Goal: Information Seeking & Learning: Learn about a topic

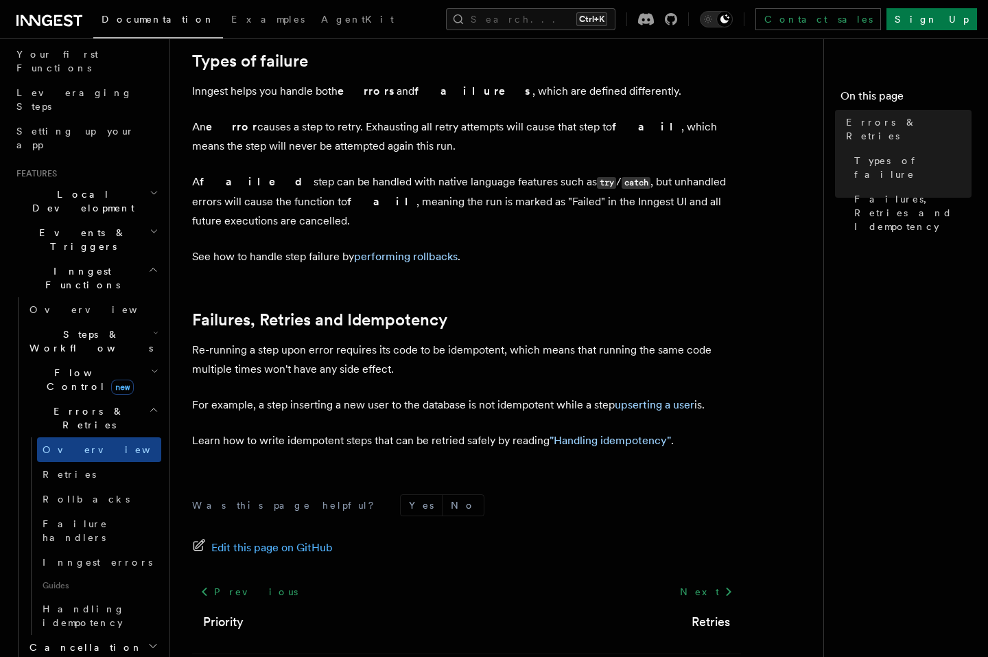
scroll to position [494, 0]
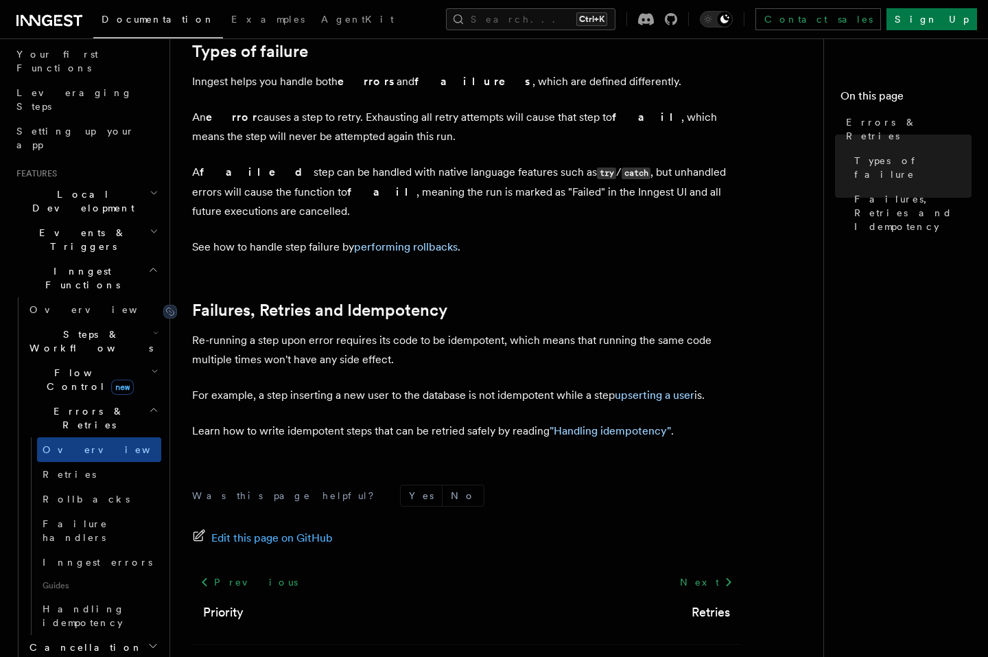
click at [368, 301] on link "Failures, Retries and Idempotency" at bounding box center [319, 310] width 255 height 19
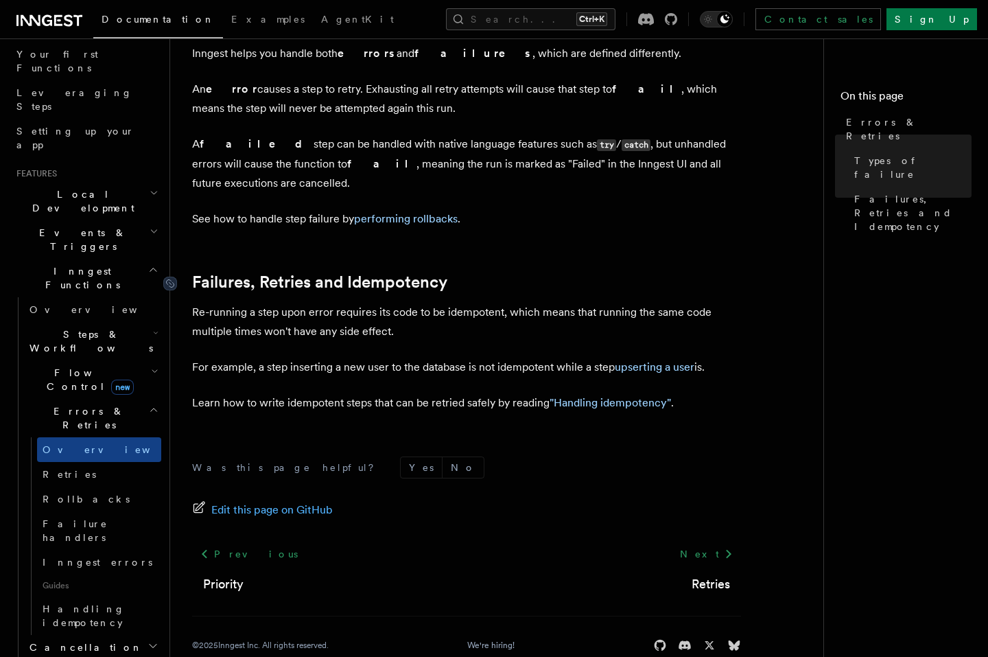
scroll to position [523, 0]
click at [368, 274] on article "Features Inngest Functions Errors & Retries Inngest Functions are designed to h…" at bounding box center [502, 110] width 621 height 1147
drag, startPoint x: 507, startPoint y: 243, endPoint x: 358, endPoint y: 253, distance: 148.6
click at [358, 253] on article "Features Inngest Functions Errors & Retries Inngest Functions are designed to h…" at bounding box center [502, 110] width 621 height 1147
drag, startPoint x: 461, startPoint y: 214, endPoint x: 460, endPoint y: 221, distance: 6.9
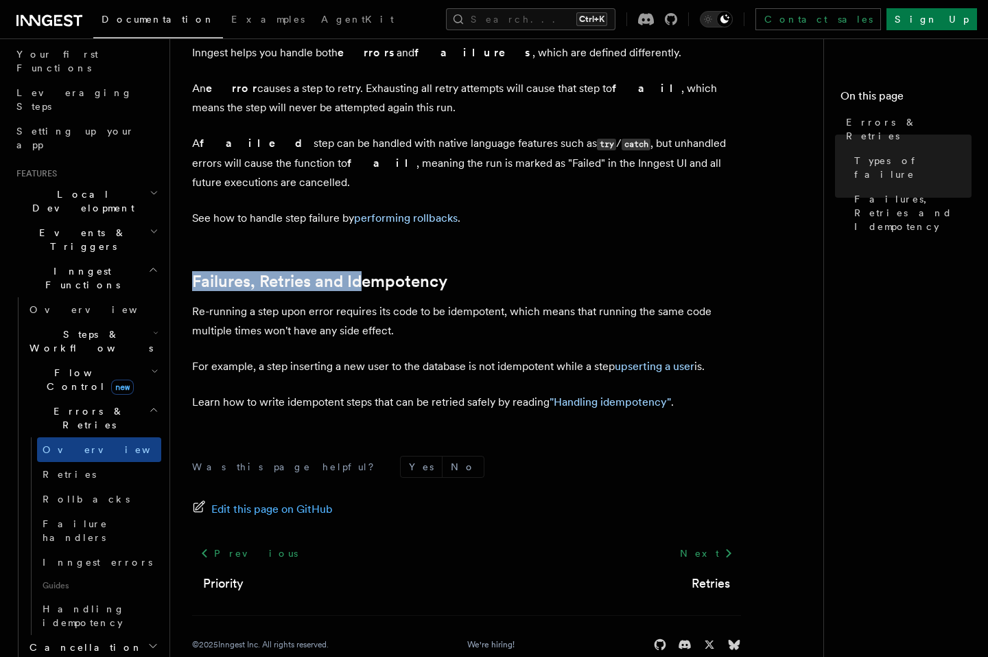
click at [462, 213] on article "Features Inngest Functions Errors & Retries Inngest Functions are designed to h…" at bounding box center [502, 110] width 621 height 1147
click at [515, 209] on p "See how to handle step failure by performing rollbacks ." at bounding box center [466, 218] width 549 height 19
drag, startPoint x: 415, startPoint y: 257, endPoint x: 350, endPoint y: 262, distance: 65.4
click at [350, 272] on h2 "Failures, Retries and Idempotency" at bounding box center [466, 281] width 549 height 19
click at [341, 264] on div at bounding box center [341, 264] width 0 height 0
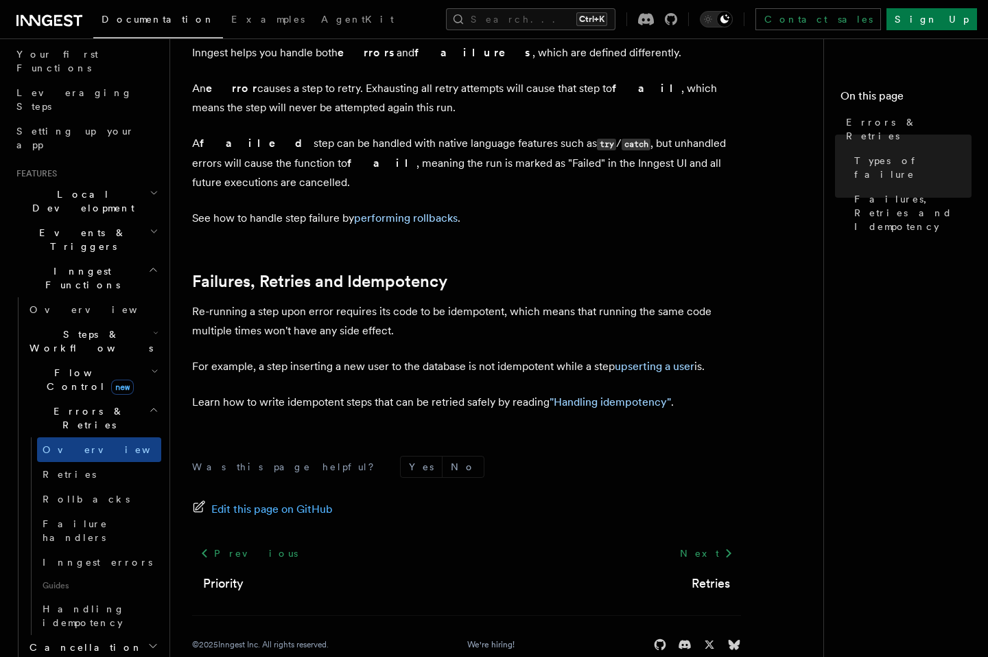
click at [685, 209] on p "See how to handle step failure by performing rollbacks ." at bounding box center [466, 218] width 549 height 19
click at [102, 462] on link "Retries" at bounding box center [99, 474] width 124 height 25
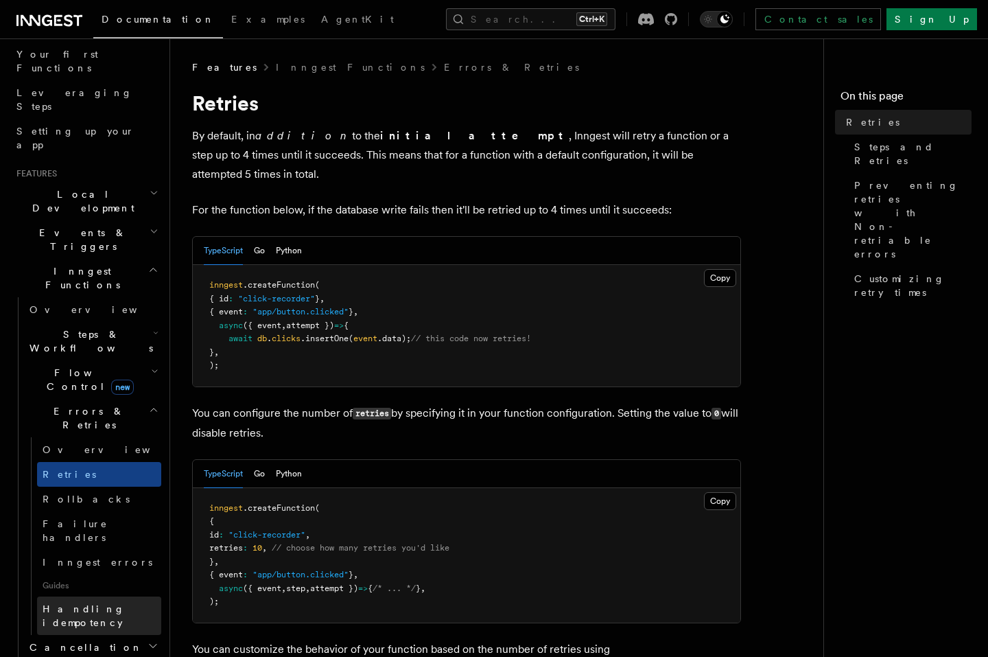
click at [84, 603] on span "Handling idempotency" at bounding box center [84, 615] width 82 height 25
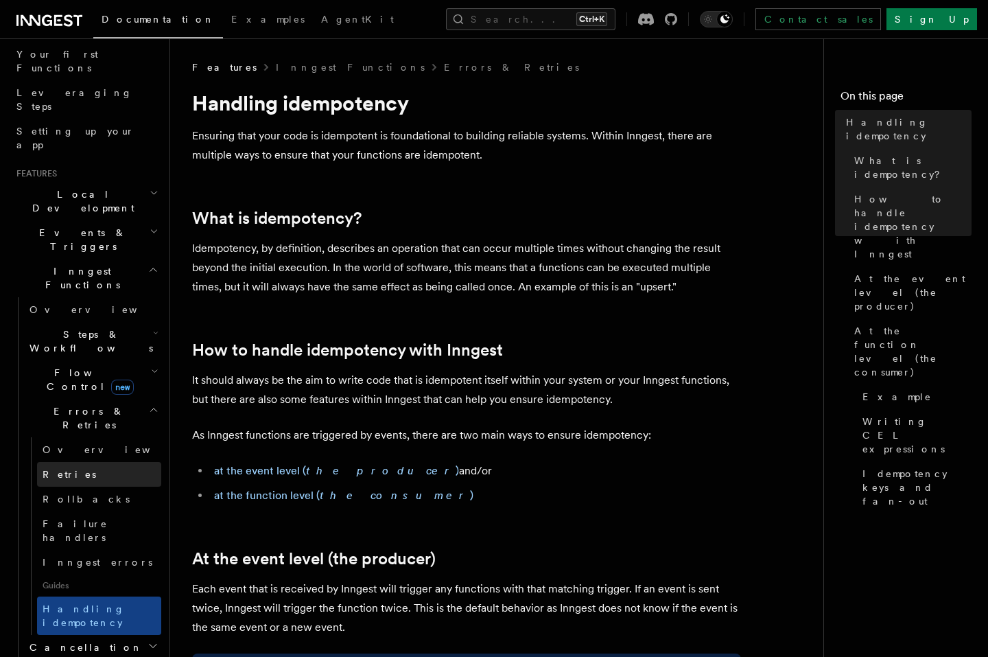
click at [99, 462] on link "Retries" at bounding box center [99, 474] width 124 height 25
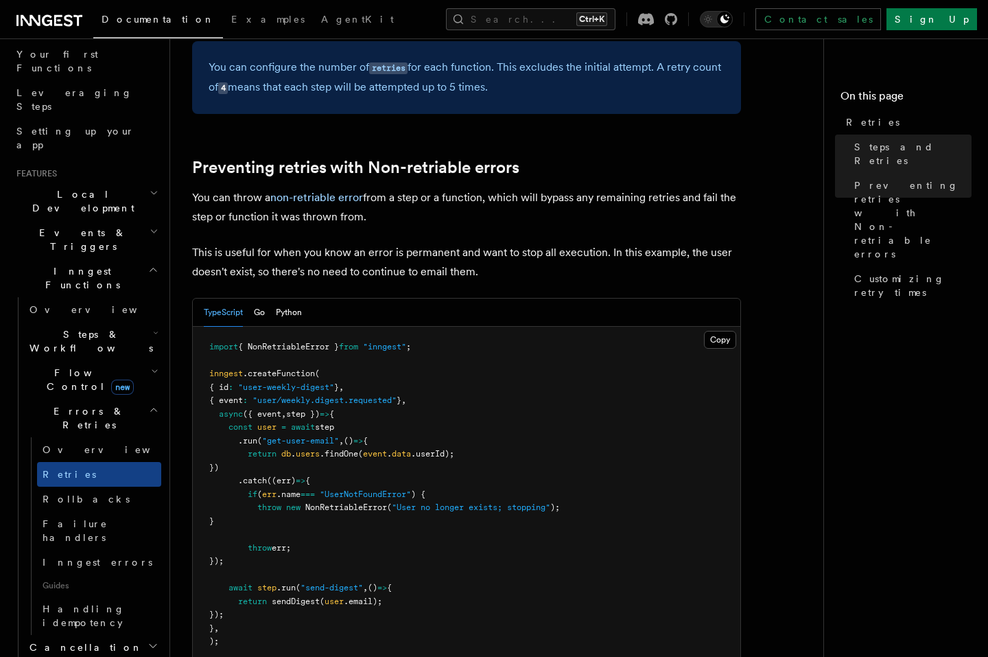
scroll to position [1153, 0]
click at [319, 340] on span "{ NonRetriableError }" at bounding box center [288, 345] width 101 height 10
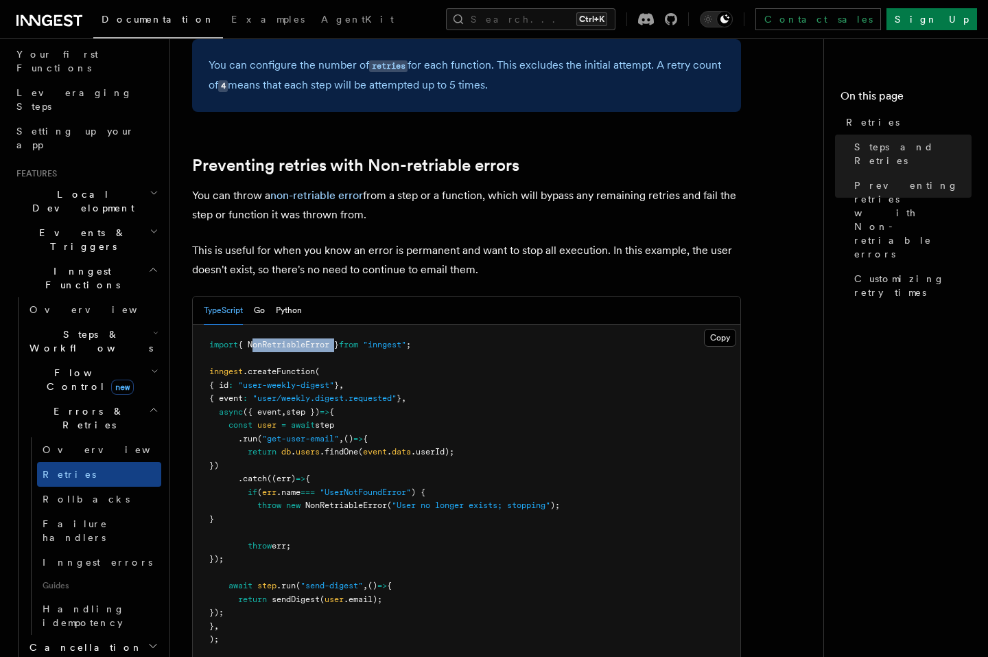
click at [319, 340] on span "{ NonRetriableError }" at bounding box center [288, 345] width 101 height 10
click at [496, 334] on pre "import { NonRetriableError } from "inngest" ; inngest .createFunction ( { id : …" at bounding box center [467, 493] width 548 height 336
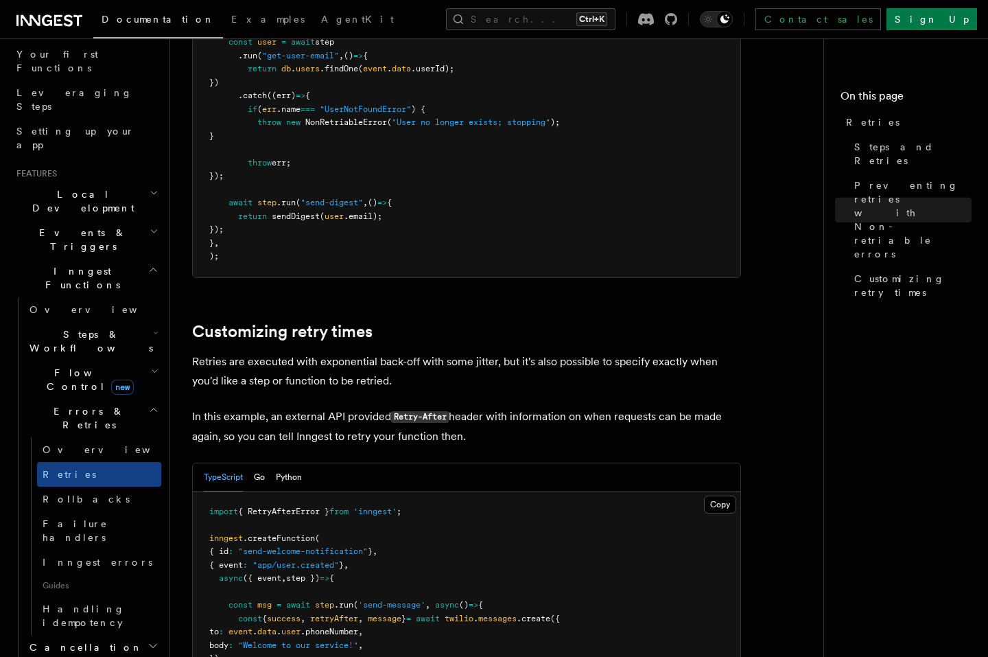
scroll to position [1536, 0]
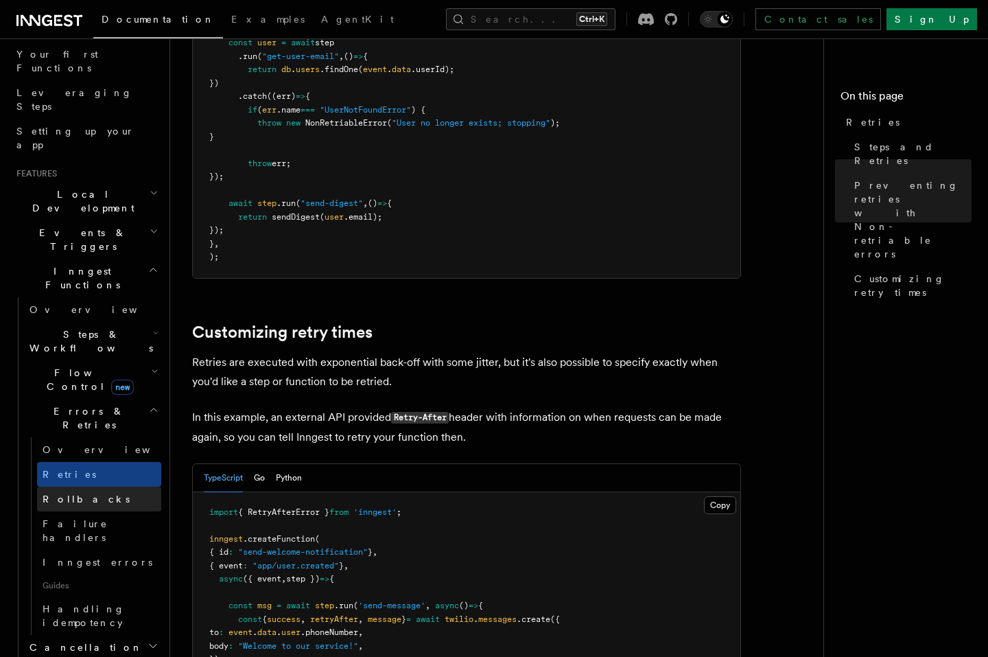
click at [130, 487] on link "Rollbacks" at bounding box center [99, 499] width 124 height 25
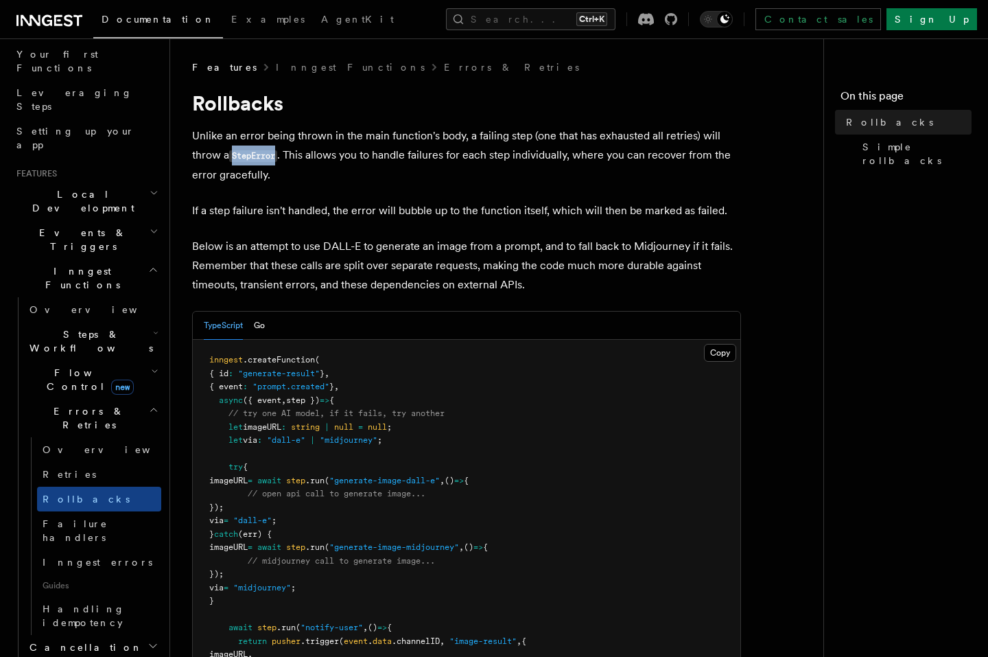
drag, startPoint x: 234, startPoint y: 159, endPoint x: 281, endPoint y: 159, distance: 47.4
click at [281, 159] on p "Unlike an error being thrown in the main function's body, a failing step (one t…" at bounding box center [466, 155] width 549 height 58
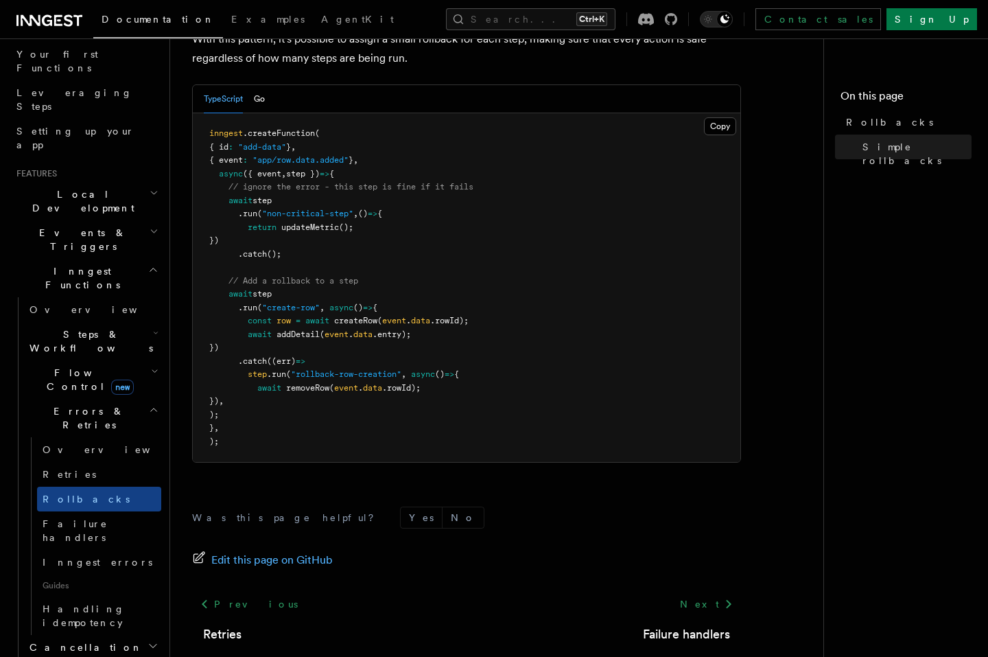
scroll to position [849, 0]
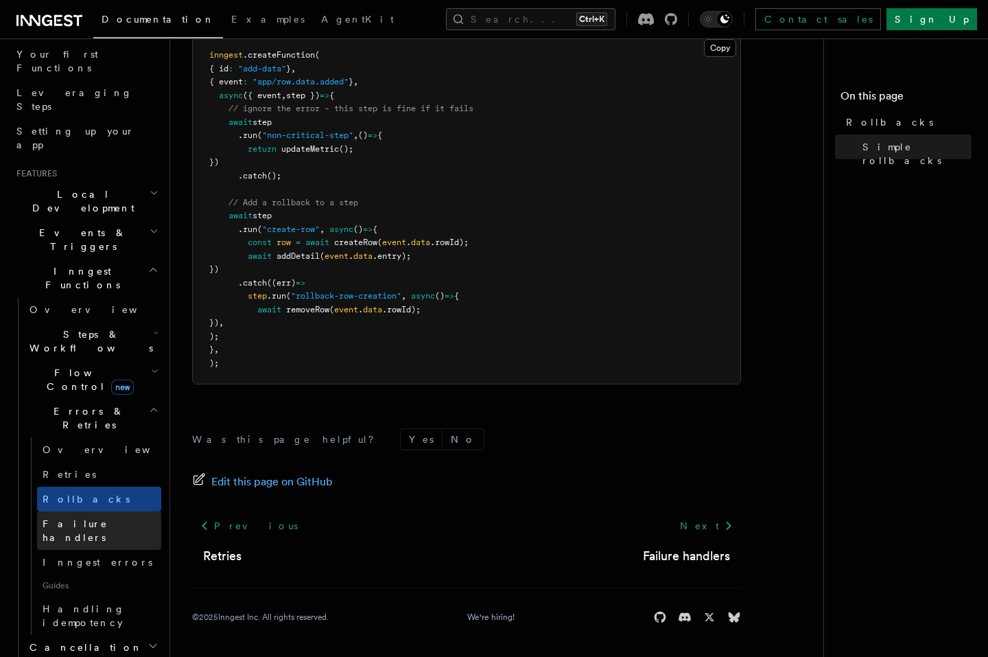
click at [111, 511] on link "Failure handlers" at bounding box center [99, 530] width 124 height 38
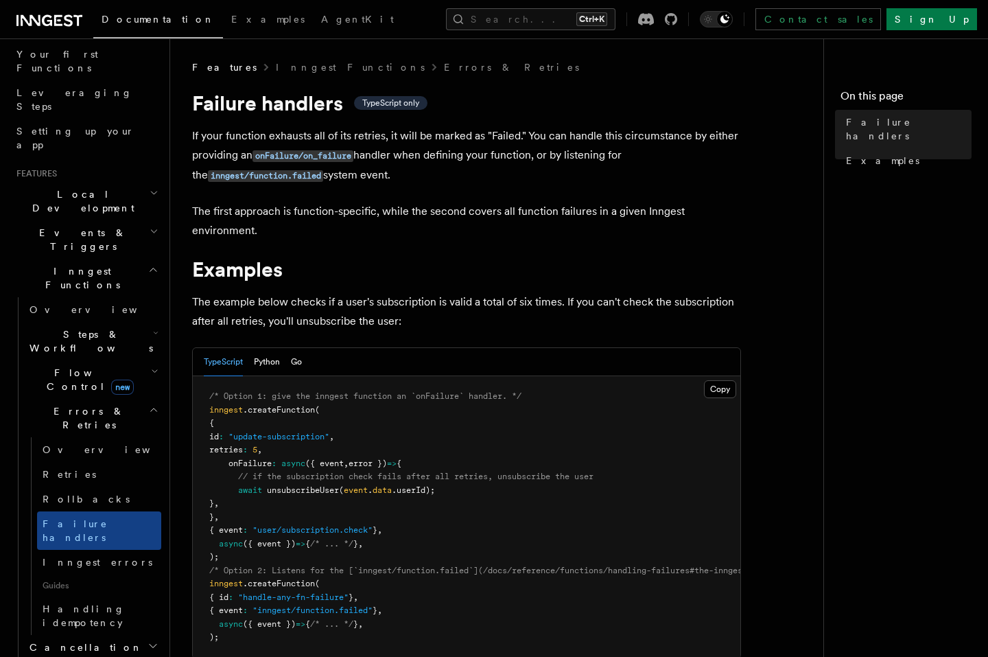
click at [398, 101] on span "TypeScript only" at bounding box center [390, 102] width 57 height 11
click at [580, 105] on h1 "Failure handlers TypeScript only" at bounding box center [466, 103] width 549 height 25
drag, startPoint x: 34, startPoint y: 19, endPoint x: 77, endPoint y: 16, distance: 42.6
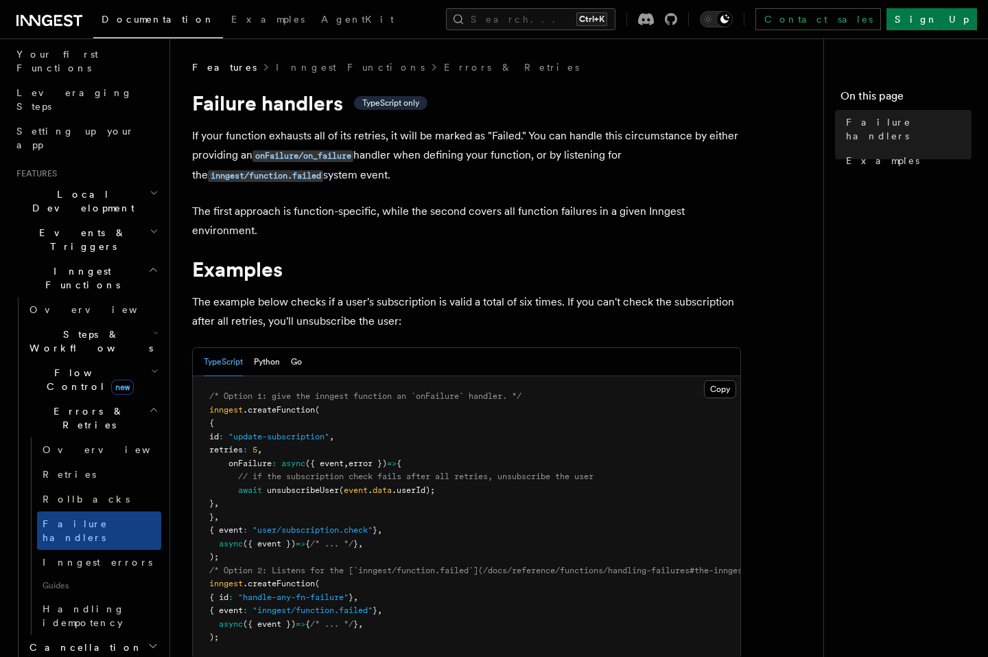
click at [88, 18] on div "Documentation Examples AgentKit Search... Ctrl+K Contact sales Sign Up" at bounding box center [494, 19] width 988 height 38
click at [50, 15] on icon at bounding box center [49, 20] width 66 height 16
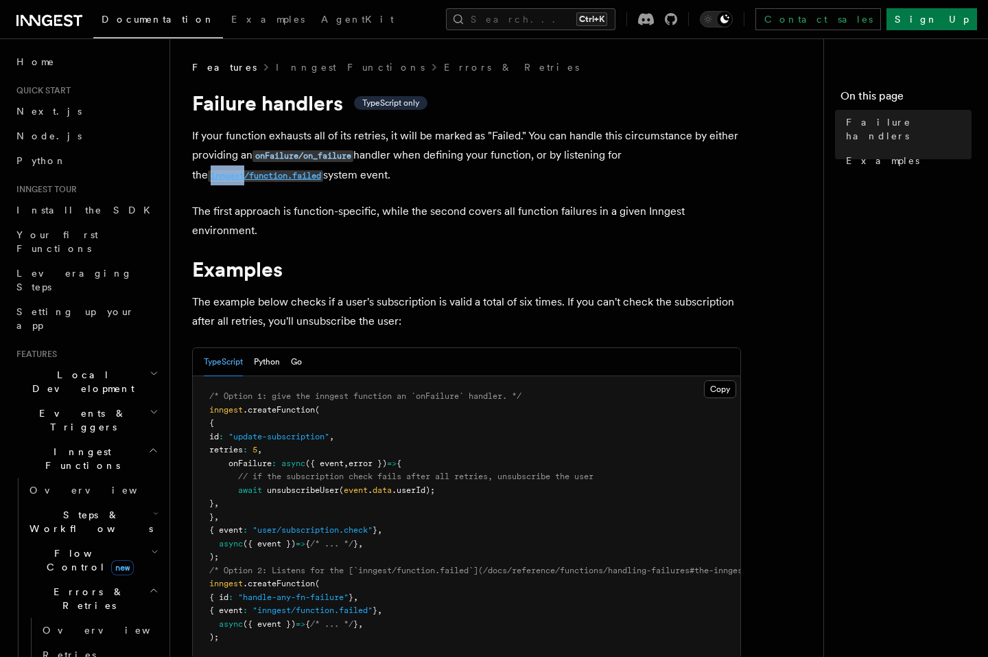
drag, startPoint x: 185, startPoint y: 176, endPoint x: 229, endPoint y: 181, distance: 43.4
click at [229, 181] on div "Features Inngest Functions Errors & Retries Failure handlers TypeScript only If…" at bounding box center [524, 510] width 708 height 1020
click at [220, 181] on div at bounding box center [220, 181] width 0 height 0
click at [434, 224] on p "The first approach is function-specific, while the second covers all function f…" at bounding box center [466, 221] width 549 height 38
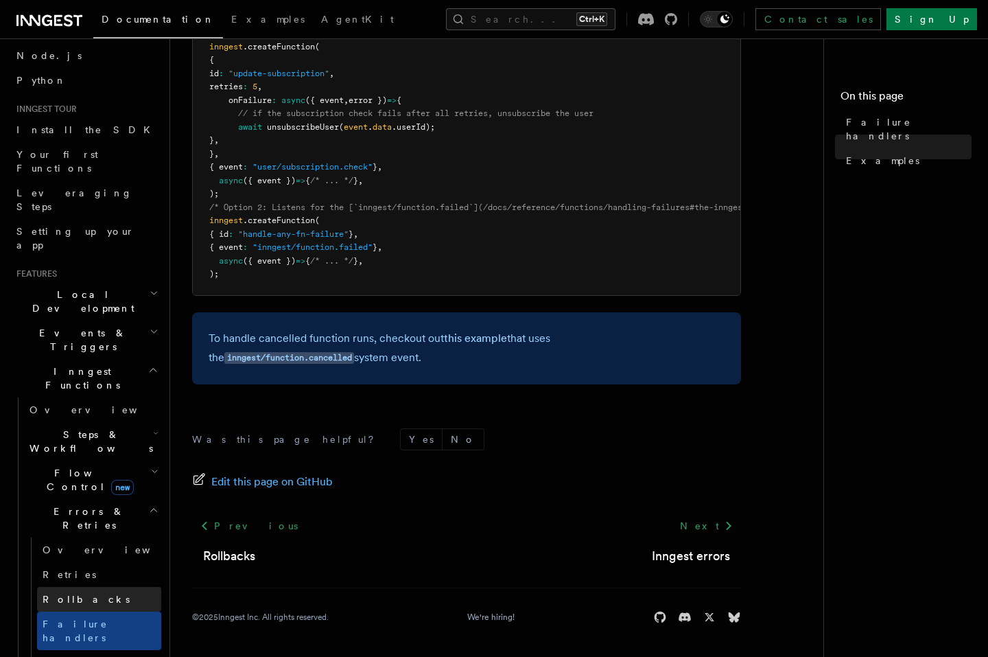
scroll to position [82, 0]
click at [70, 655] on span "Inngest errors" at bounding box center [98, 660] width 110 height 11
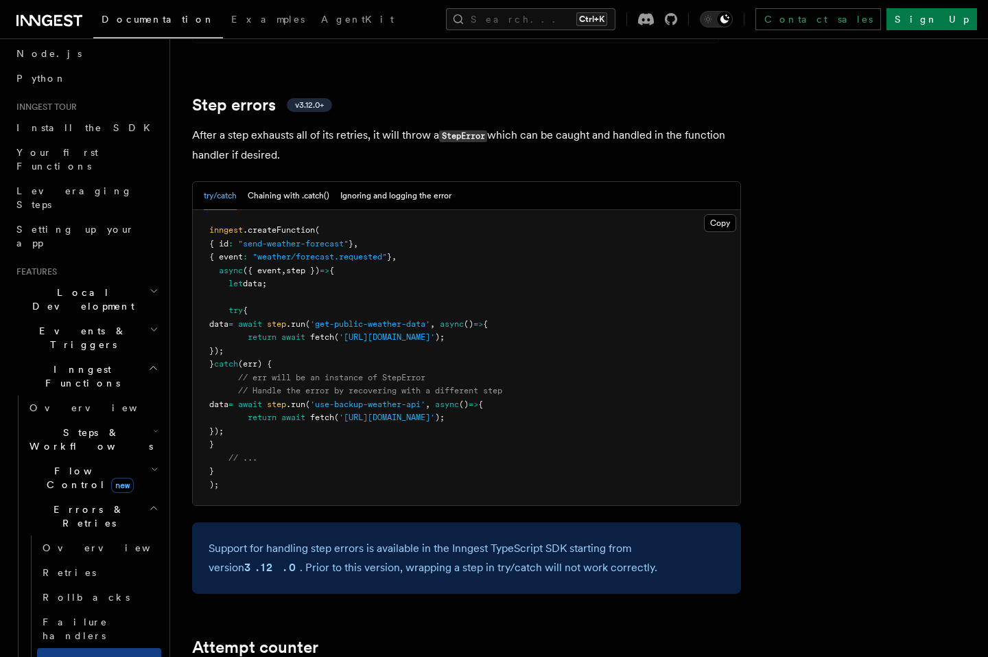
scroll to position [2142, 0]
click at [311, 181] on button "Chaining with .catch()" at bounding box center [289, 195] width 82 height 28
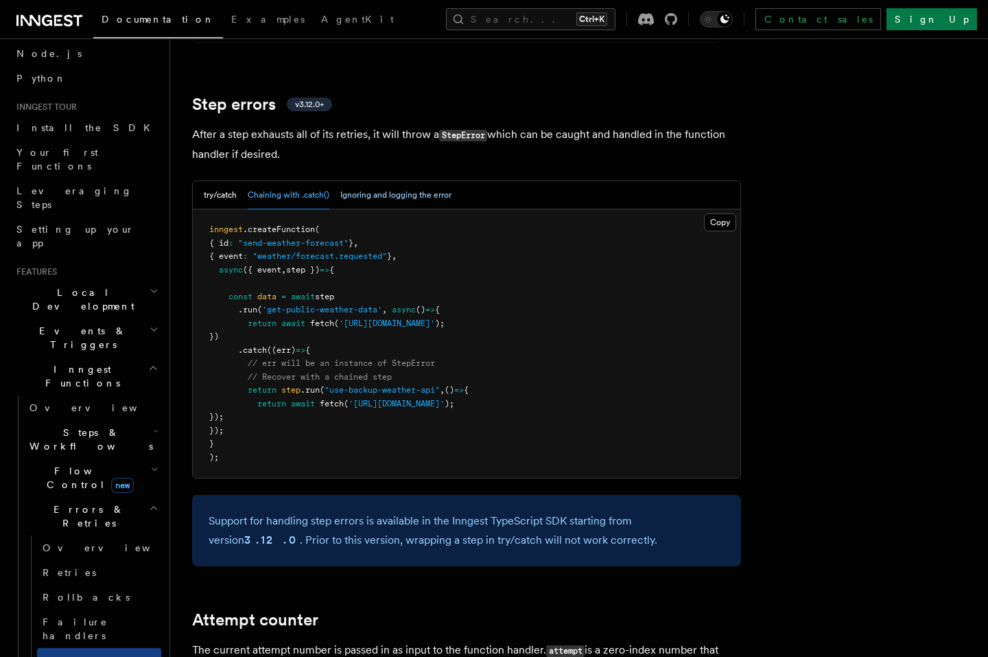
click at [358, 181] on button "Ignoring and logging the error" at bounding box center [395, 195] width 111 height 28
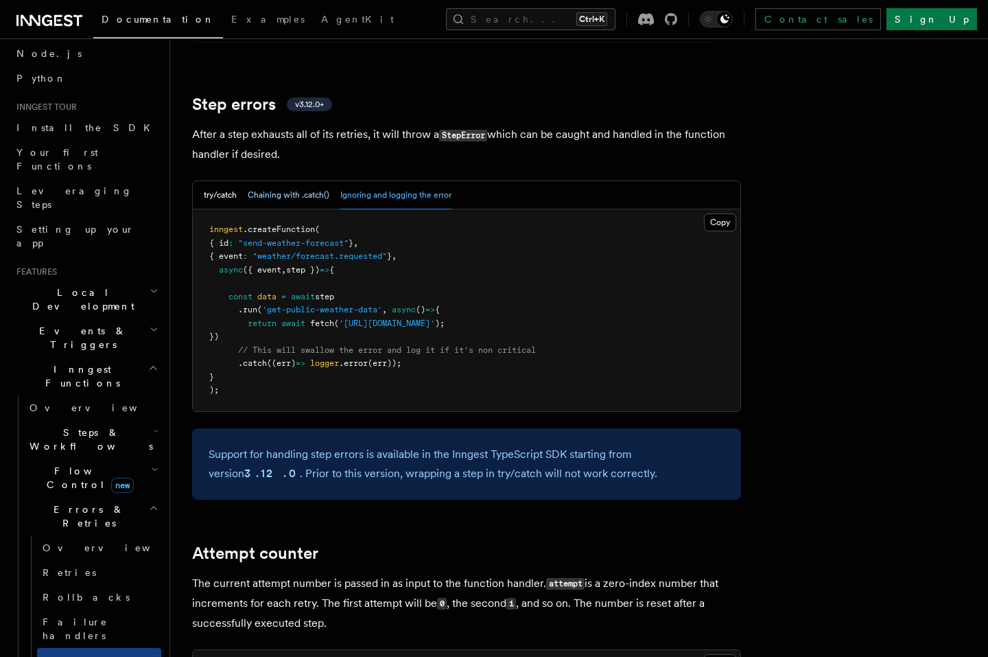
click at [288, 181] on button "Chaining with .catch()" at bounding box center [289, 195] width 82 height 28
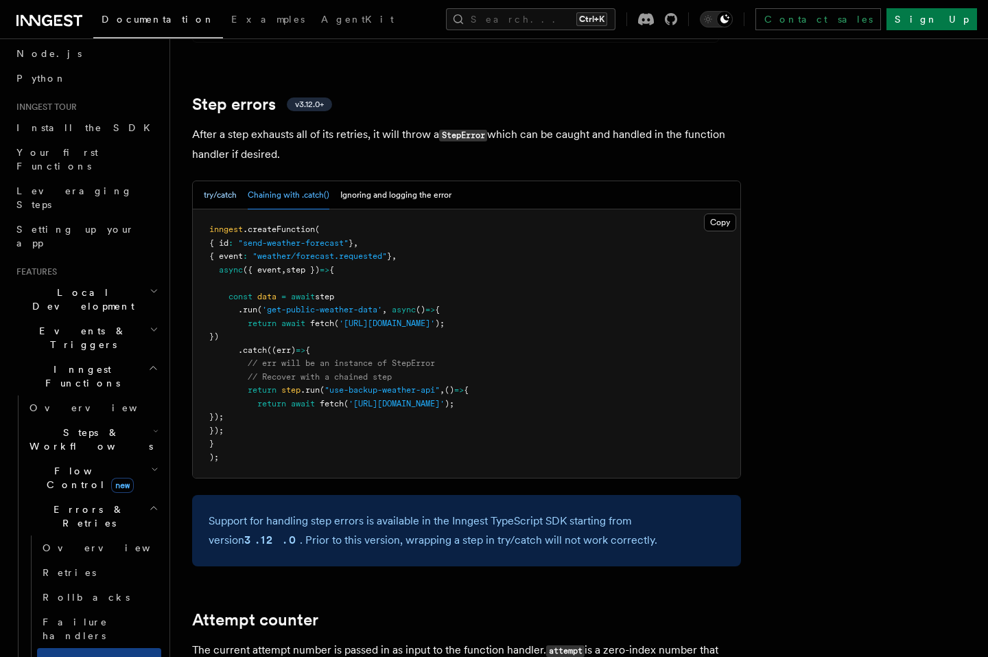
click at [233, 181] on button "try/catch" at bounding box center [220, 195] width 33 height 28
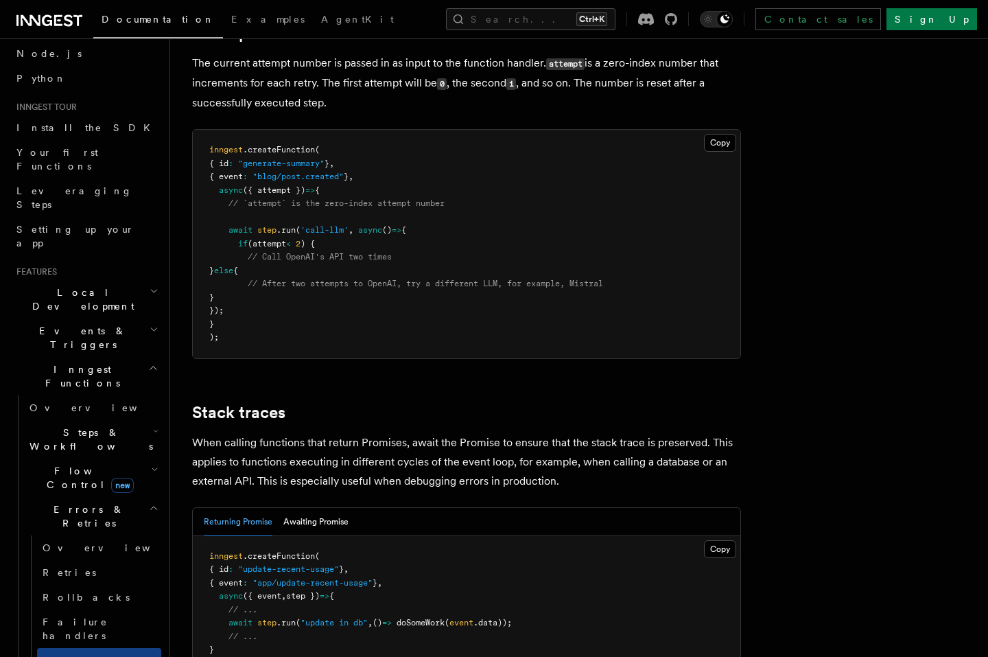
scroll to position [2883, 0]
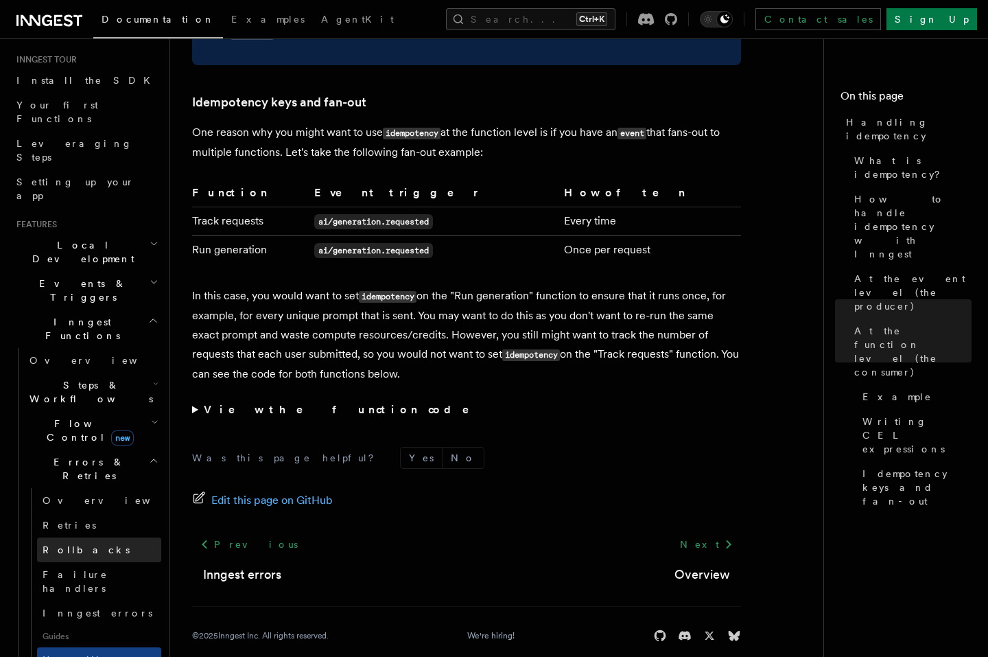
scroll to position [329, 0]
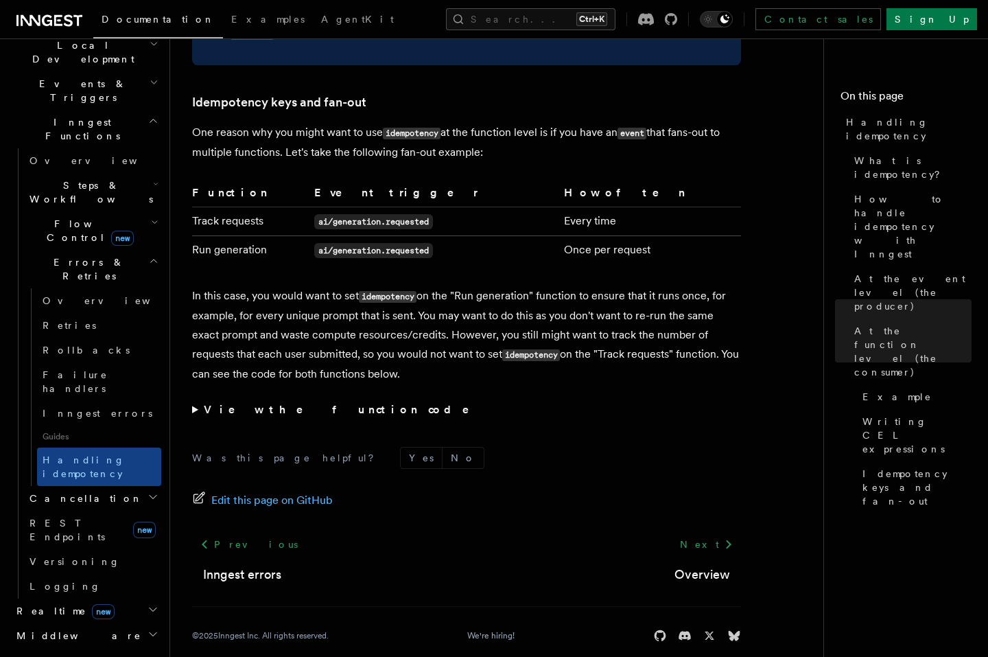
click at [149, 255] on icon "button" at bounding box center [154, 260] width 10 height 11
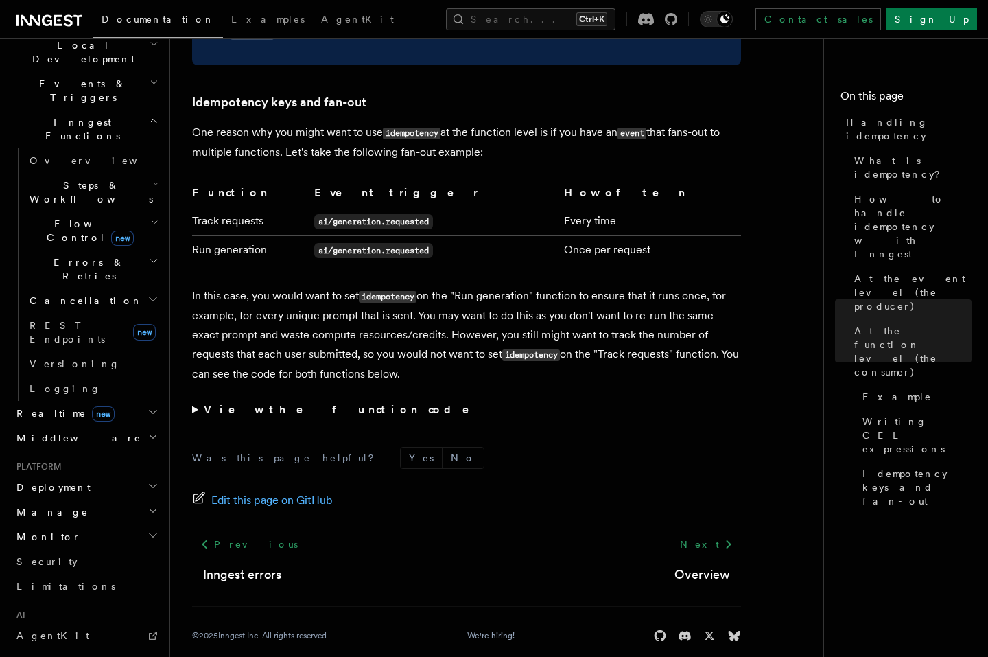
click at [150, 298] on icon "button" at bounding box center [153, 299] width 7 height 3
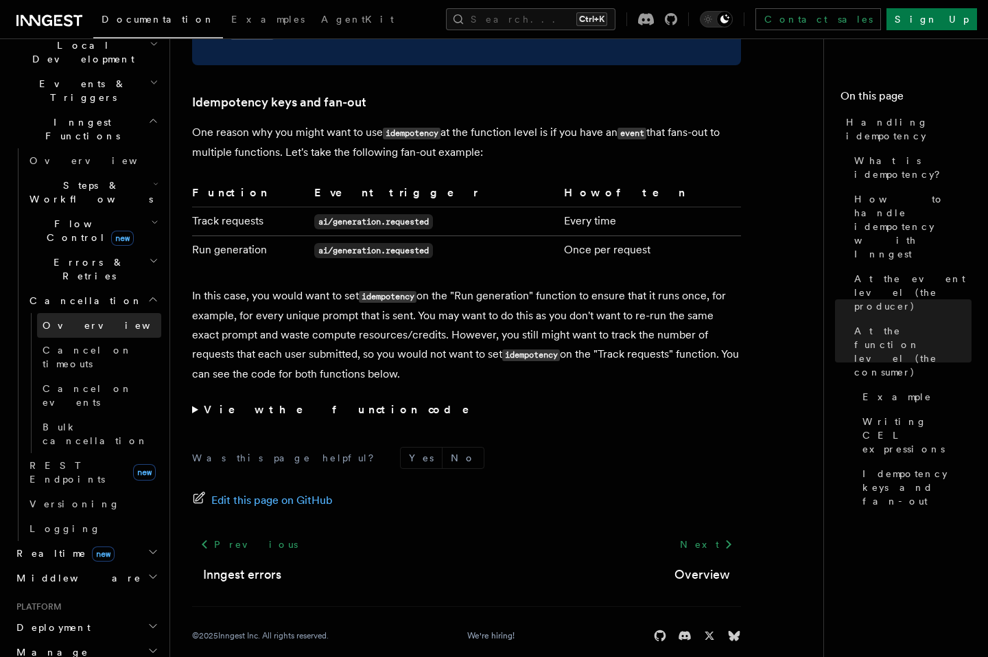
click at [89, 313] on link "Overview" at bounding box center [99, 325] width 124 height 25
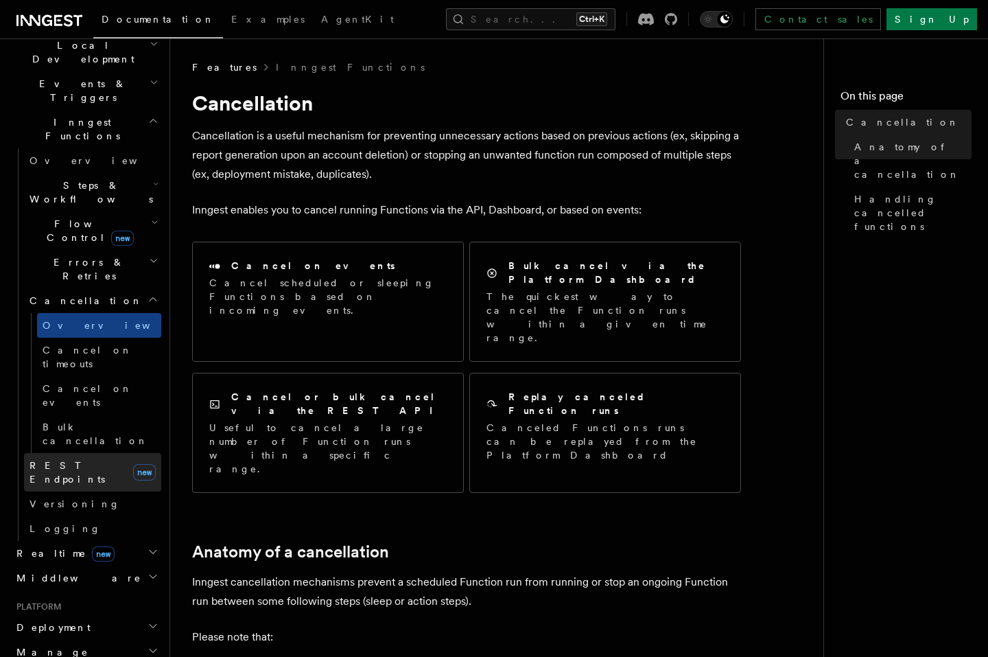
click at [98, 453] on link "REST Endpoints new" at bounding box center [92, 472] width 137 height 38
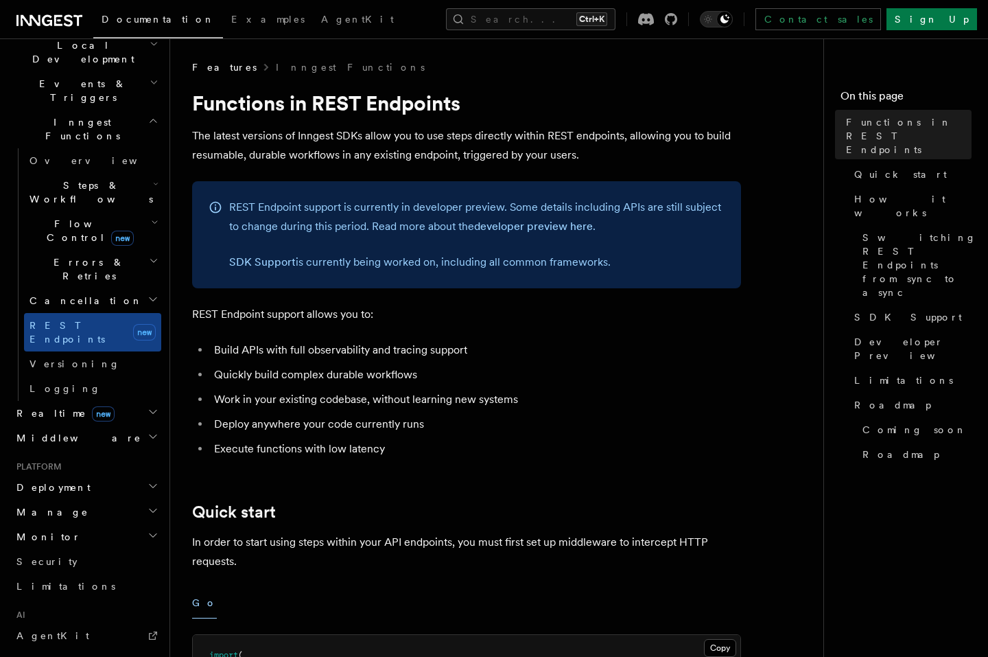
click at [108, 288] on h2 "Cancellation" at bounding box center [92, 300] width 137 height 25
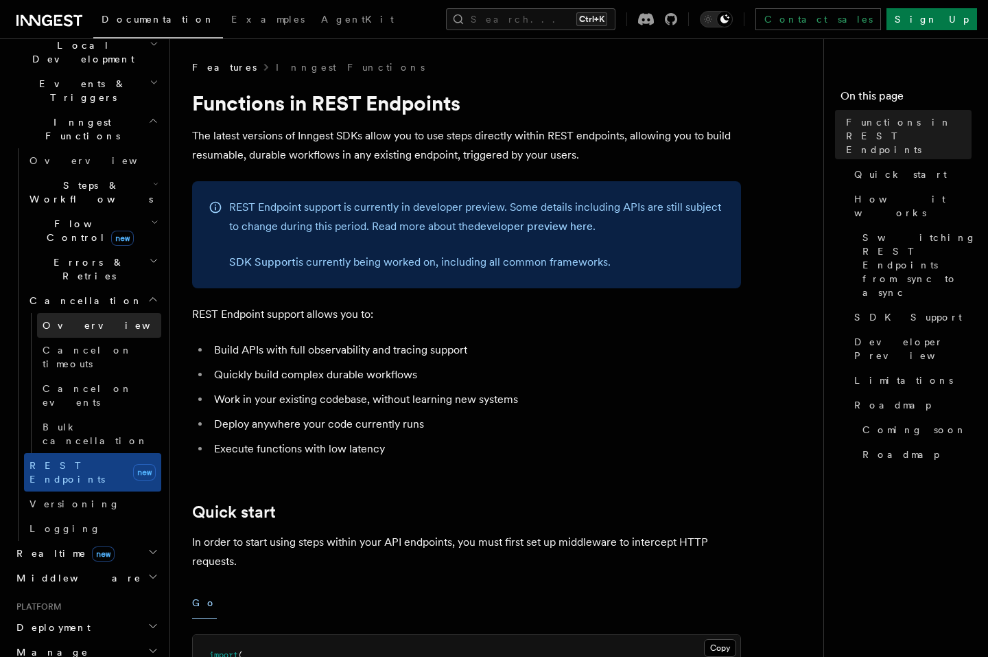
click at [79, 320] on span "Overview" at bounding box center [113, 325] width 141 height 11
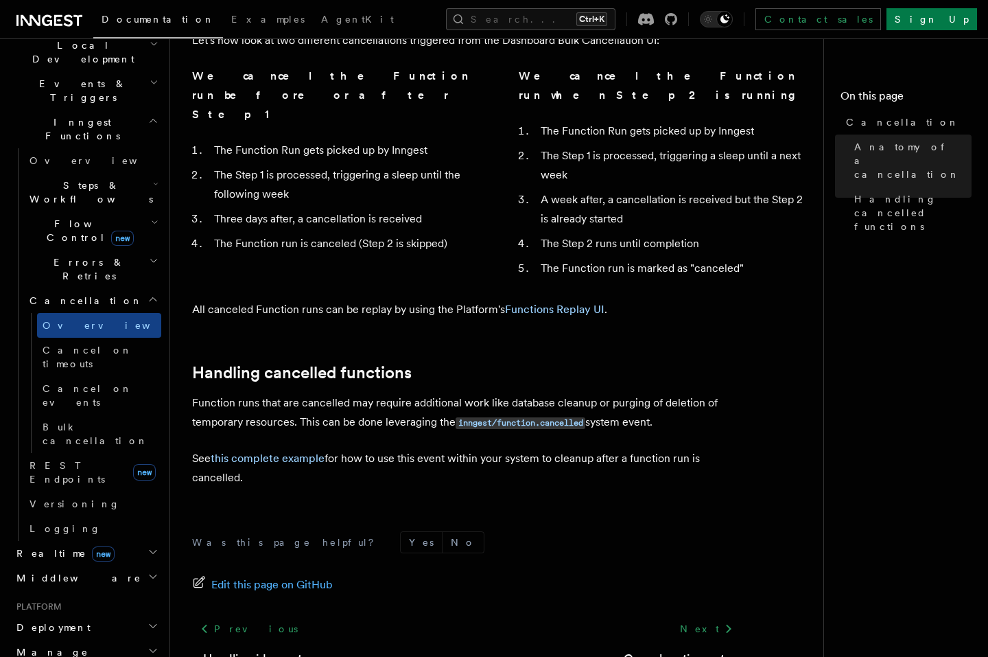
scroll to position [1056, 0]
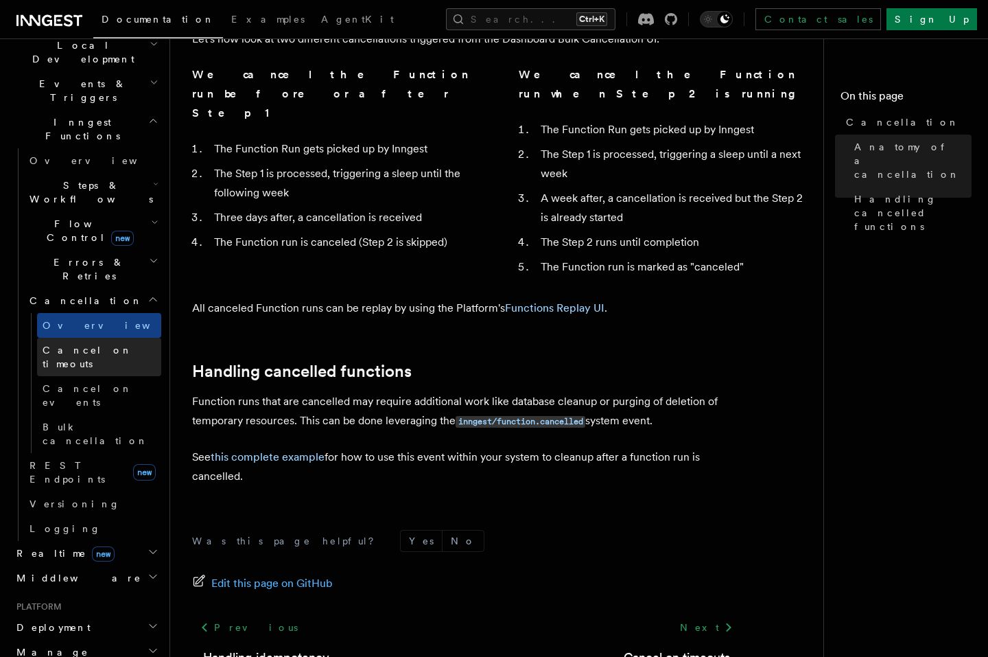
click at [107, 345] on span "Cancel on timeouts" at bounding box center [88, 357] width 90 height 25
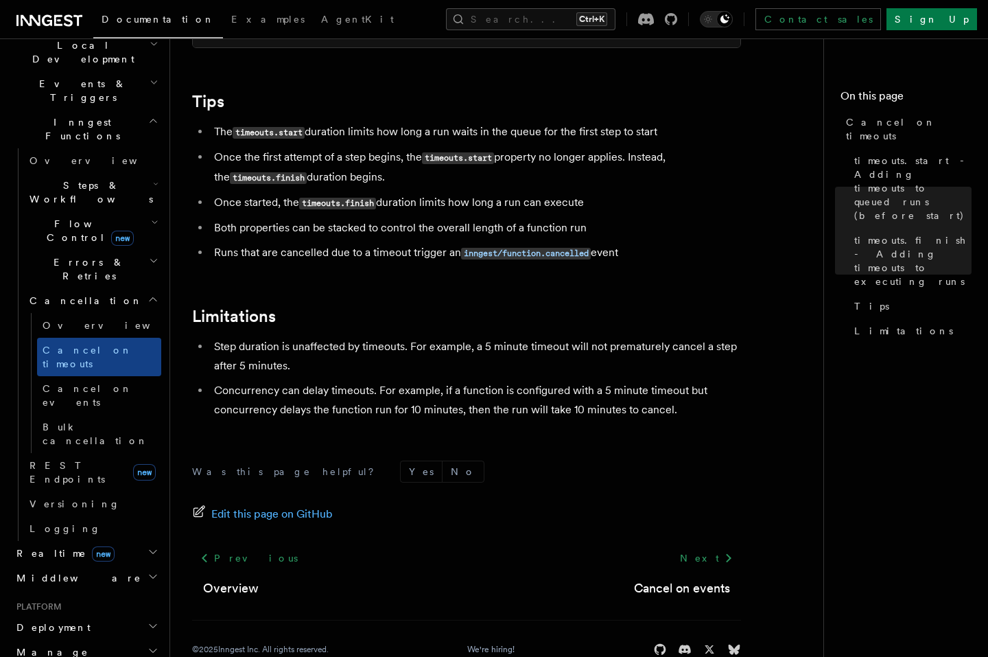
scroll to position [1236, 0]
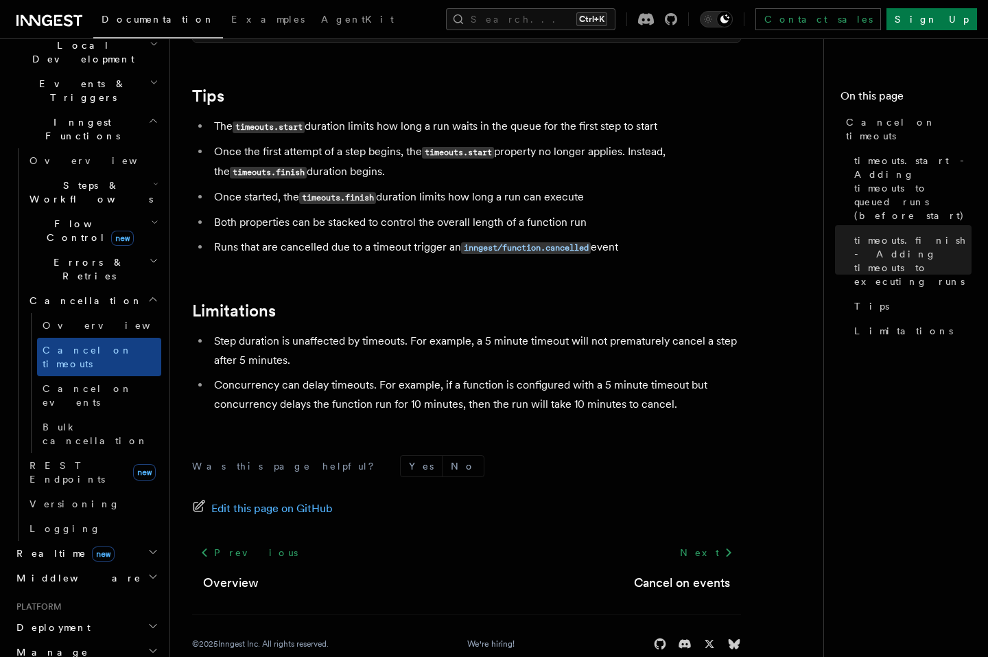
click at [36, 313] on ul "Overview Cancel on timeouts Cancel on events Bulk cancellation" at bounding box center [96, 383] width 130 height 140
click at [69, 383] on span "Cancel on events" at bounding box center [88, 395] width 90 height 25
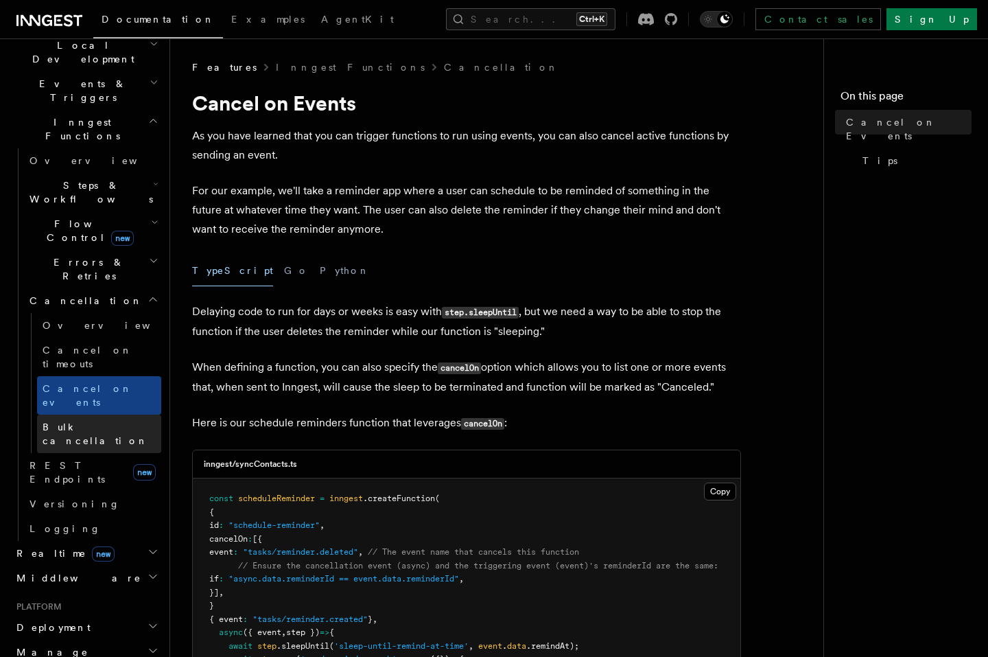
click at [104, 415] on link "Bulk cancellation" at bounding box center [99, 434] width 124 height 38
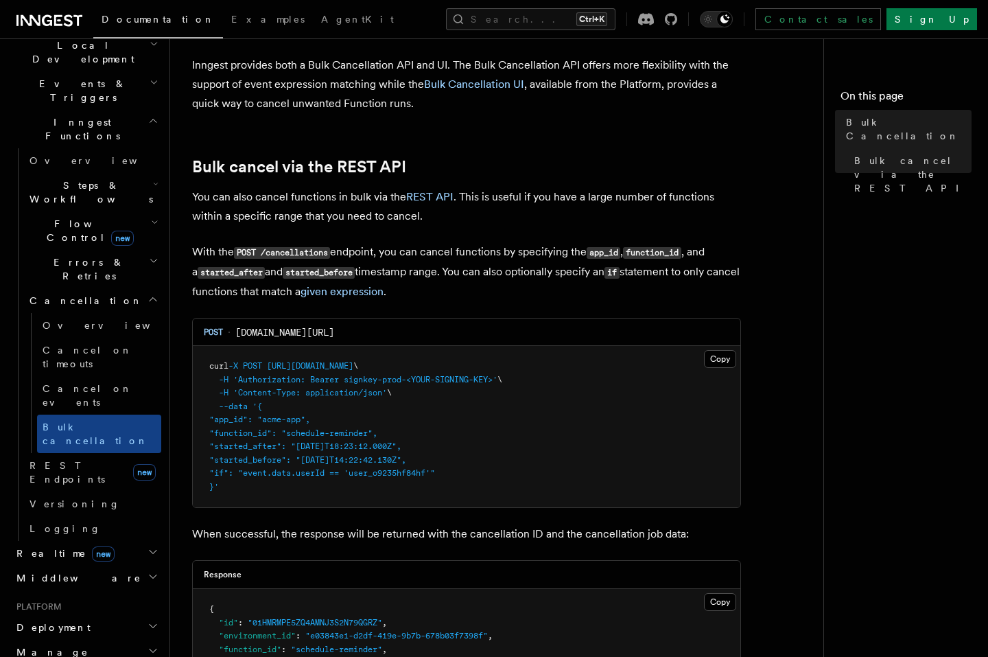
scroll to position [494, 0]
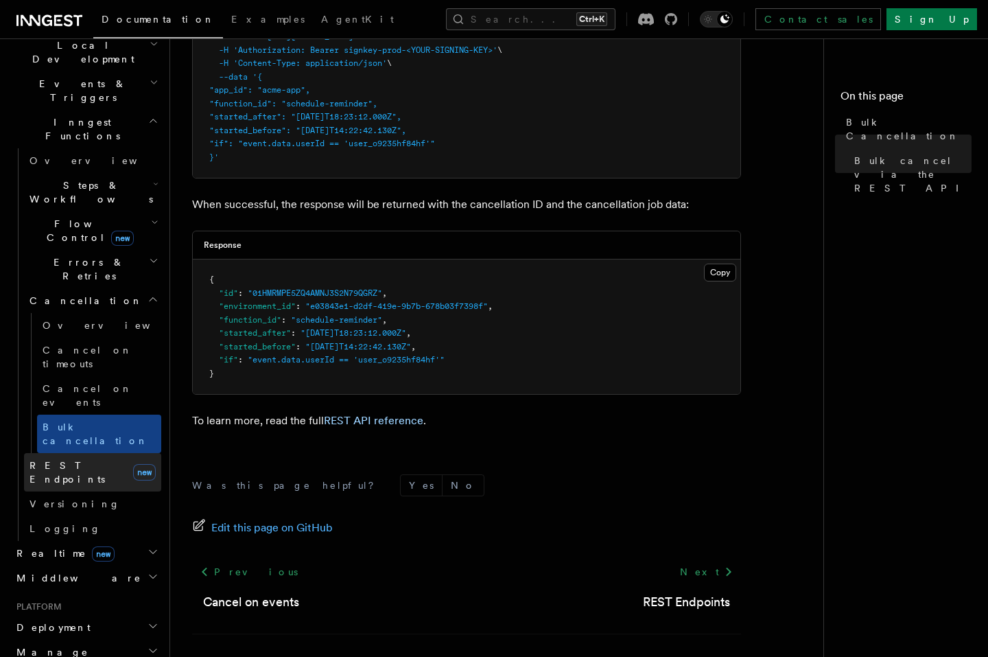
click at [93, 460] on span "REST Endpoints" at bounding box center [68, 472] width 76 height 25
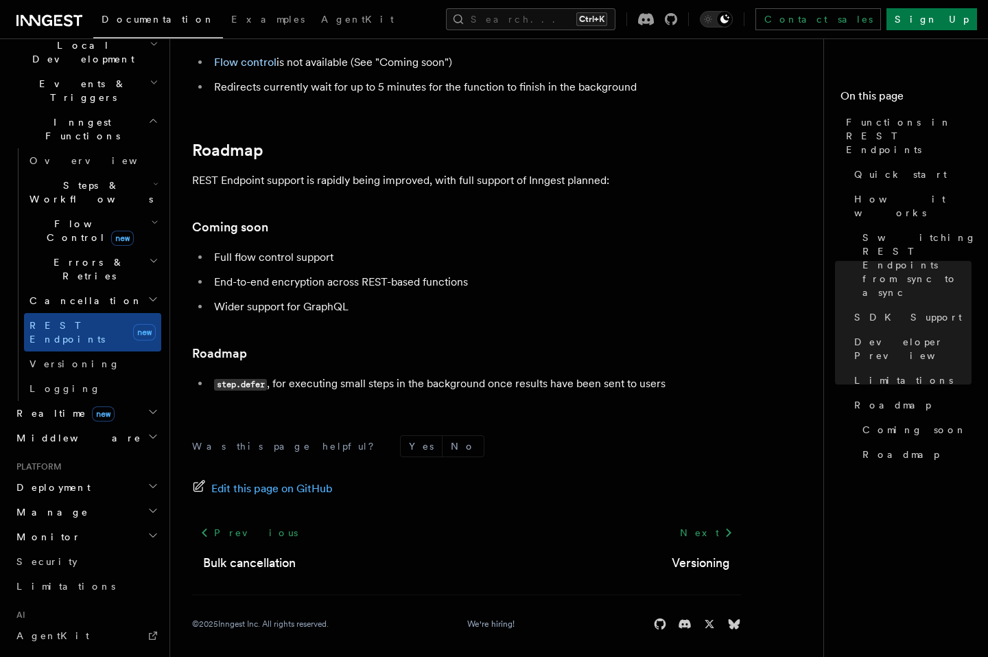
scroll to position [2510, 0]
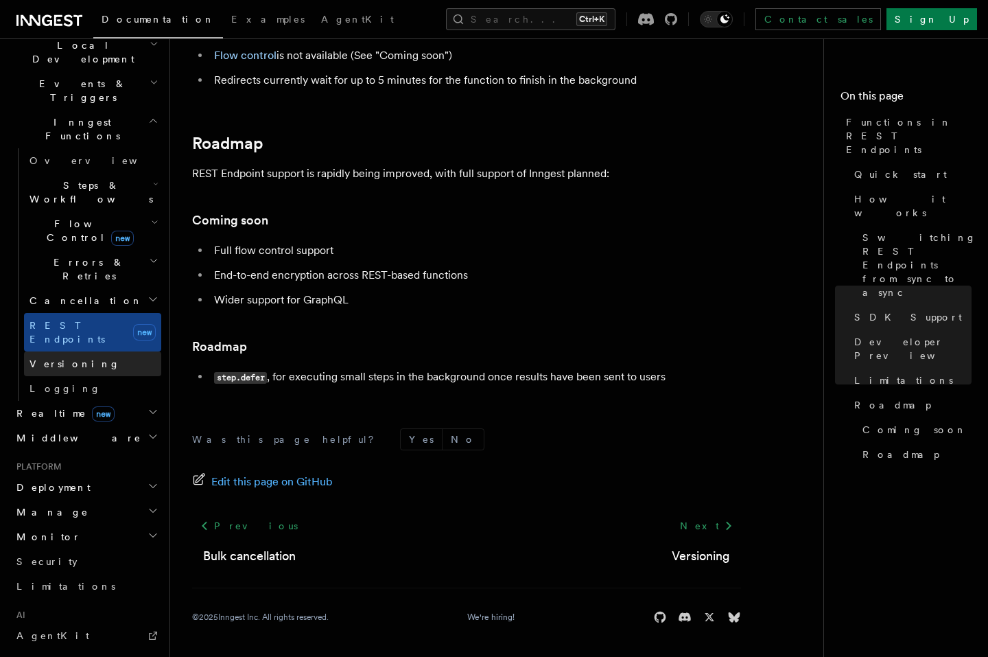
click at [90, 351] on link "Versioning" at bounding box center [92, 363] width 137 height 25
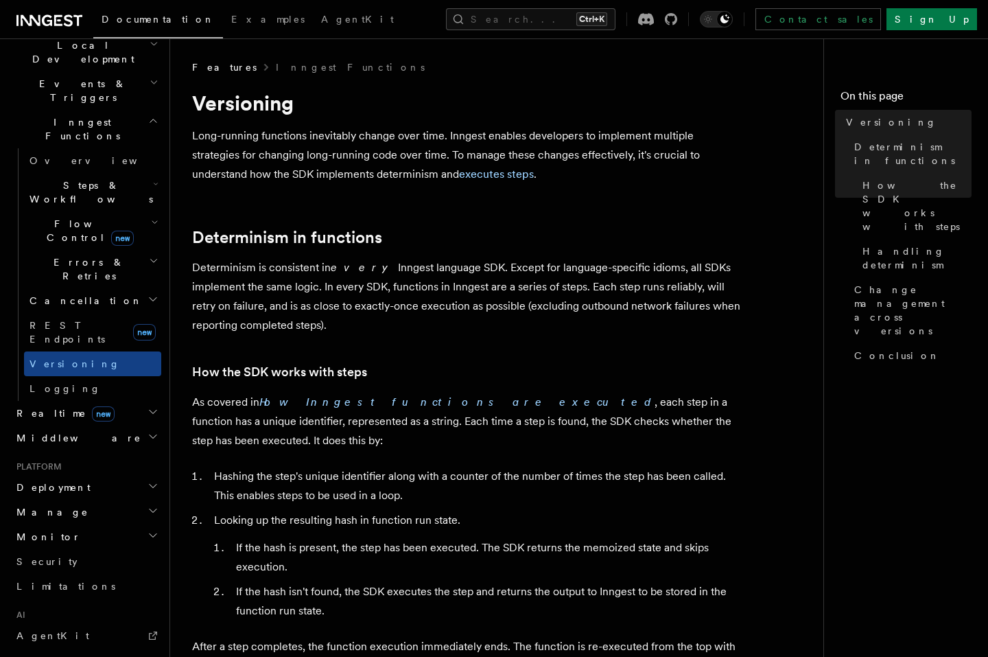
click at [217, 266] on p "Determinism is consistent in every Inngest language SDK. Except for language-sp…" at bounding box center [466, 296] width 549 height 77
click at [216, 266] on p "Determinism is consistent in every Inngest language SDK. Except for language-sp…" at bounding box center [466, 296] width 549 height 77
click at [207, 242] on div at bounding box center [207, 242] width 0 height 0
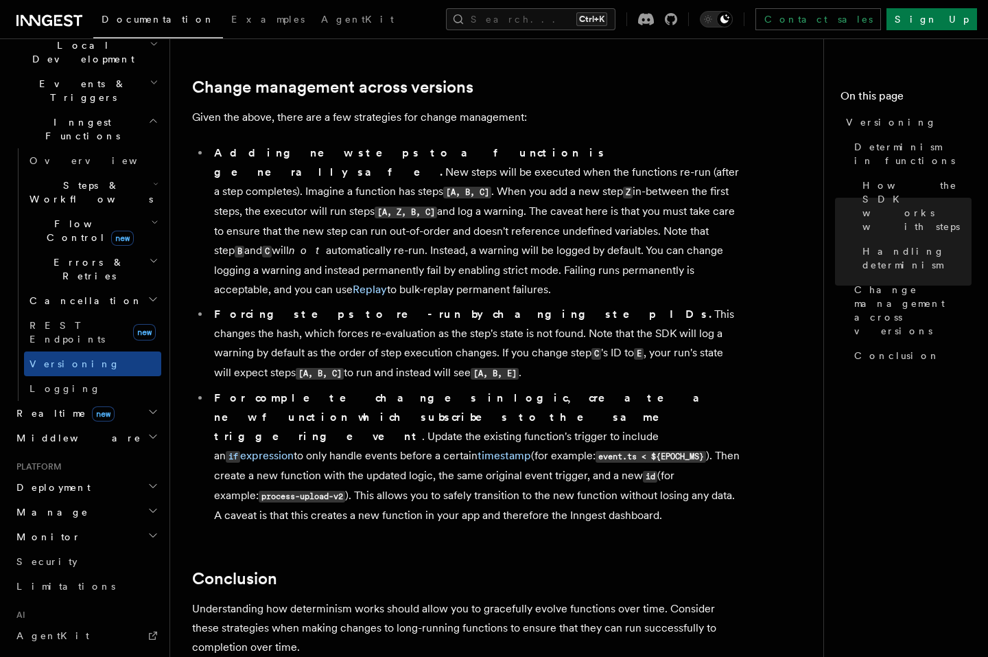
scroll to position [906, 0]
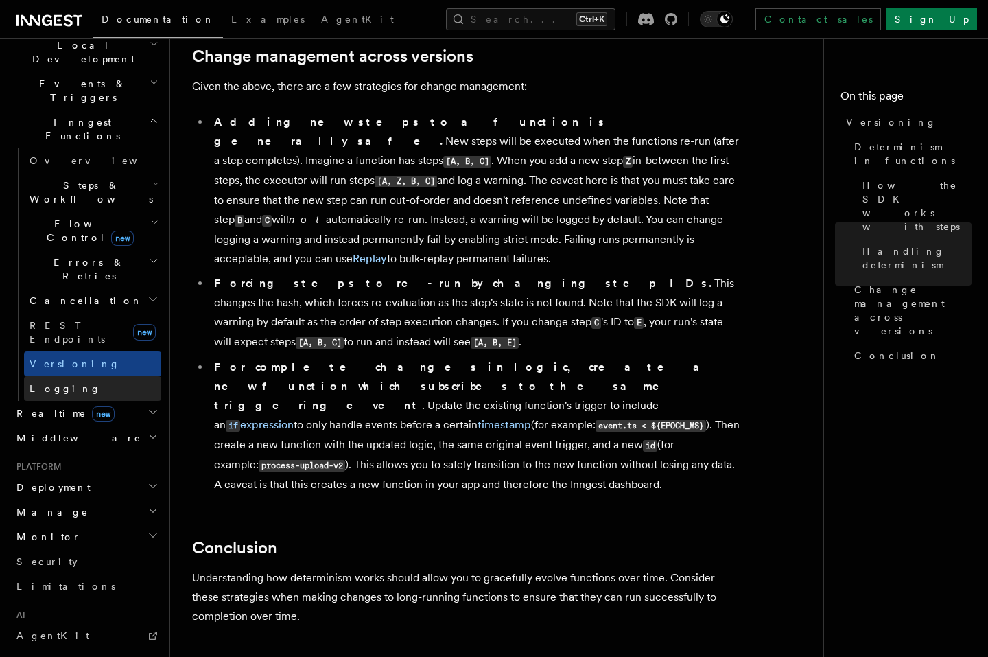
click at [71, 376] on link "Logging" at bounding box center [92, 388] width 137 height 25
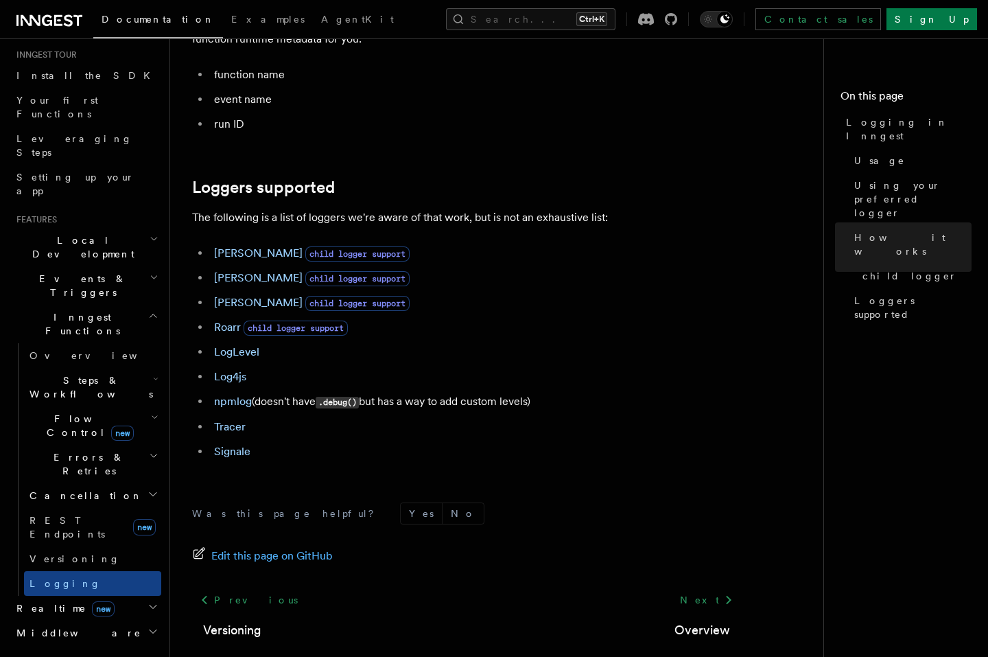
scroll to position [82, 0]
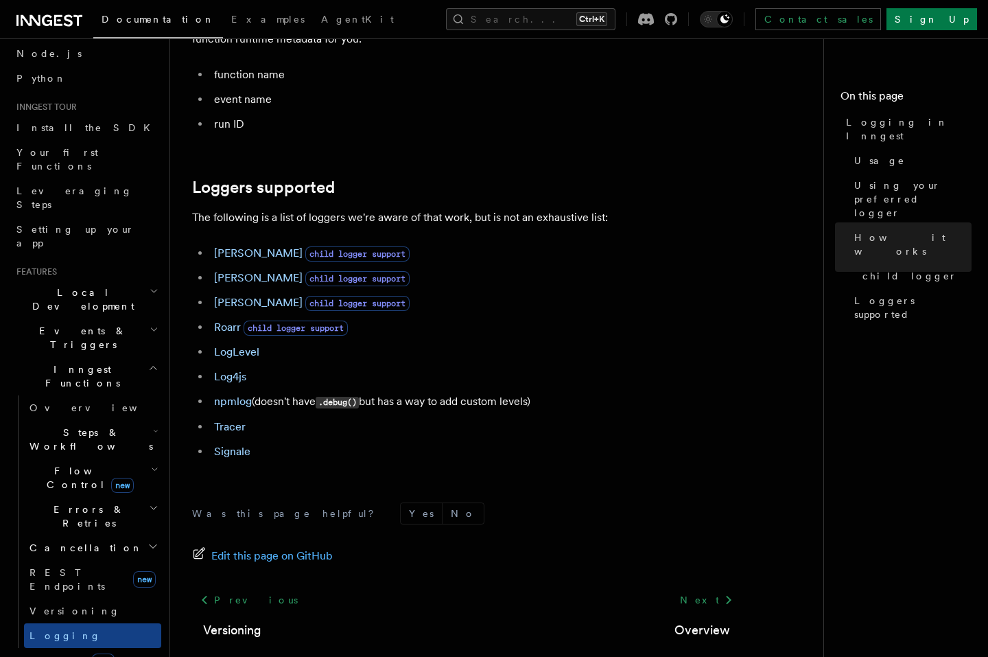
click at [135, 357] on h2 "Inngest Functions" at bounding box center [86, 376] width 150 height 38
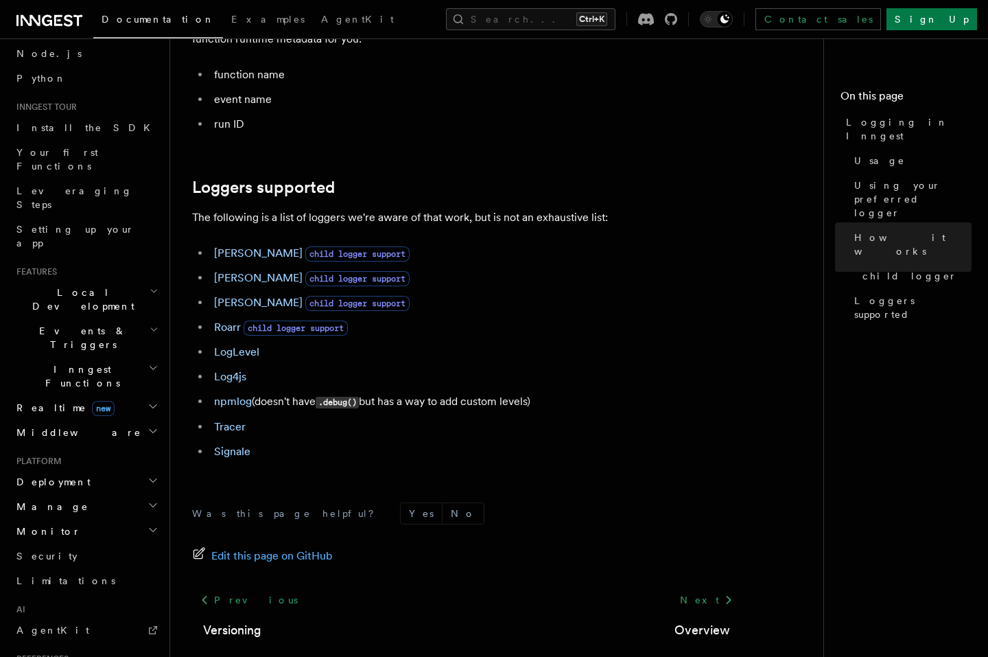
click at [121, 395] on h2 "Realtime new" at bounding box center [86, 407] width 150 height 25
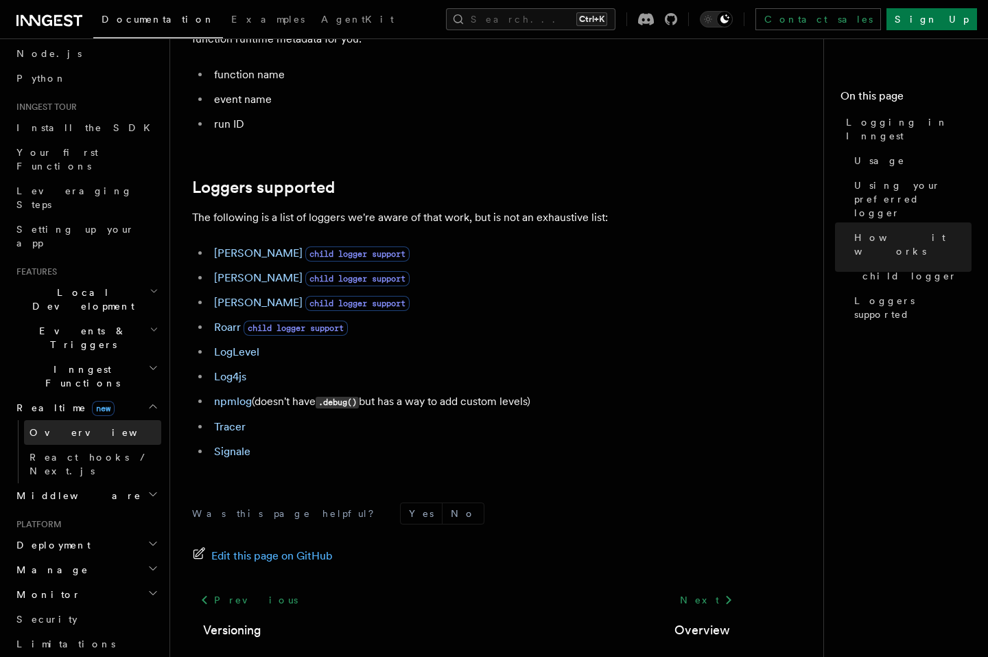
click at [94, 420] on link "Overview" at bounding box center [92, 432] width 137 height 25
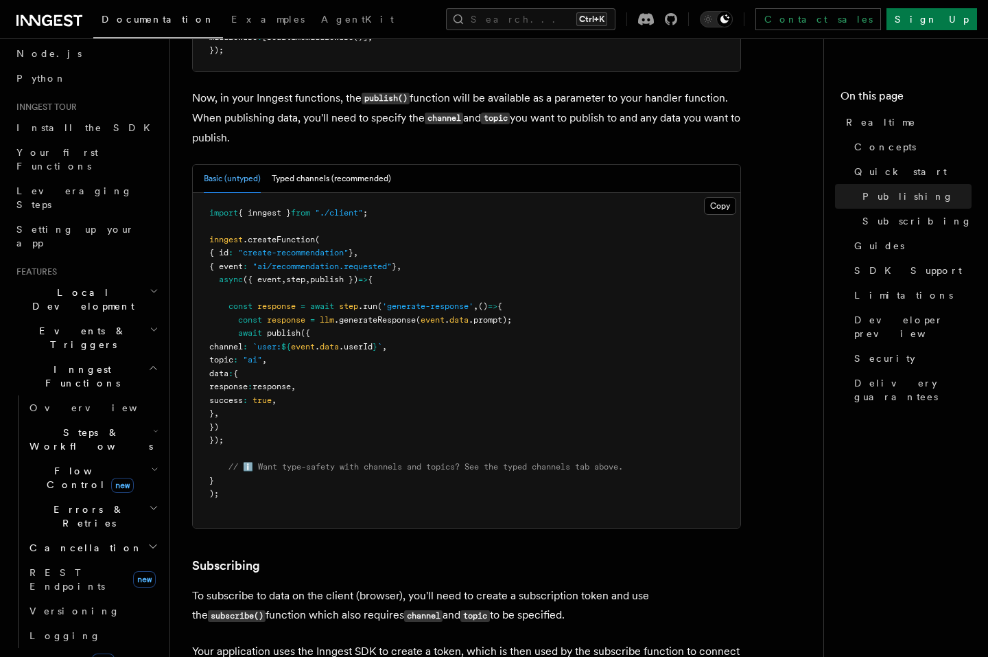
scroll to position [1153, 0]
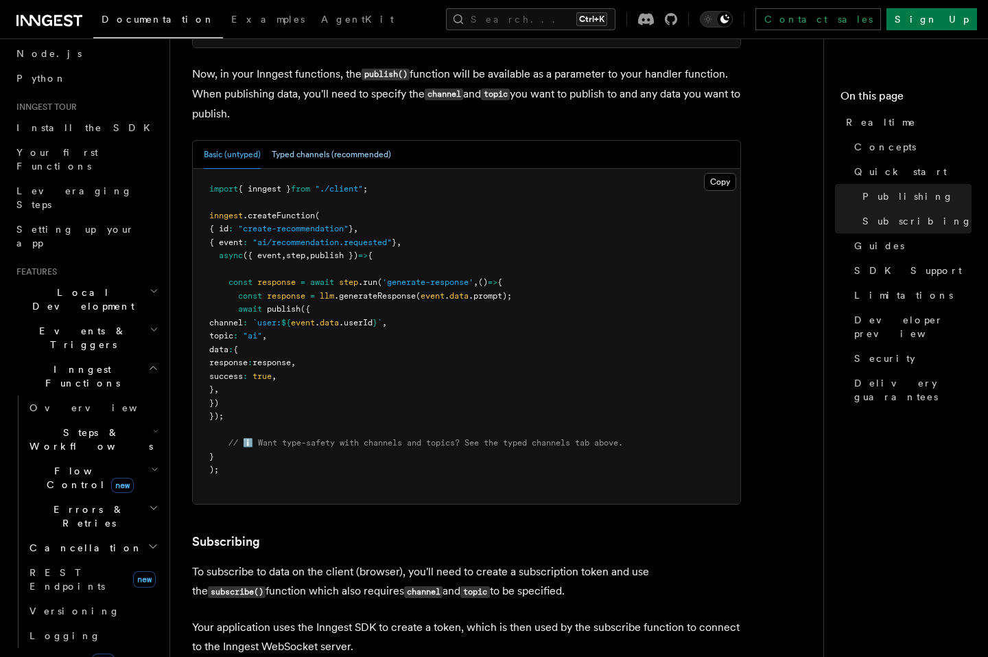
click at [358, 154] on button "Typed channels (recommended)" at bounding box center [331, 155] width 119 height 28
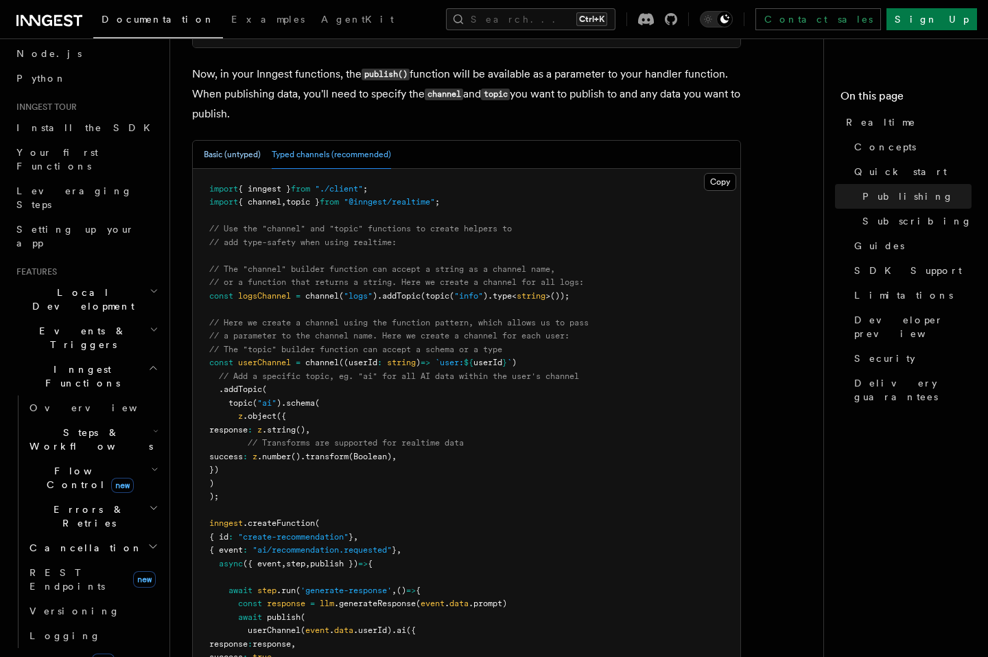
click at [227, 154] on button "Basic (untyped)" at bounding box center [232, 155] width 57 height 28
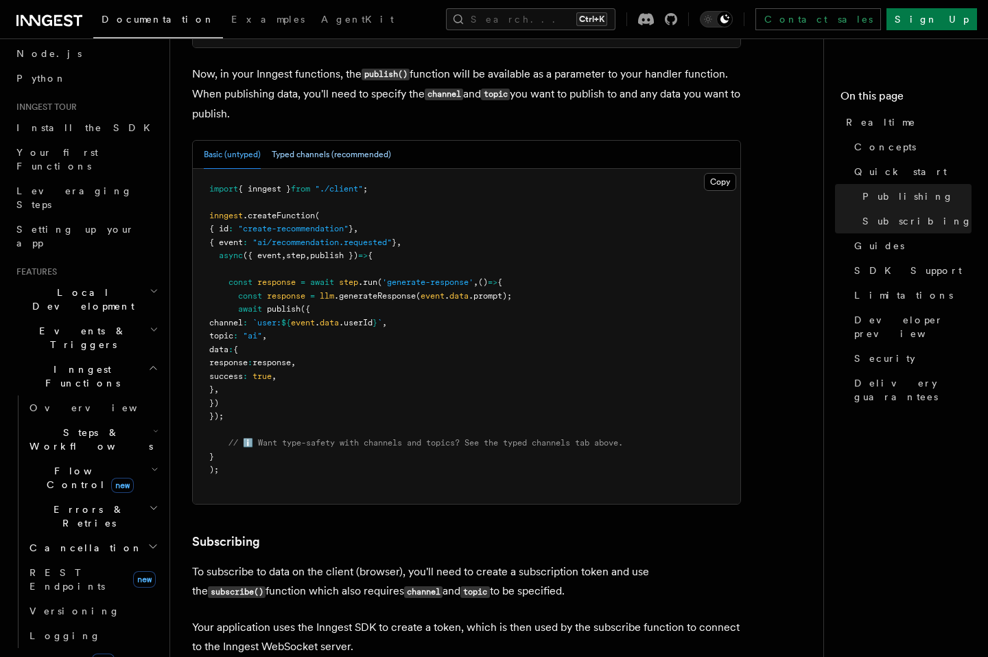
click at [337, 159] on button "Typed channels (recommended)" at bounding box center [331, 155] width 119 height 28
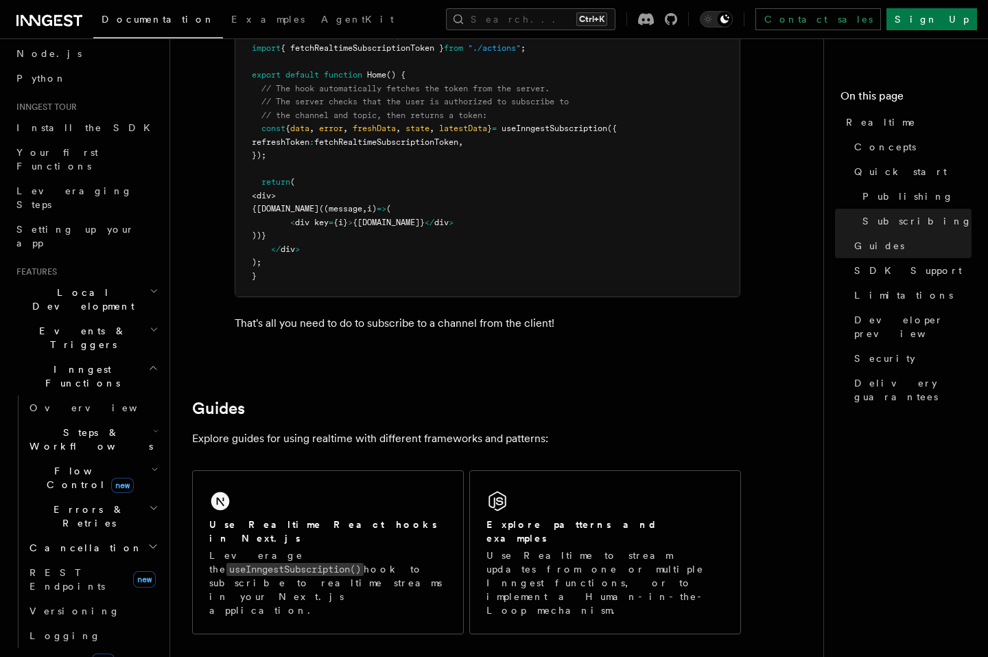
scroll to position [2965, 0]
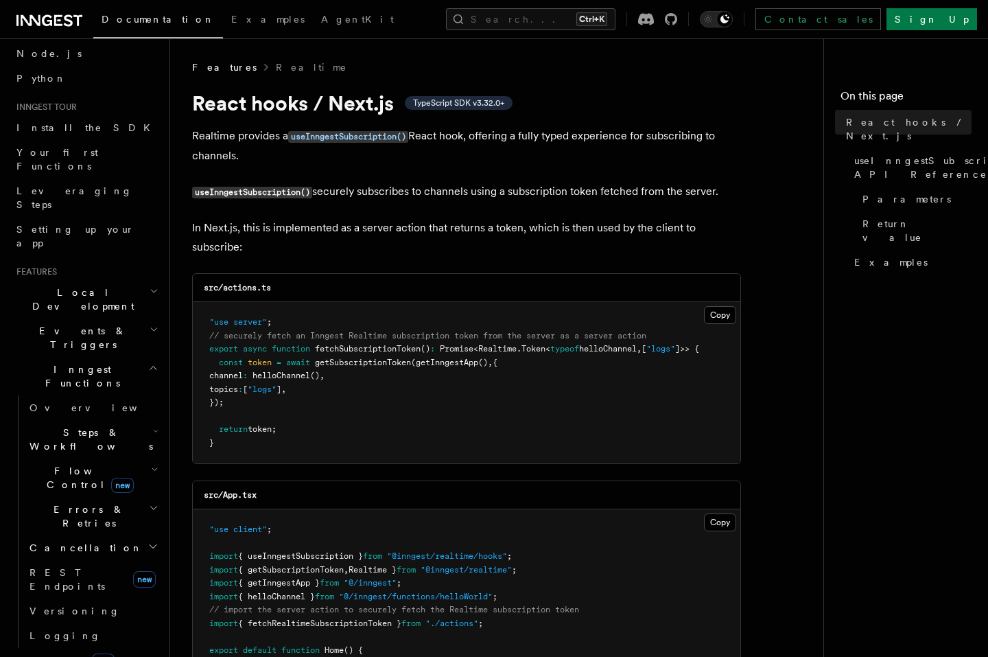
click at [529, 245] on p "In Next.js, this is implemented as a server action that returns a token, which …" at bounding box center [466, 237] width 549 height 38
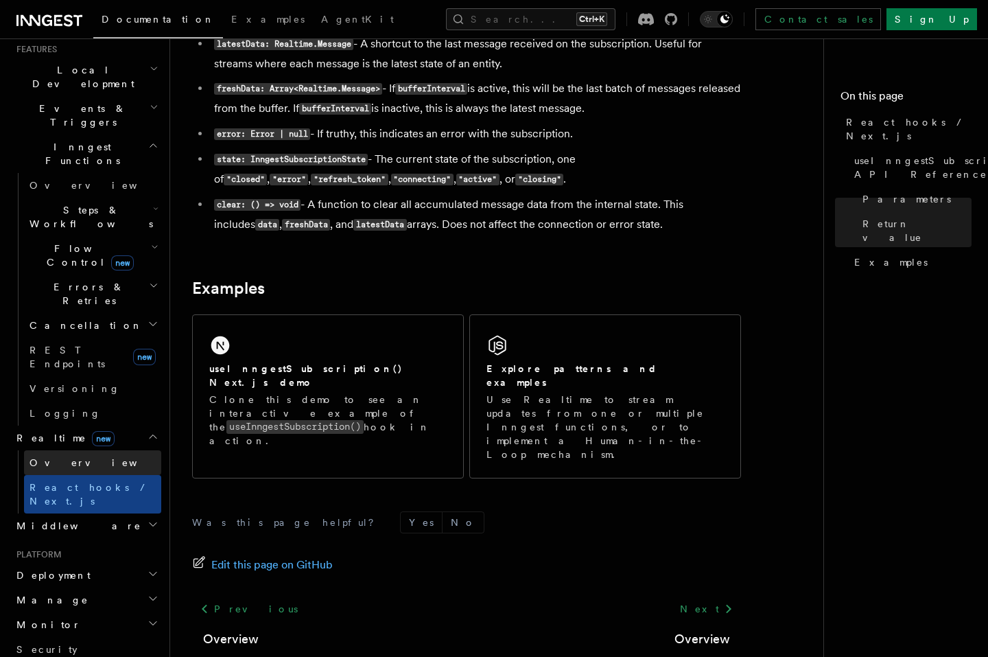
scroll to position [329, 0]
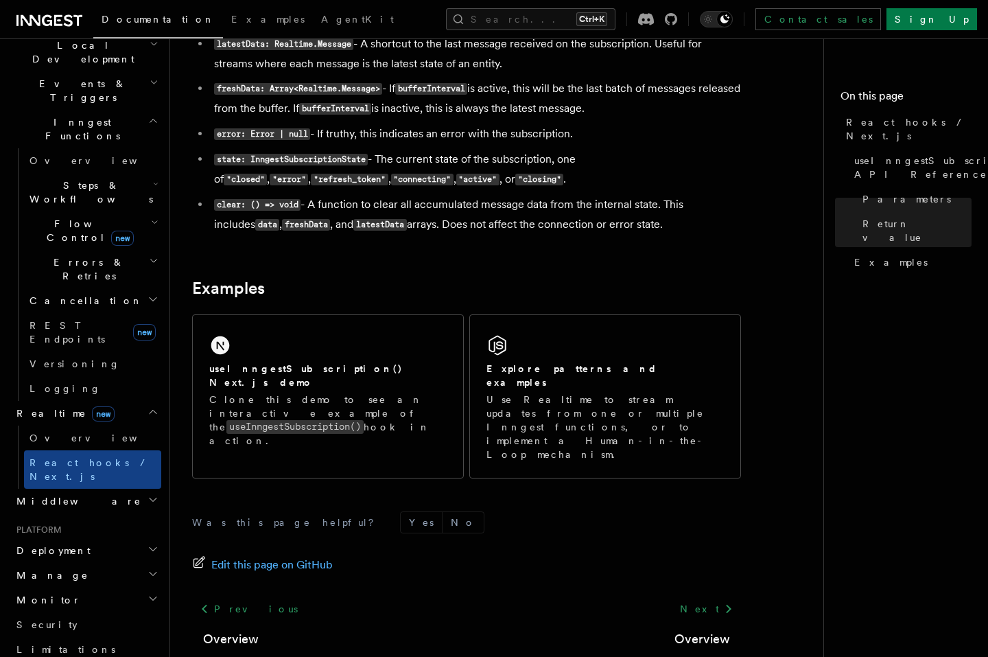
click at [114, 489] on h2 "Middleware" at bounding box center [86, 501] width 150 height 25
click at [89, 513] on link "Overview" at bounding box center [92, 525] width 137 height 25
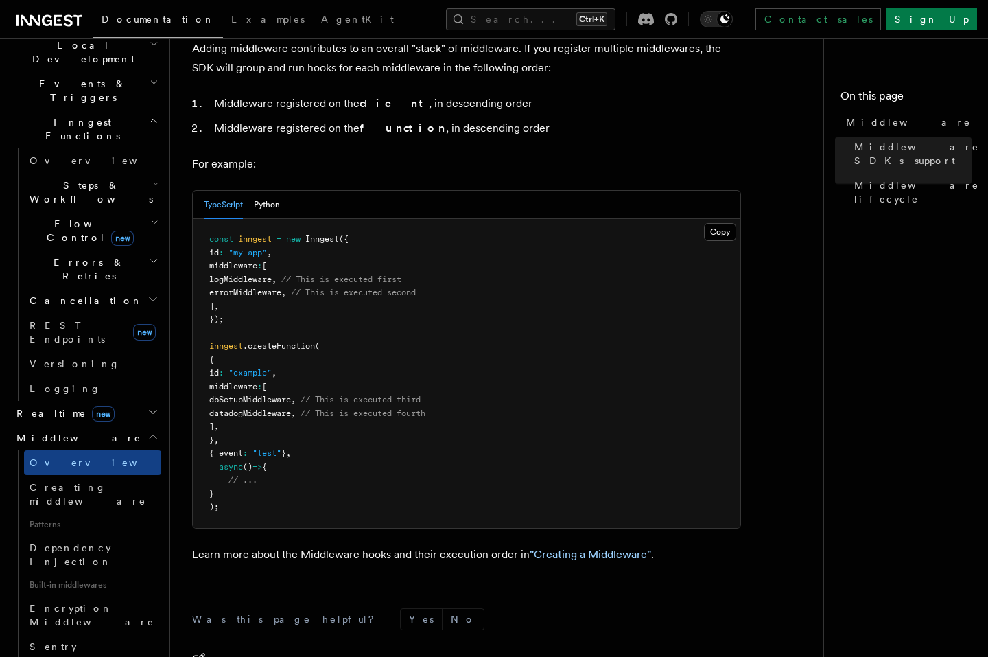
scroll to position [776, 0]
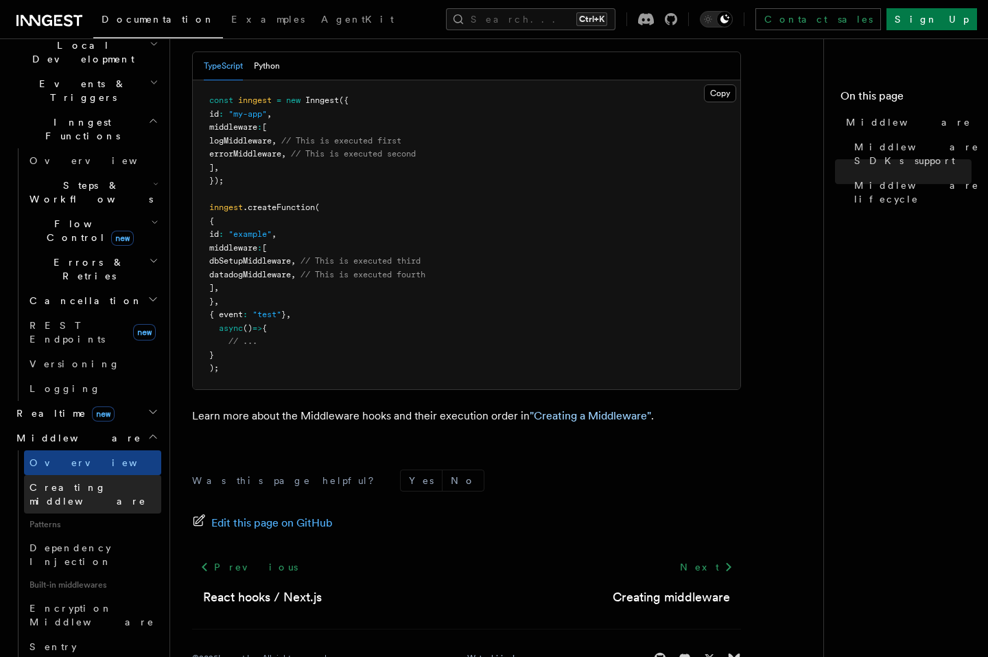
click at [36, 482] on span "Creating middleware" at bounding box center [88, 494] width 117 height 25
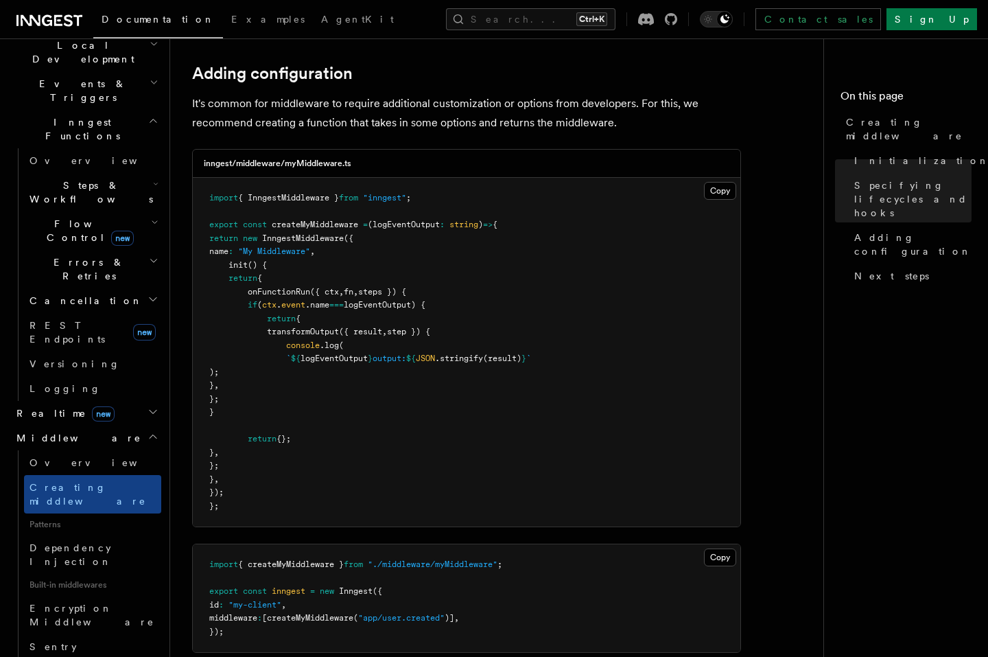
scroll to position [2142, 0]
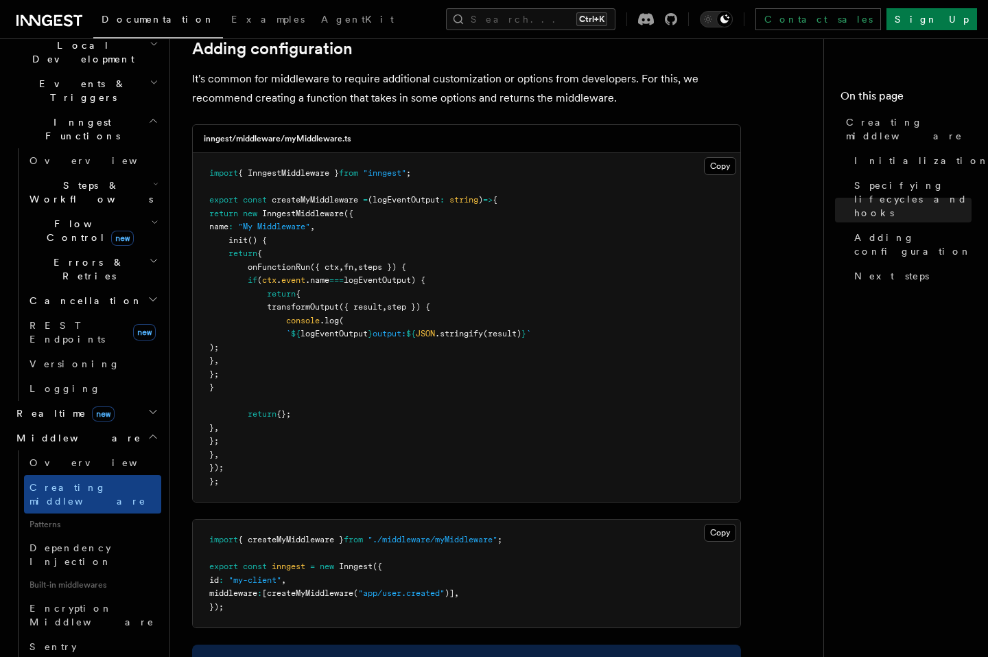
click at [64, 513] on span "Patterns" at bounding box center [92, 524] width 137 height 22
click at [59, 542] on span "Dependency Injection" at bounding box center [71, 554] width 82 height 25
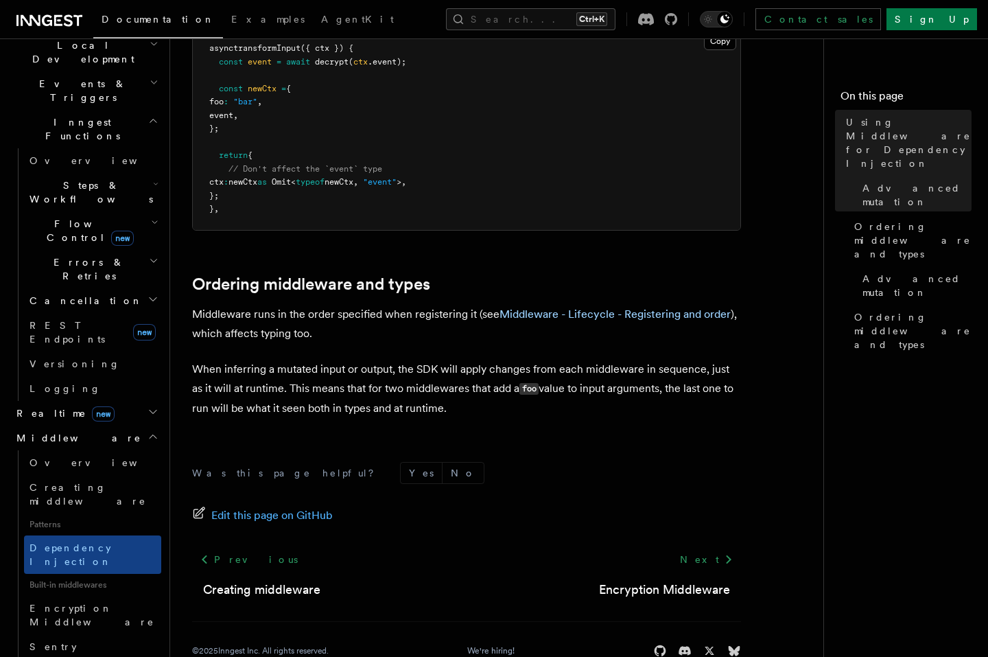
scroll to position [1574, 0]
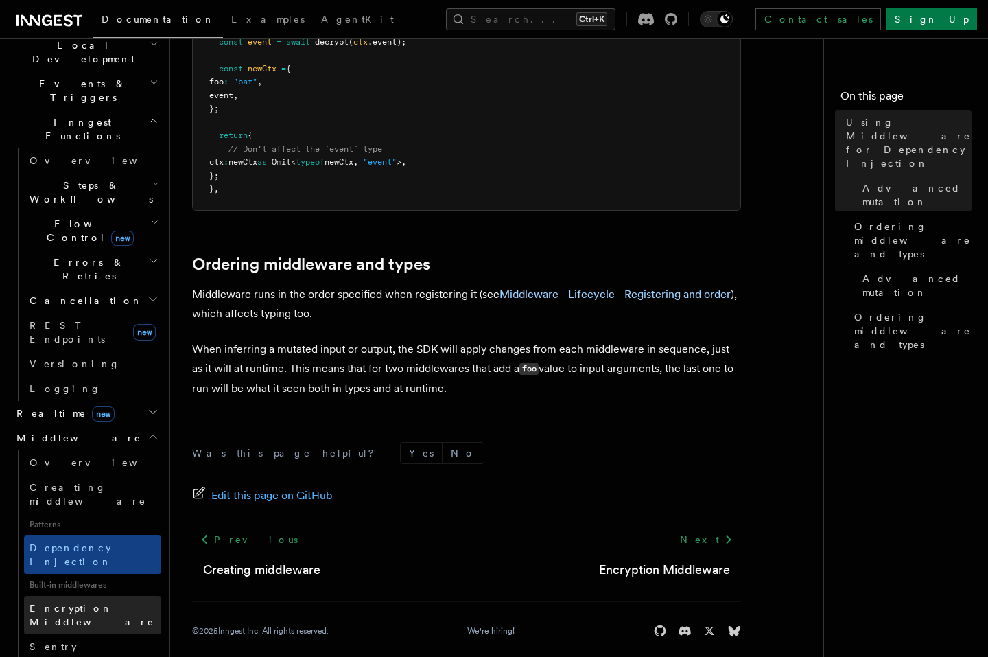
click at [86, 603] on span "Encryption Middleware" at bounding box center [92, 615] width 125 height 25
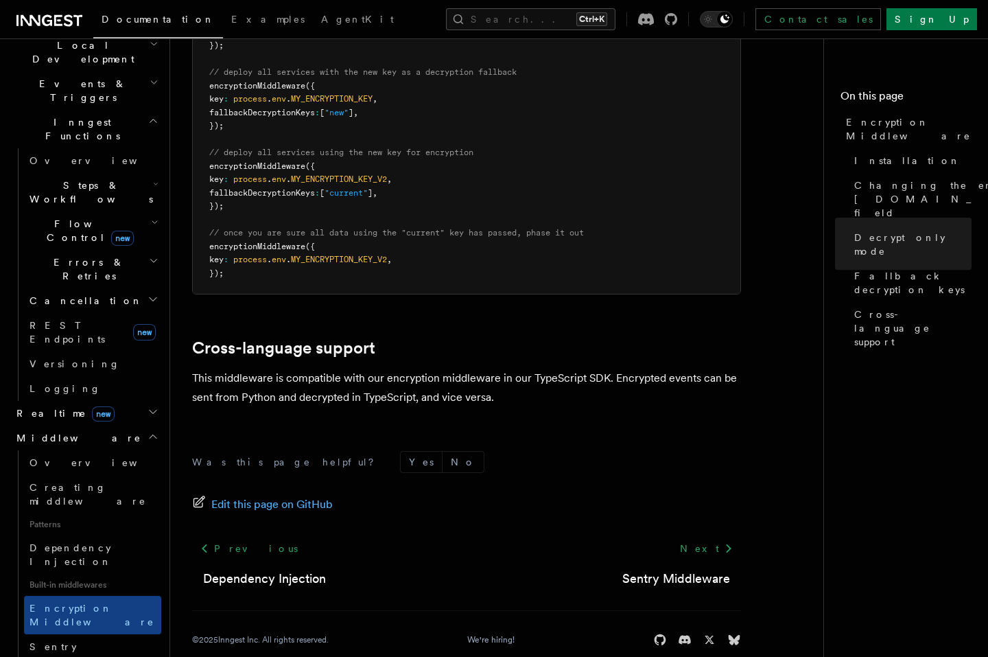
scroll to position [1063, 0]
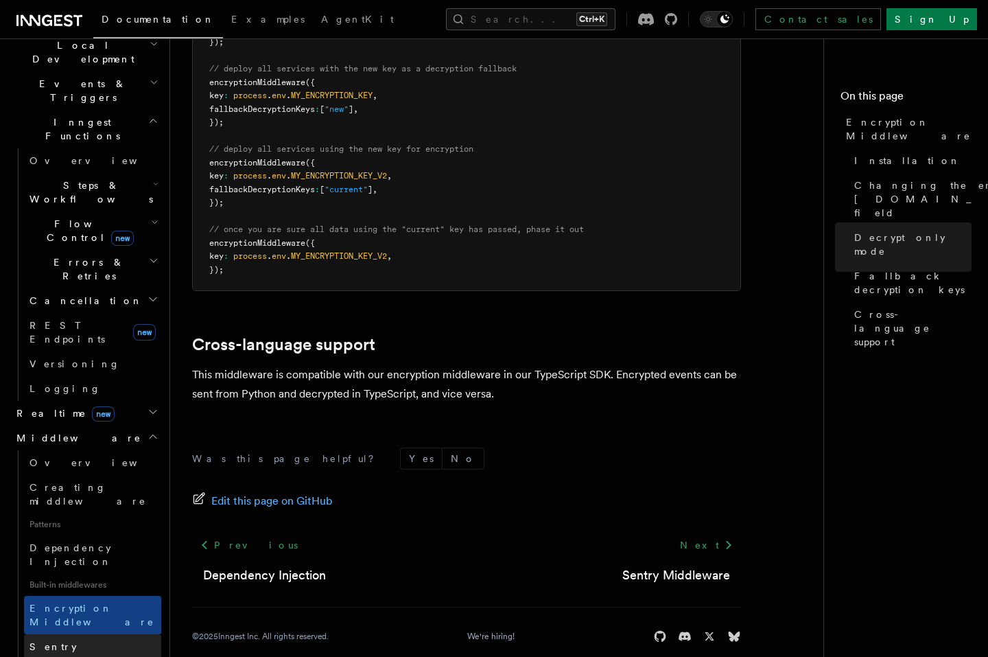
click at [92, 634] on link "Sentry Middleware" at bounding box center [92, 653] width 137 height 38
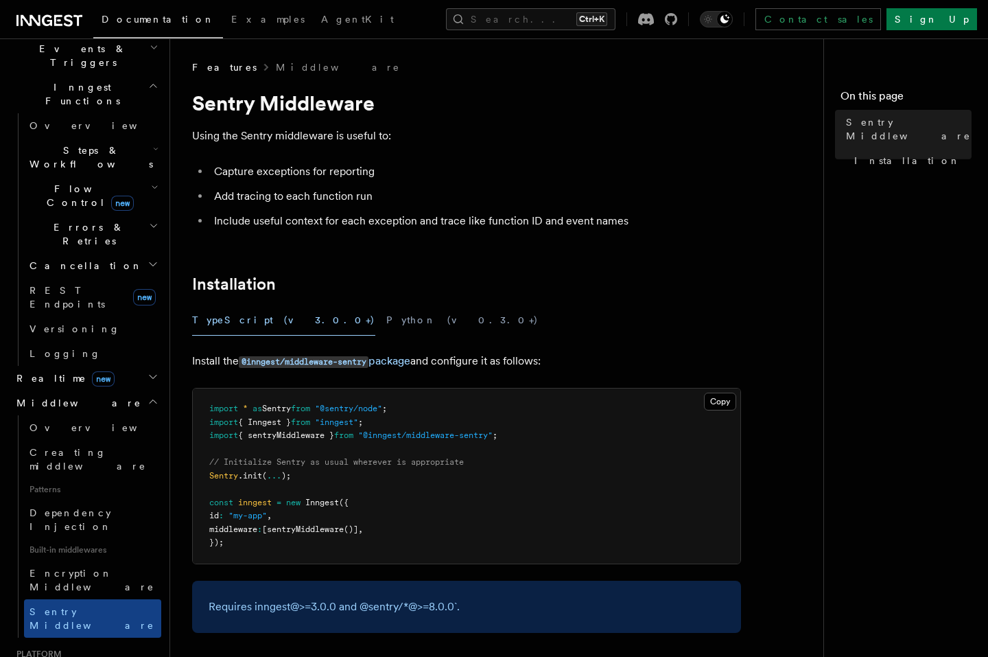
scroll to position [329, 0]
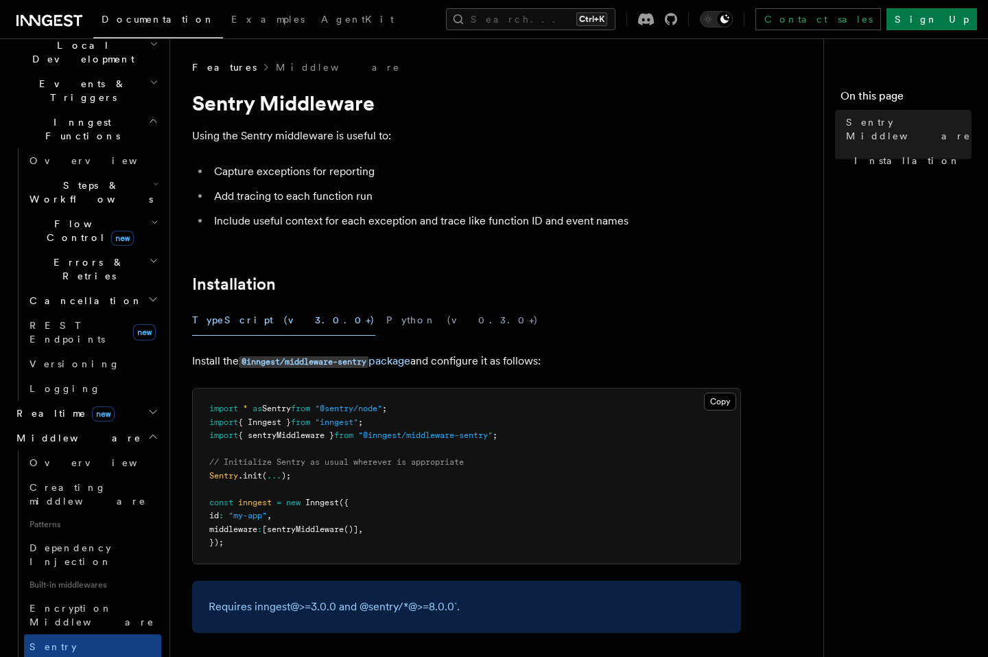
click at [148, 431] on icon "button" at bounding box center [153, 436] width 11 height 11
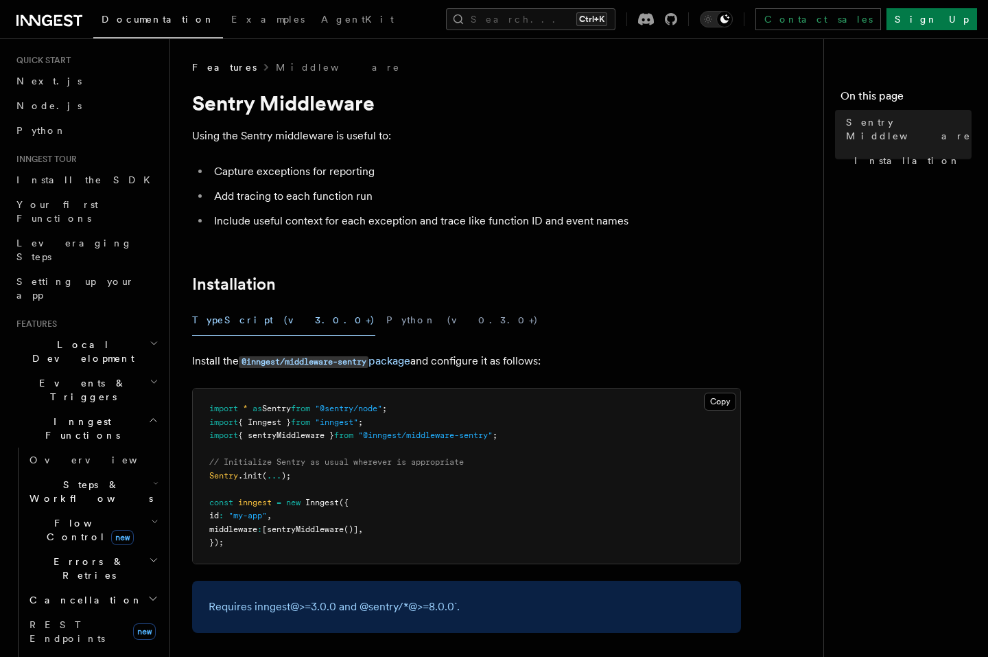
scroll to position [0, 0]
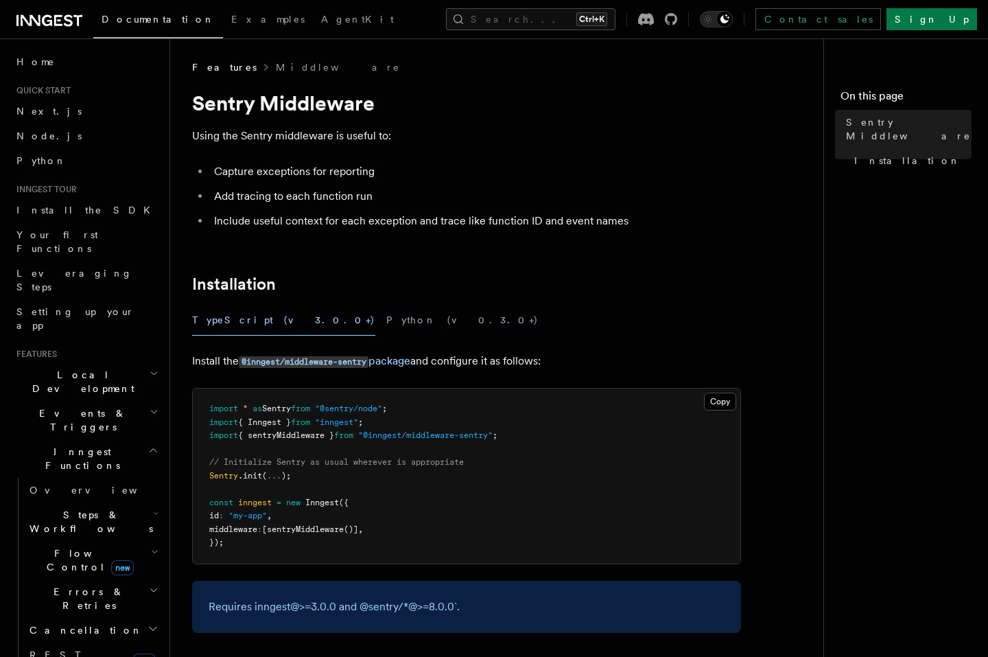
click at [150, 449] on icon "button" at bounding box center [153, 450] width 6 height 3
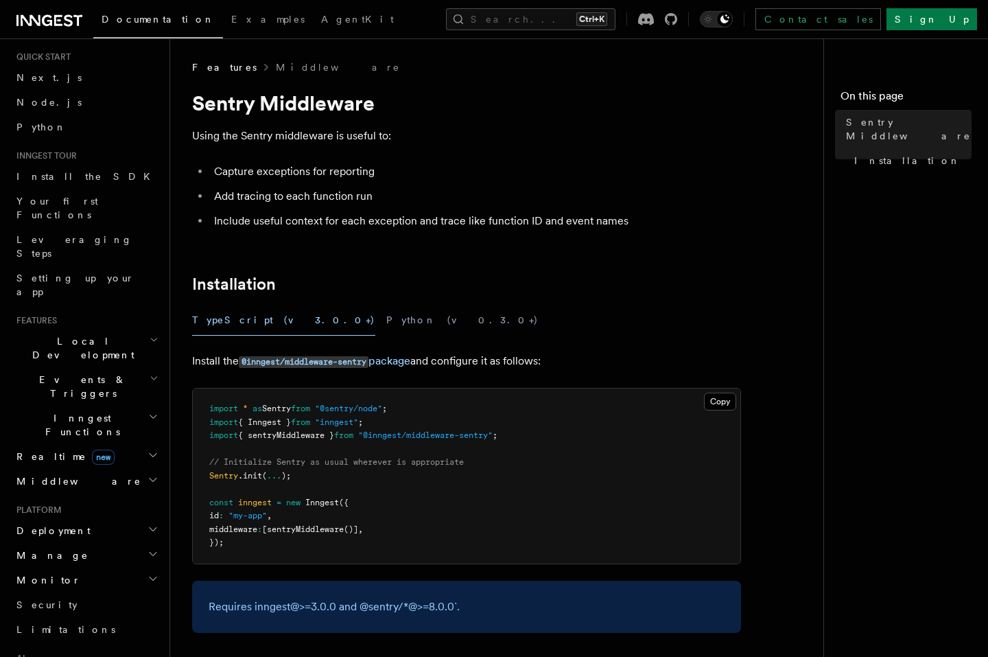
scroll to position [247, 0]
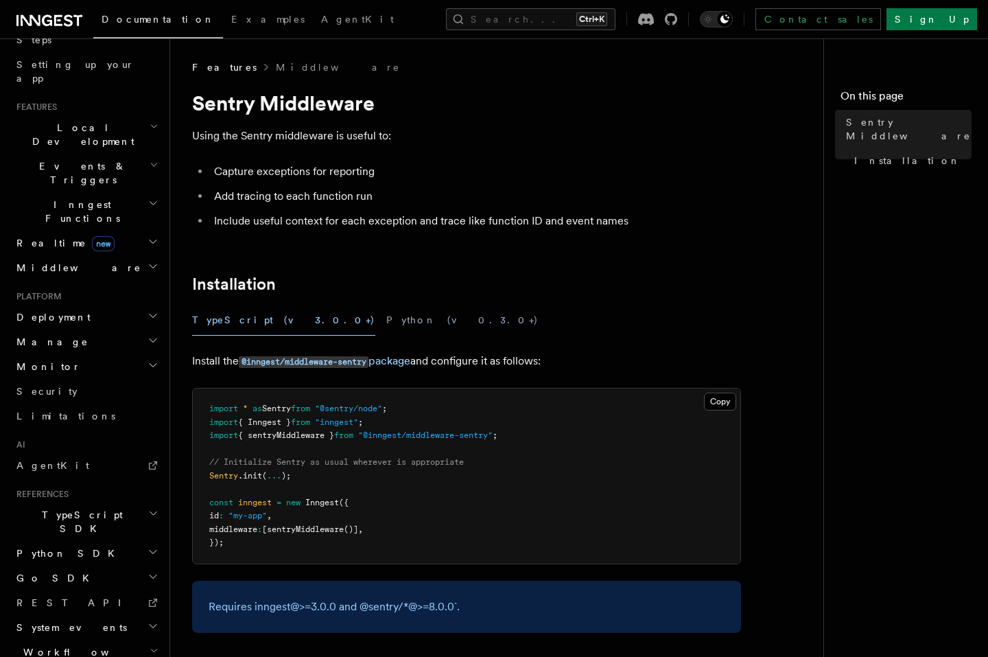
click at [150, 305] on h2 "Deployment" at bounding box center [86, 317] width 150 height 25
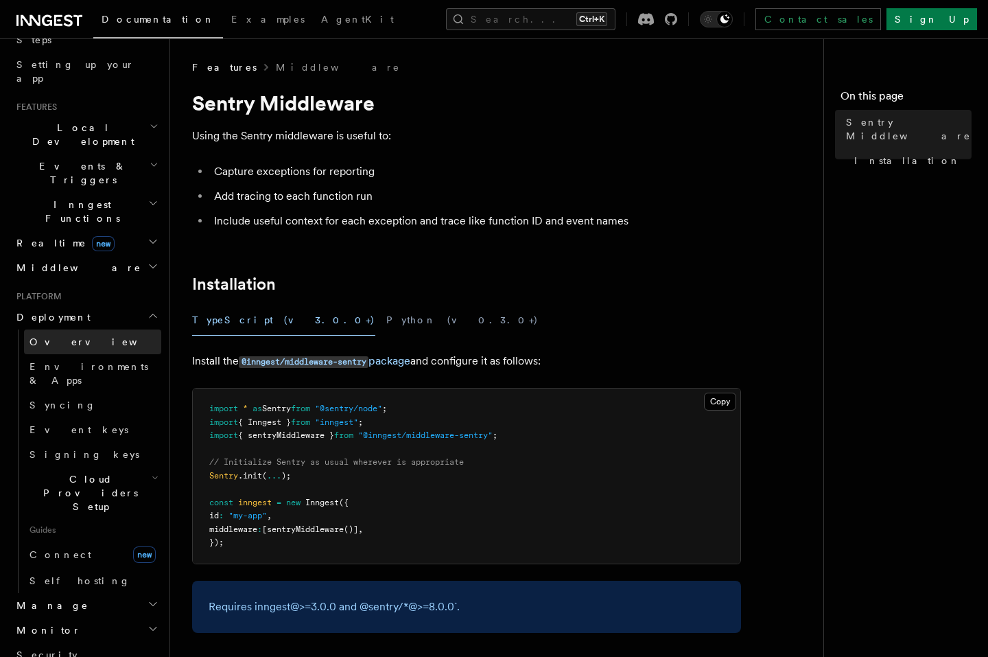
click at [113, 329] on link "Overview" at bounding box center [92, 341] width 137 height 25
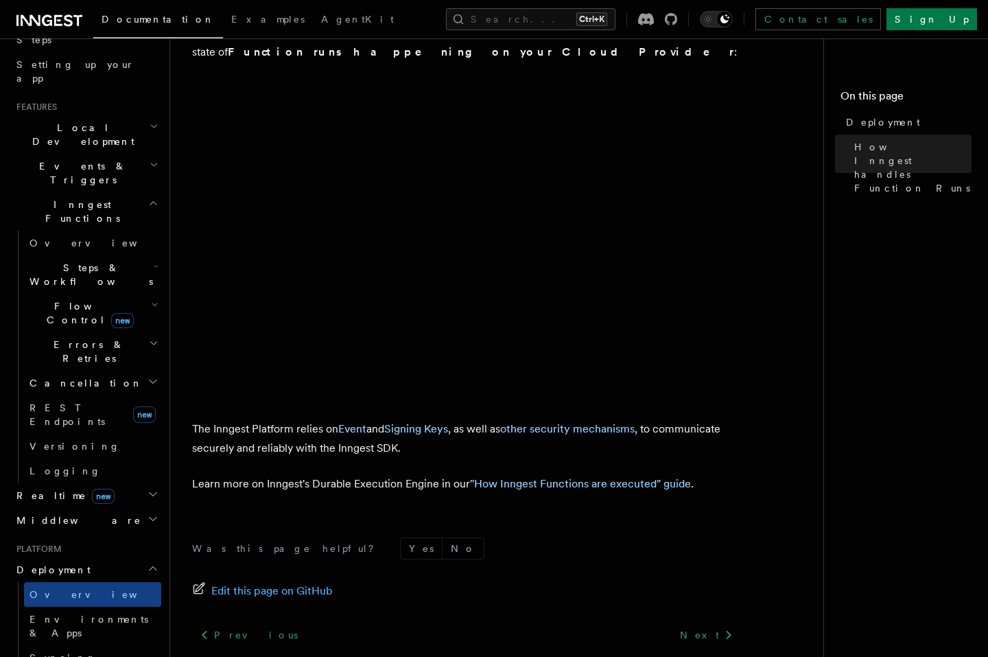
scroll to position [514, 0]
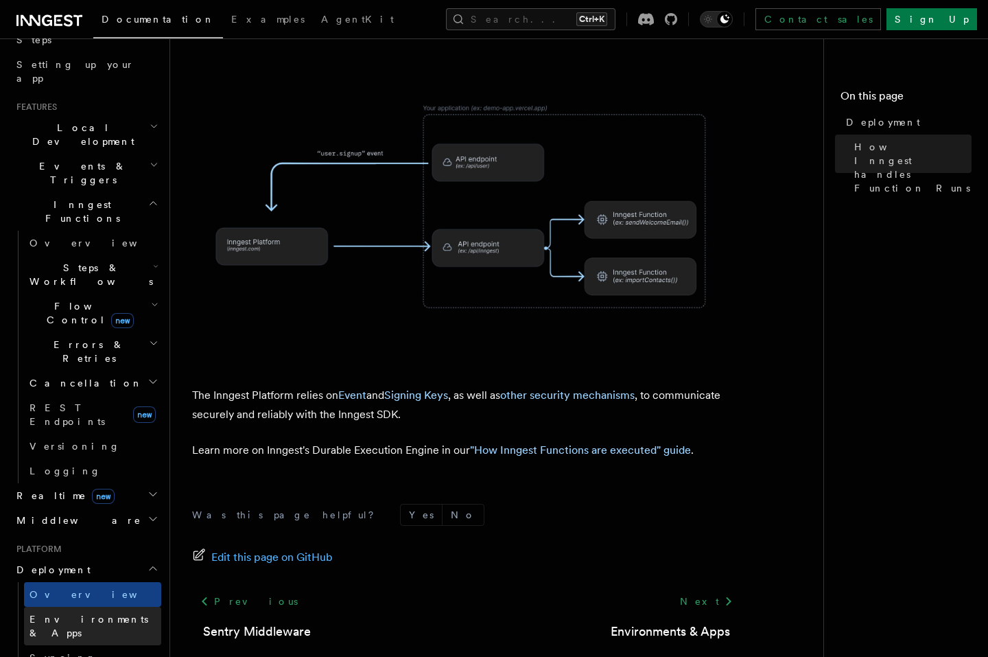
click at [100, 614] on span "Environments & Apps" at bounding box center [89, 626] width 119 height 25
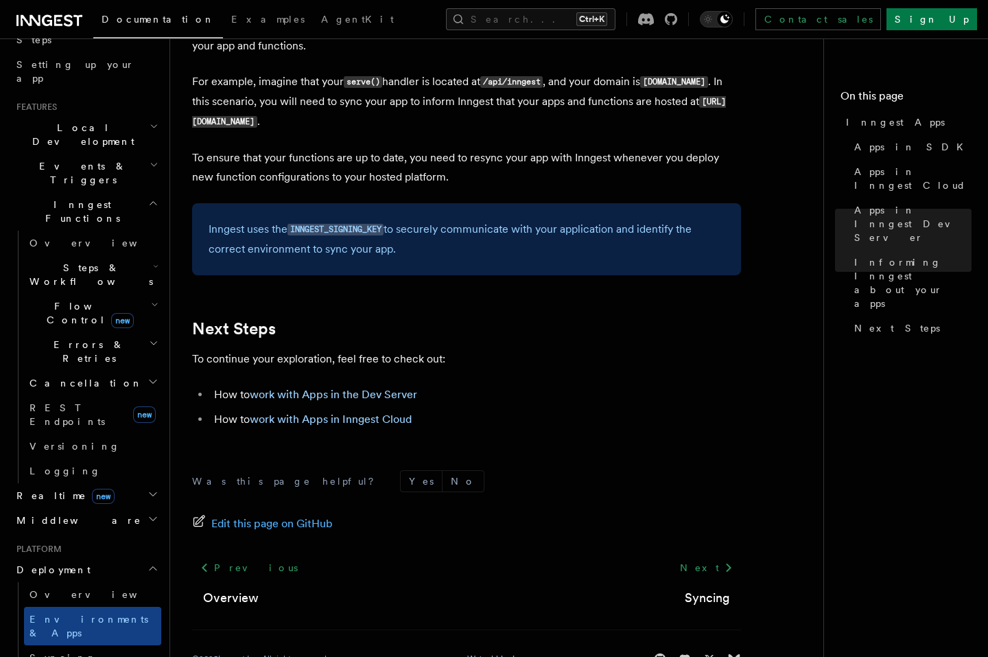
scroll to position [2142, 0]
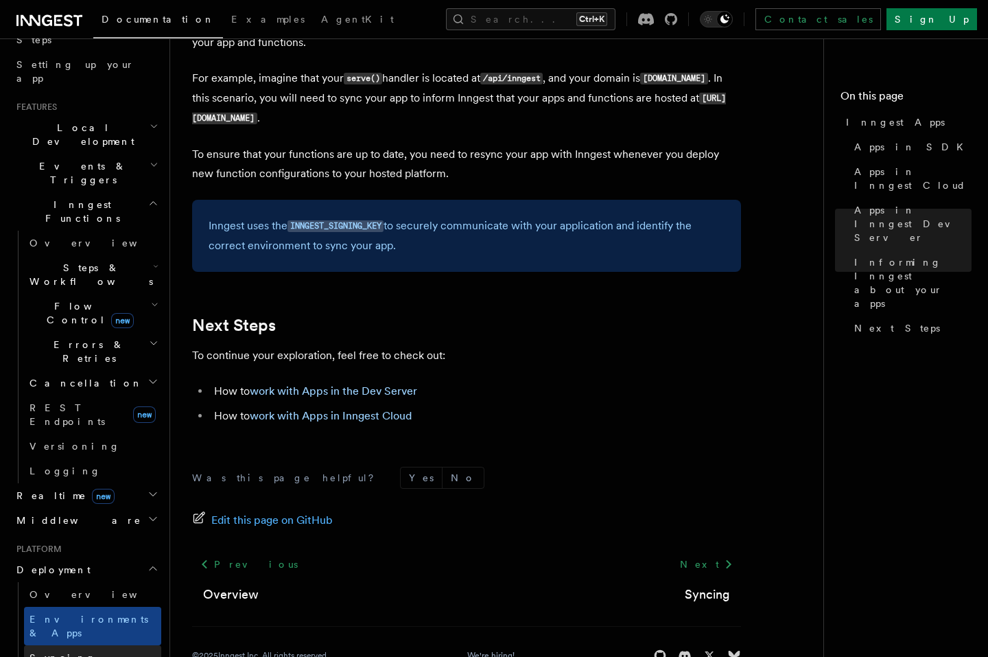
click at [80, 645] on link "Syncing" at bounding box center [92, 657] width 137 height 25
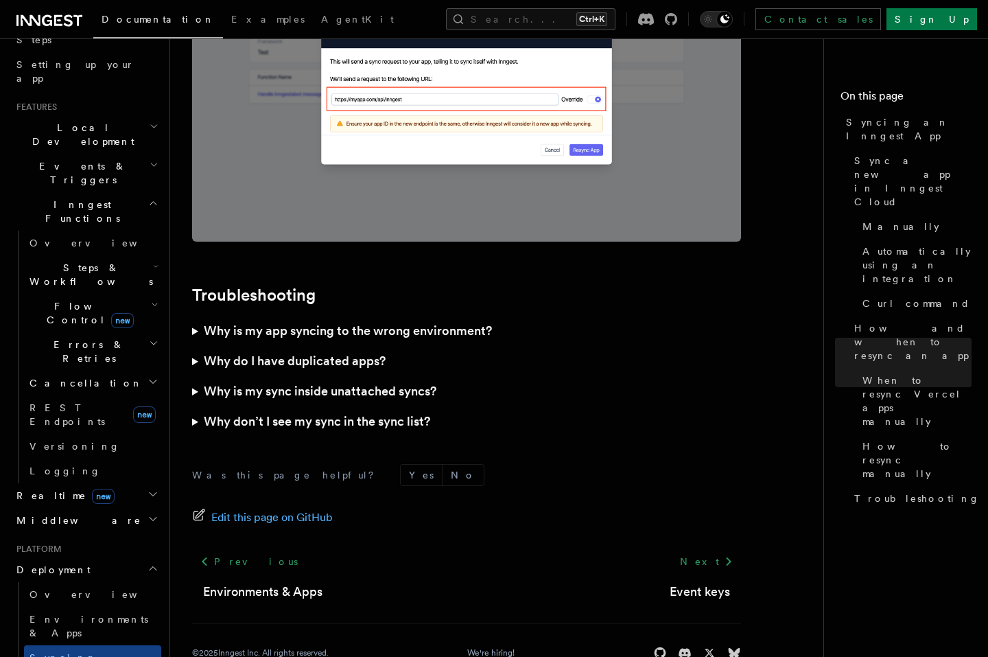
scroll to position [3902, 0]
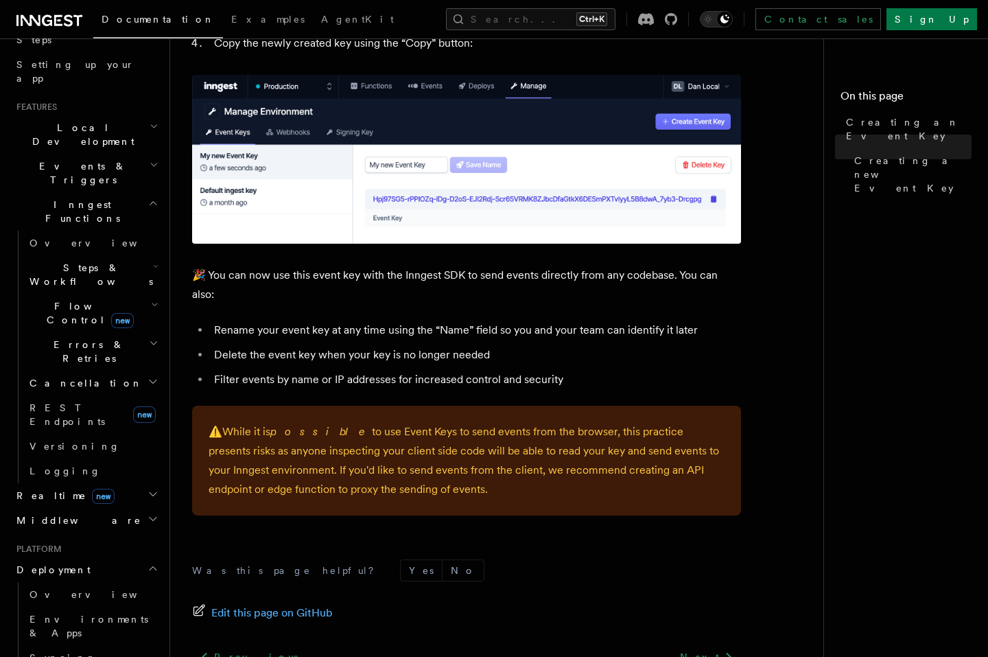
scroll to position [824, 0]
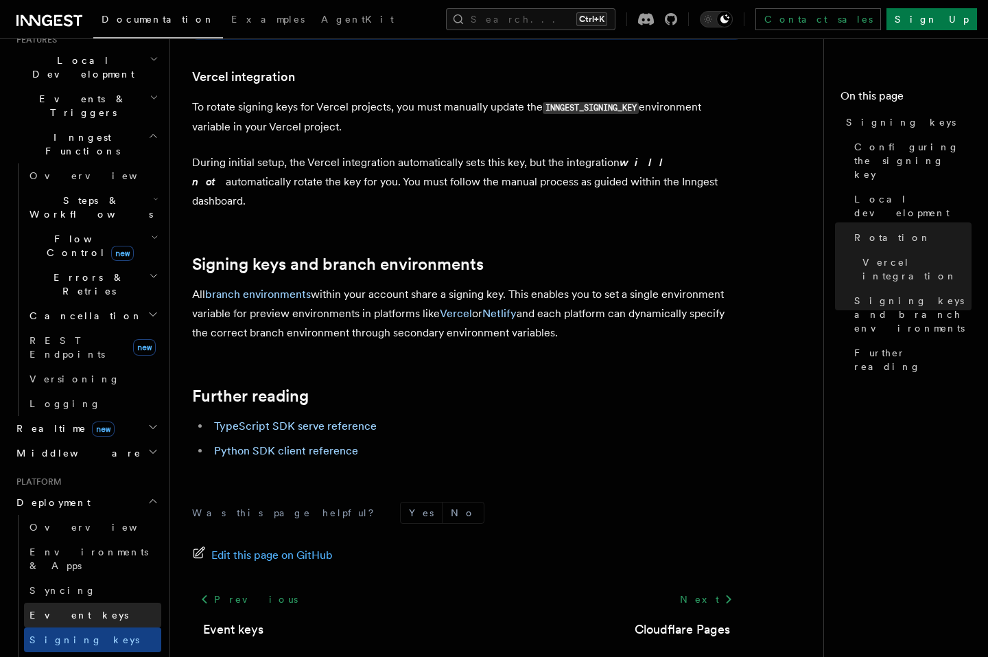
scroll to position [412, 0]
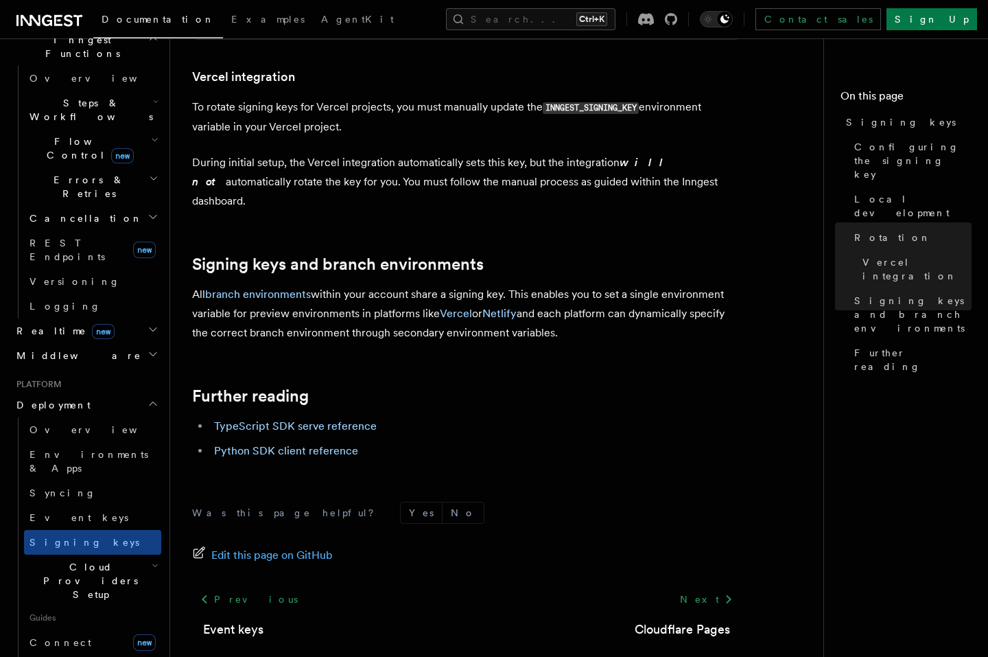
click at [153, 564] on icon "button" at bounding box center [155, 565] width 4 height 2
click at [152, 560] on icon "button" at bounding box center [155, 565] width 7 height 11
click at [82, 629] on link "Connect new" at bounding box center [92, 642] width 137 height 27
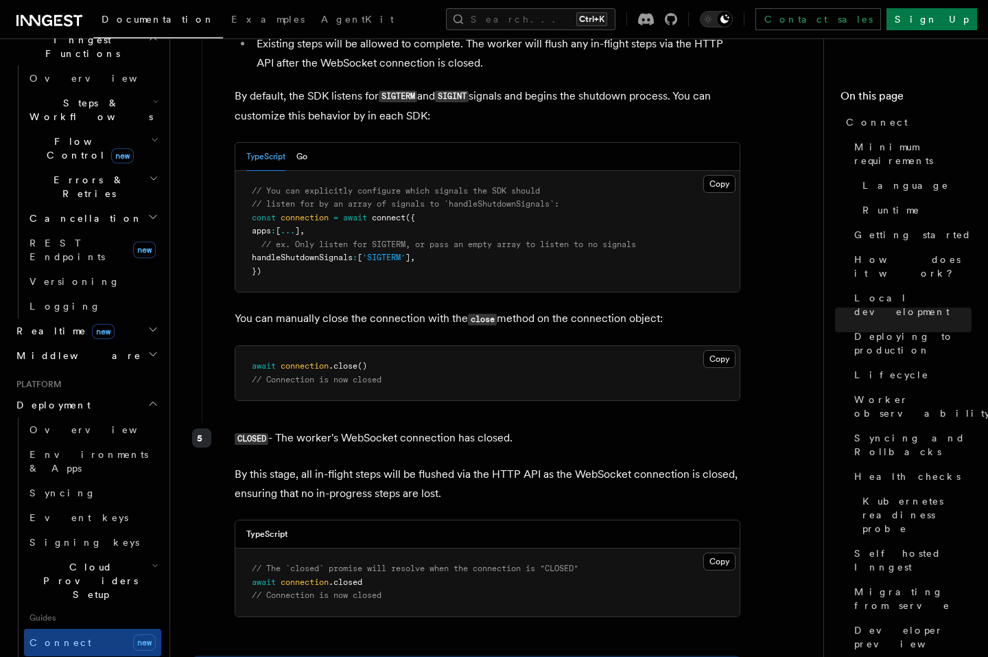
scroll to position [4119, 0]
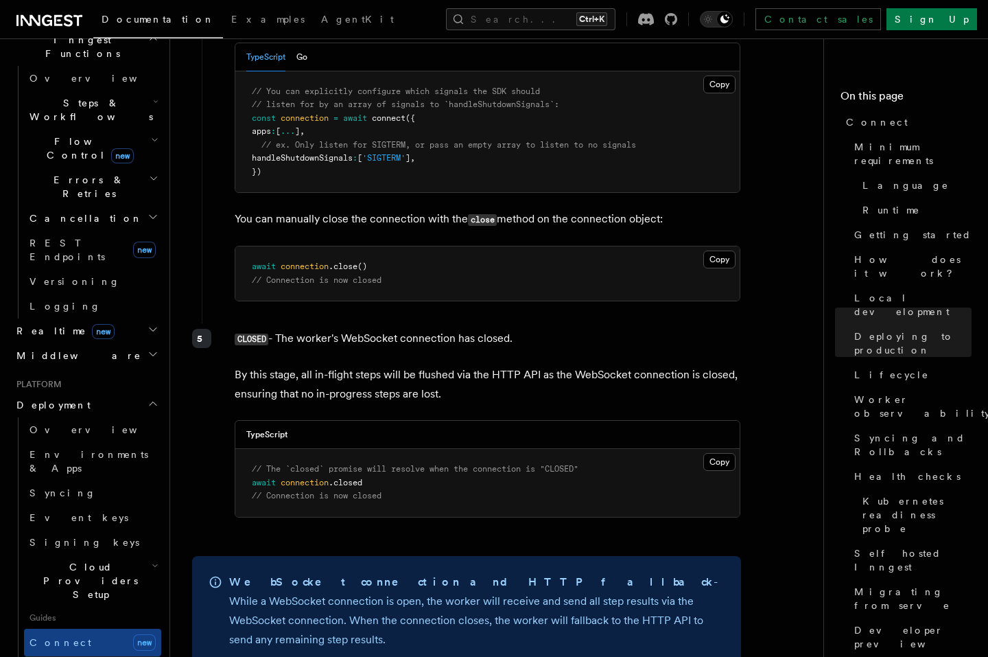
click at [56, 656] on span "Self hosting" at bounding box center [80, 668] width 101 height 11
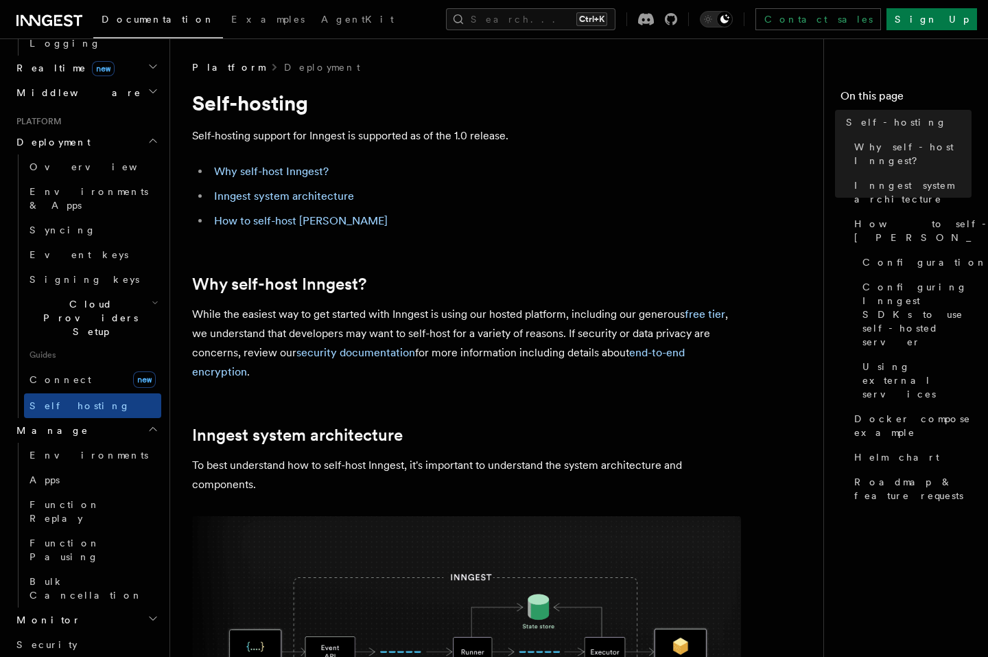
scroll to position [741, 0]
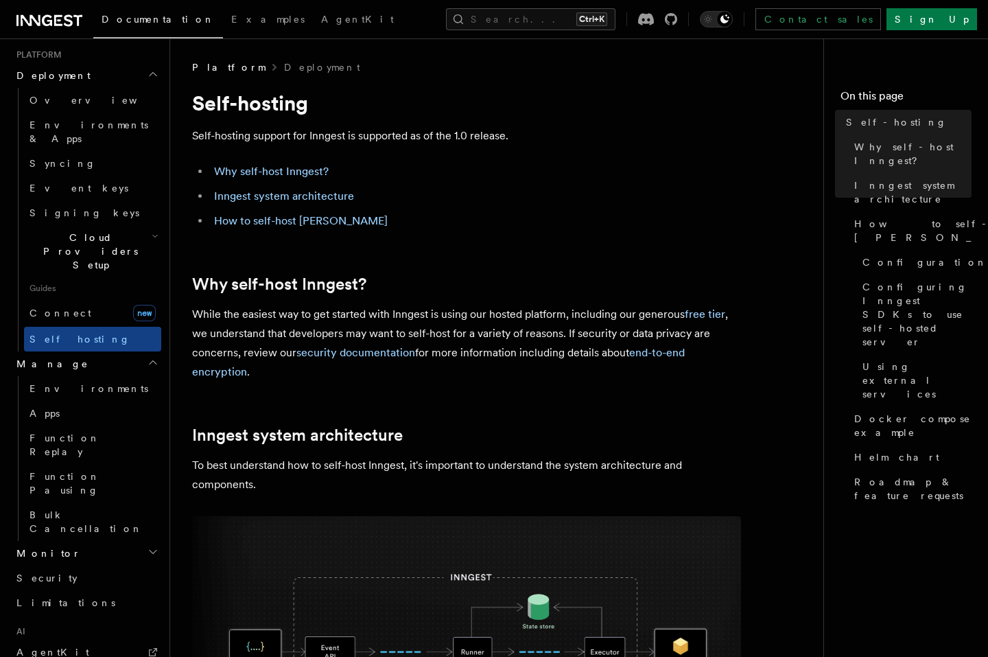
click at [148, 546] on icon "button" at bounding box center [153, 551] width 11 height 11
click at [74, 566] on link "Insights new" at bounding box center [92, 579] width 137 height 27
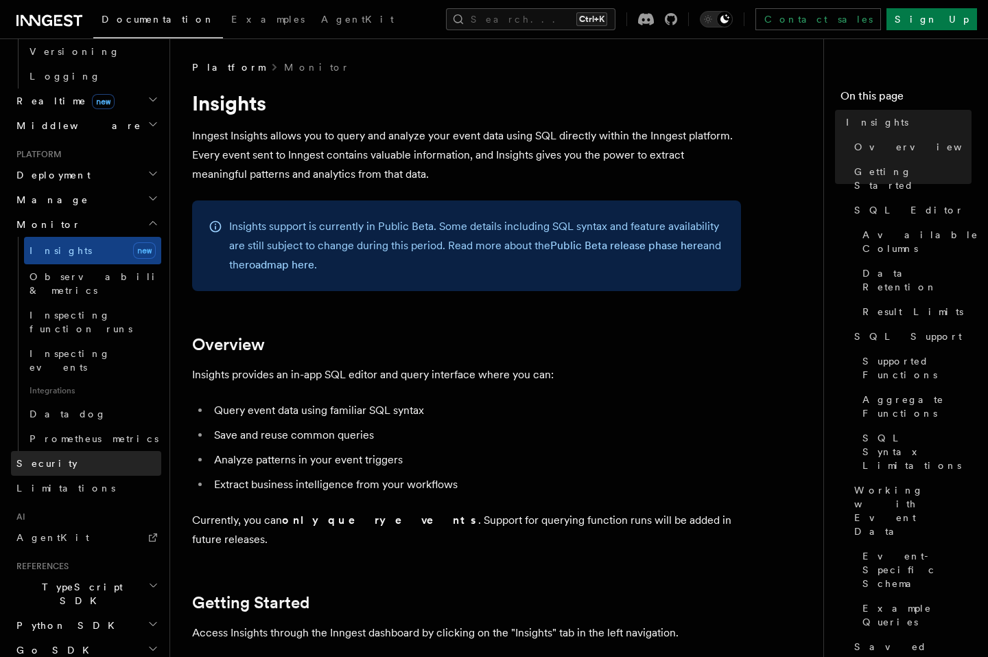
click at [68, 451] on link "Security" at bounding box center [86, 463] width 150 height 25
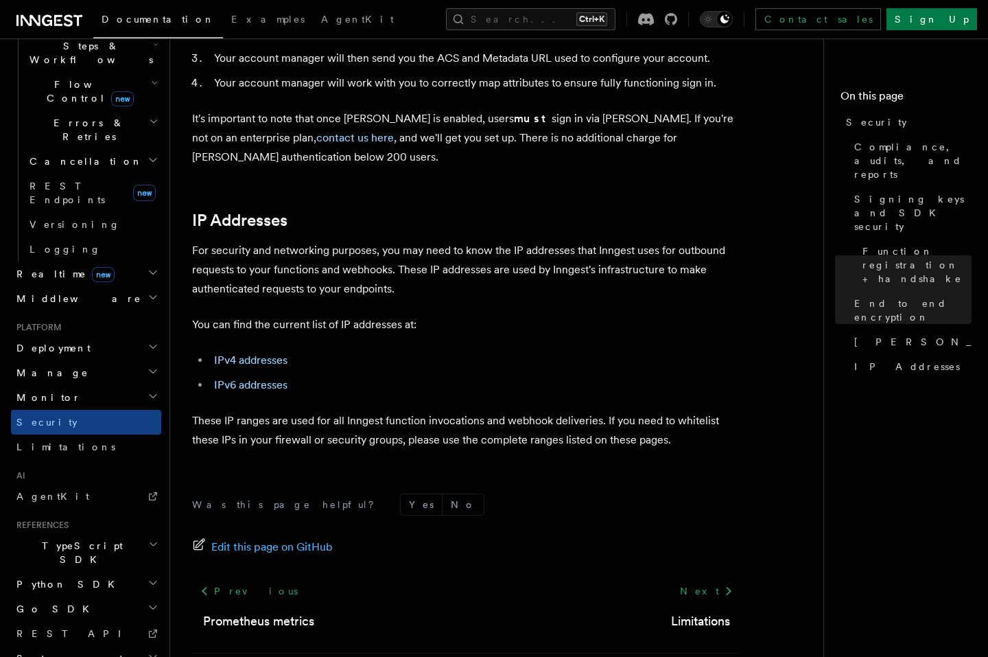
scroll to position [1707, 0]
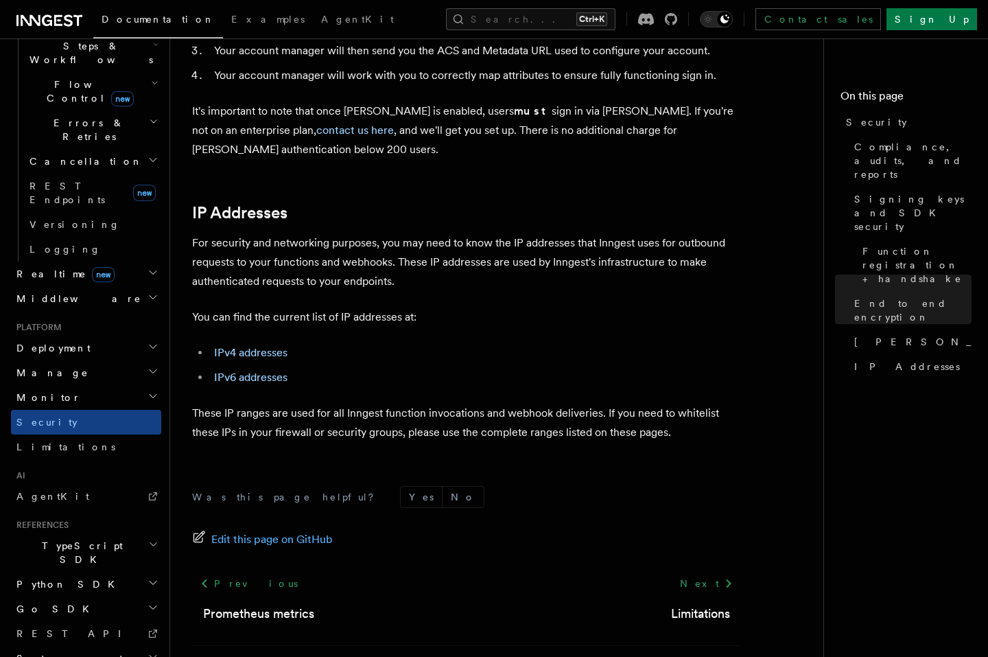
click at [148, 651] on icon "button" at bounding box center [153, 656] width 11 height 11
click at [141, 533] on h2 "TypeScript SDK" at bounding box center [86, 552] width 150 height 38
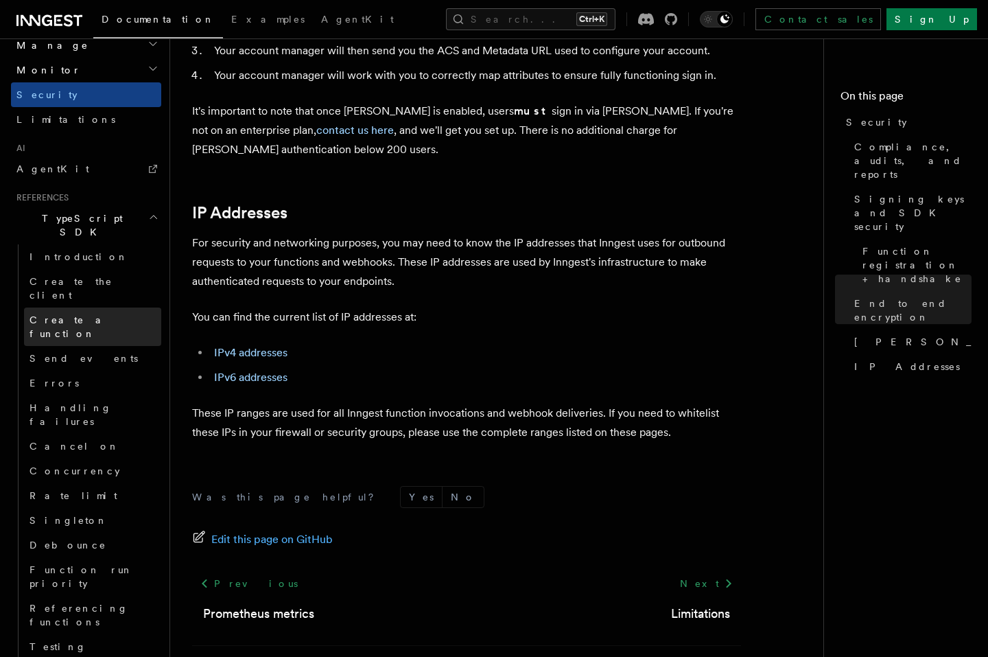
scroll to position [798, 0]
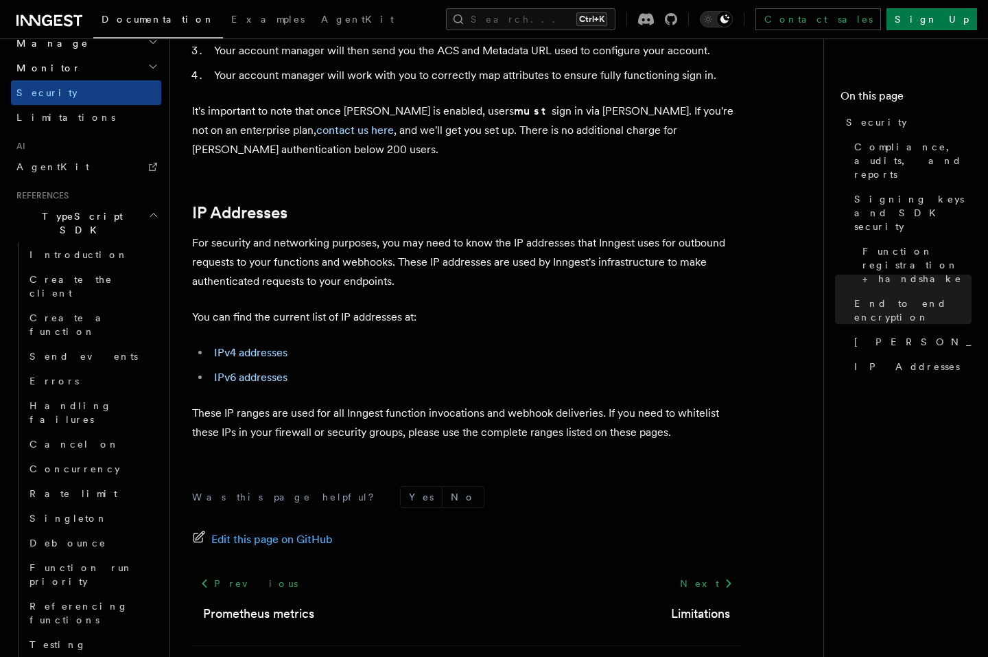
click at [148, 656] on icon "button" at bounding box center [153, 667] width 11 height 11
click at [150, 656] on icon "button" at bounding box center [153, 668] width 7 height 3
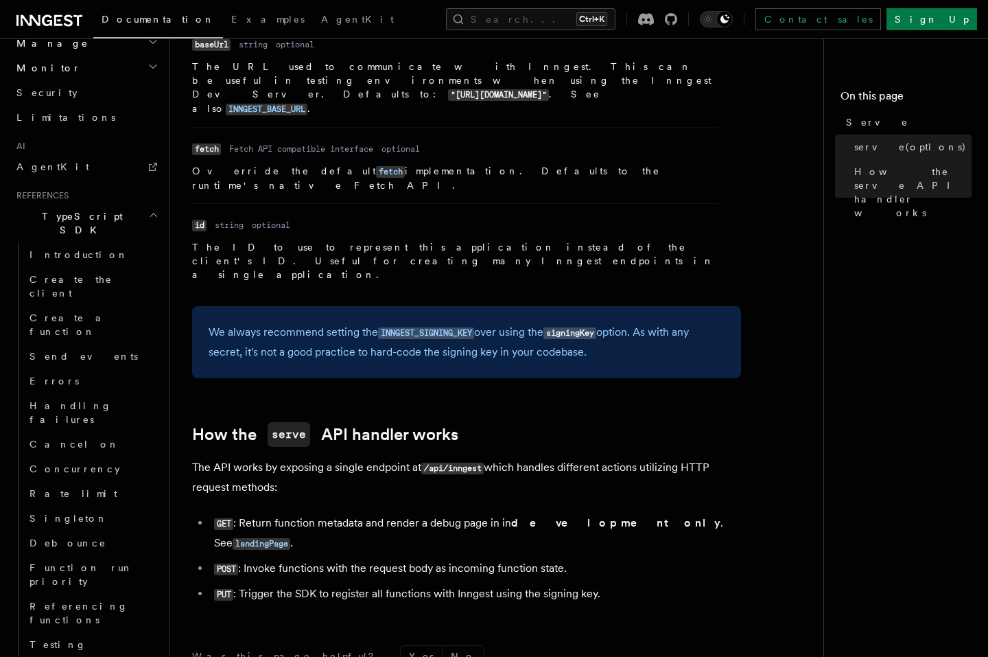
scroll to position [1236, 0]
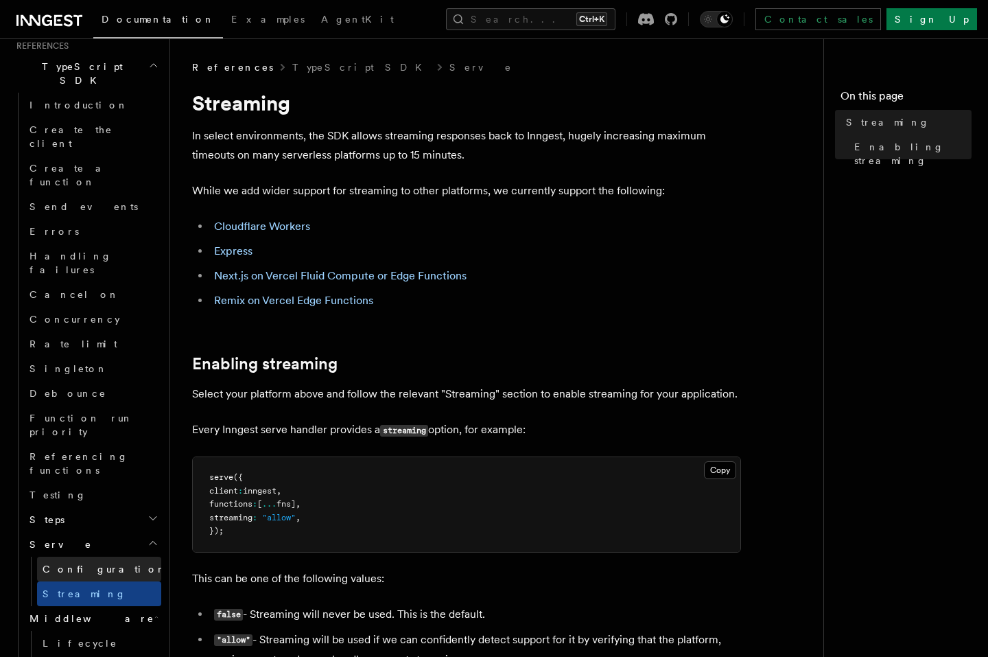
scroll to position [963, 0]
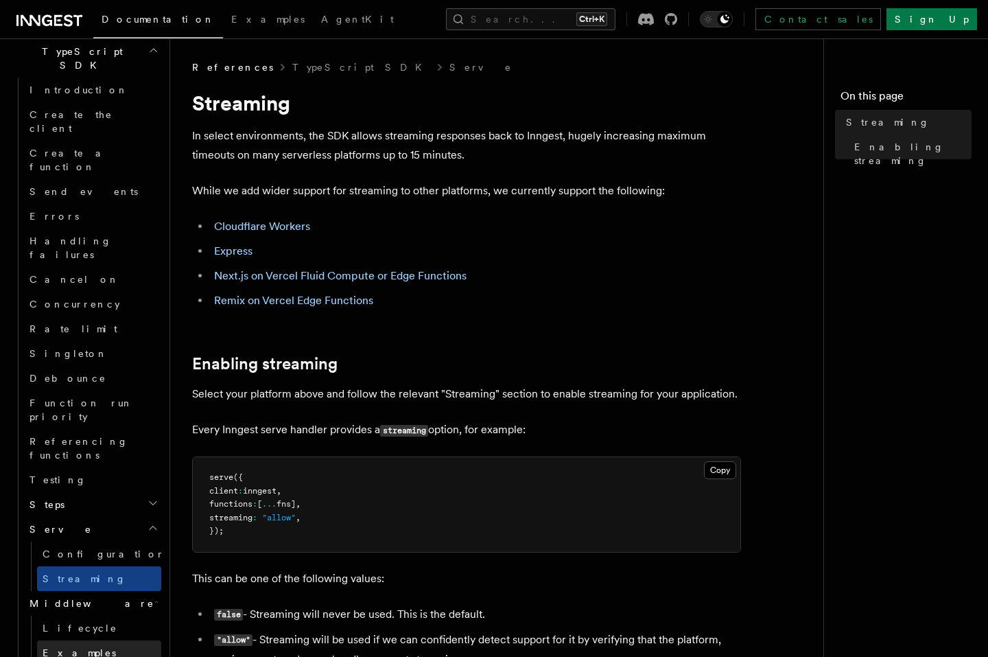
click at [98, 640] on link "Examples" at bounding box center [99, 652] width 124 height 25
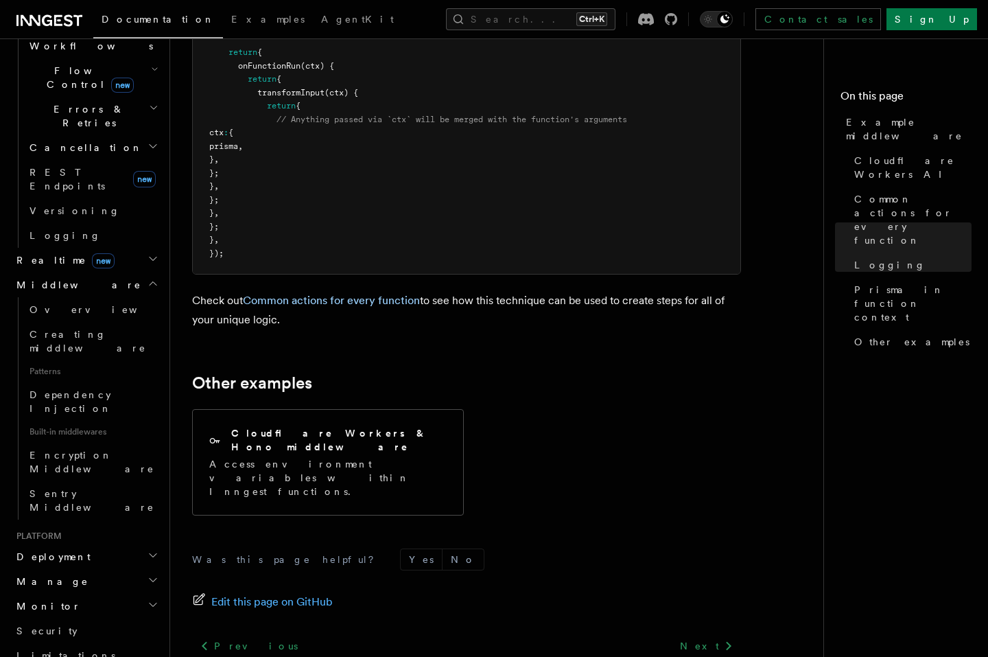
scroll to position [469, 0]
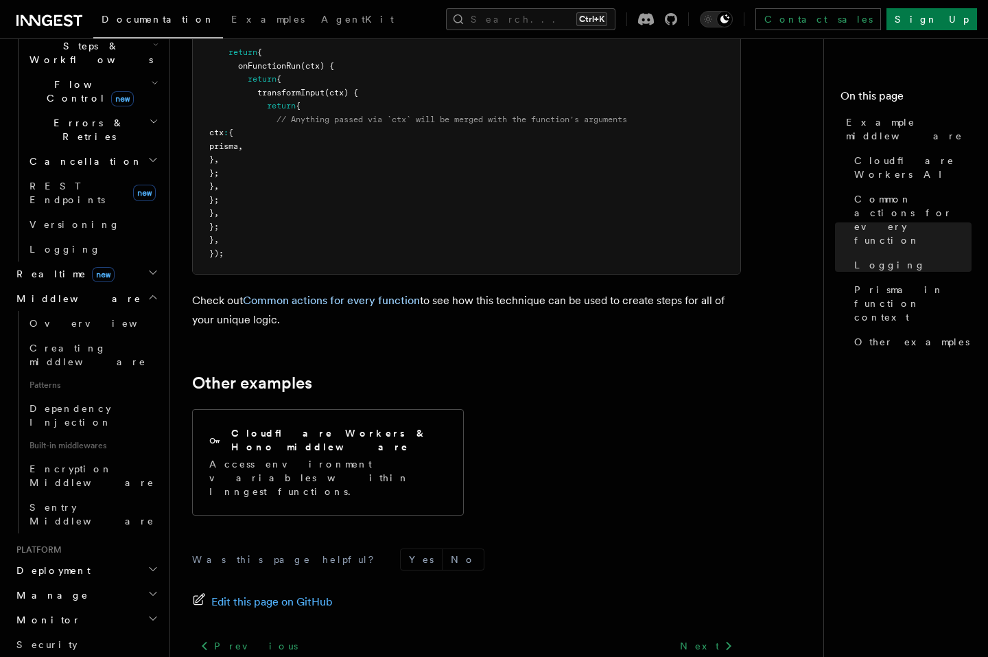
click at [148, 588] on icon "button" at bounding box center [153, 593] width 11 height 11
click at [108, 608] on link "Environments" at bounding box center [92, 620] width 137 height 25
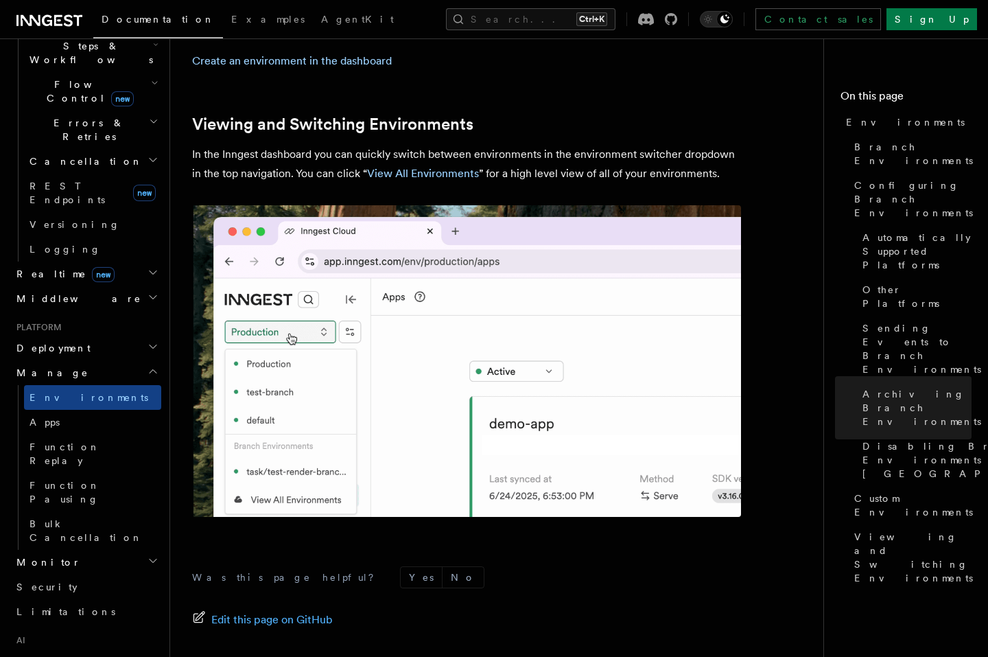
scroll to position [3207, 0]
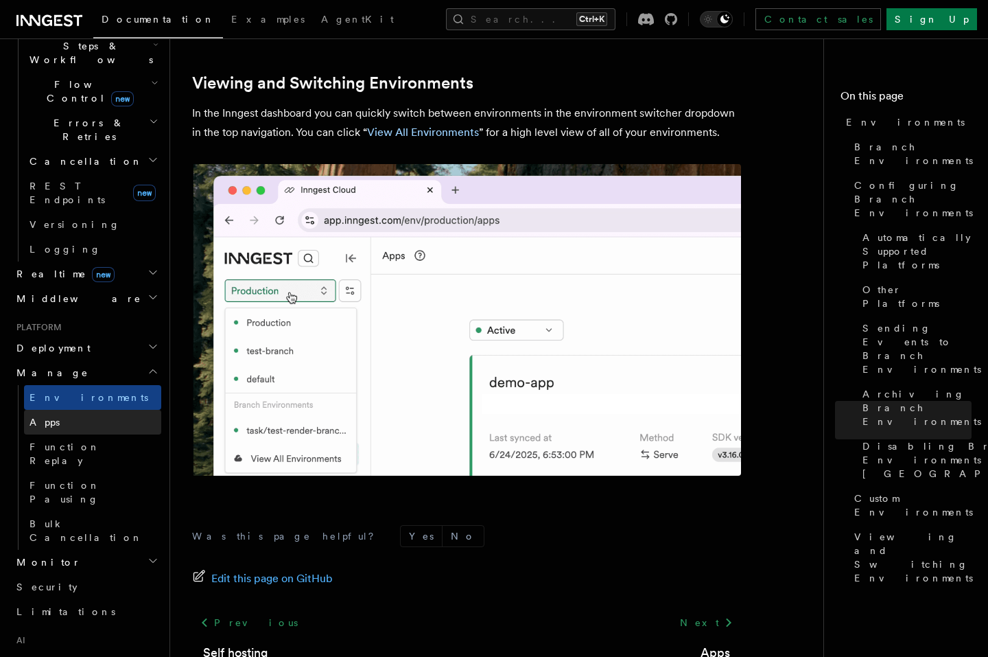
click at [47, 417] on span "Apps" at bounding box center [45, 422] width 30 height 11
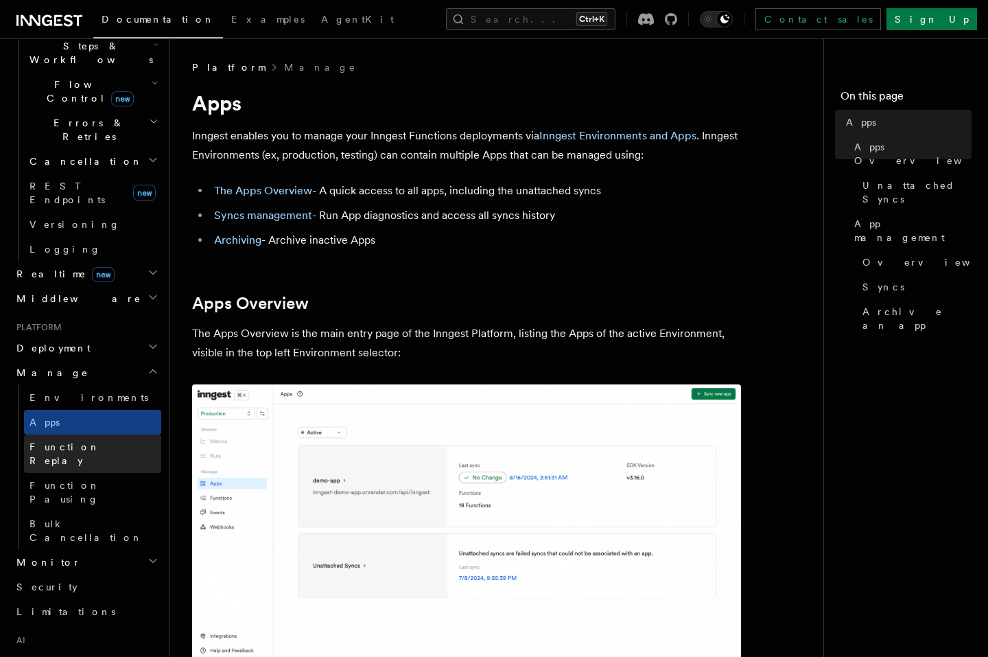
click at [111, 435] on link "Function Replay" at bounding box center [92, 454] width 137 height 38
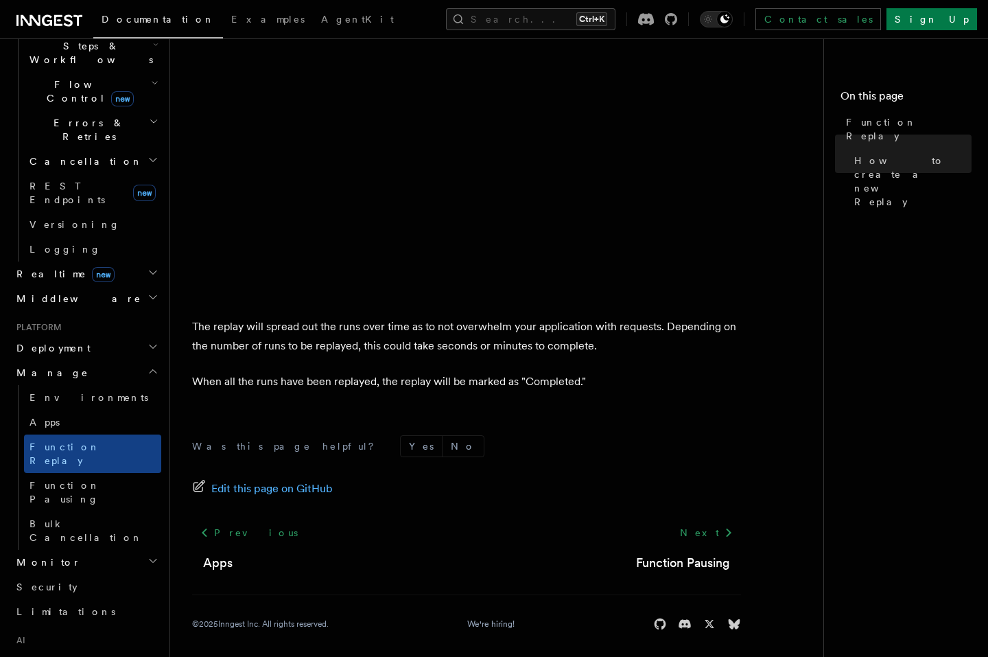
scroll to position [2250, 0]
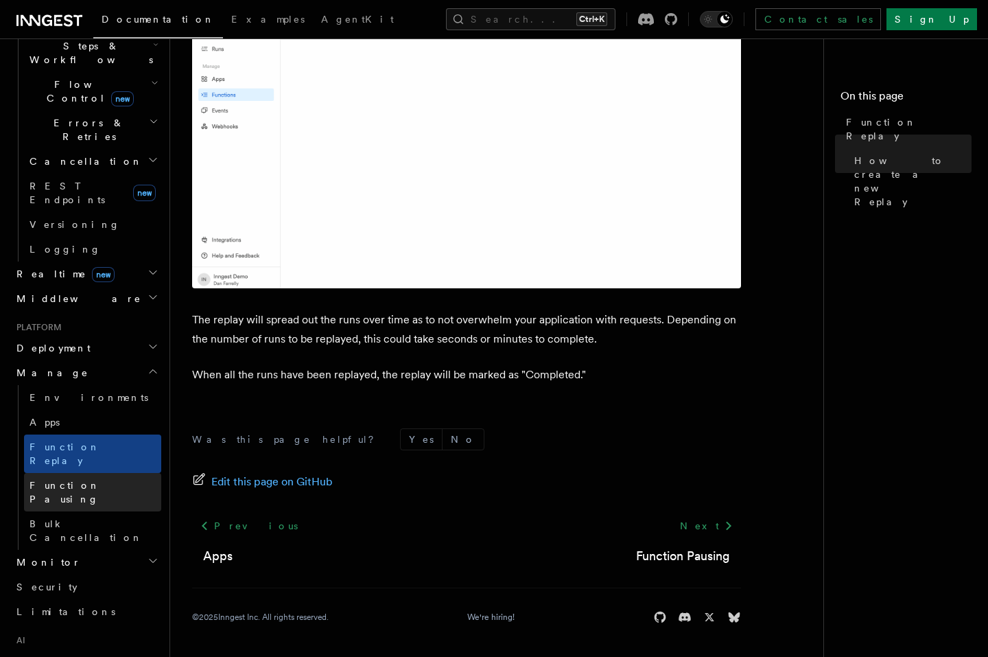
click at [100, 480] on span "Function Pausing" at bounding box center [65, 492] width 71 height 25
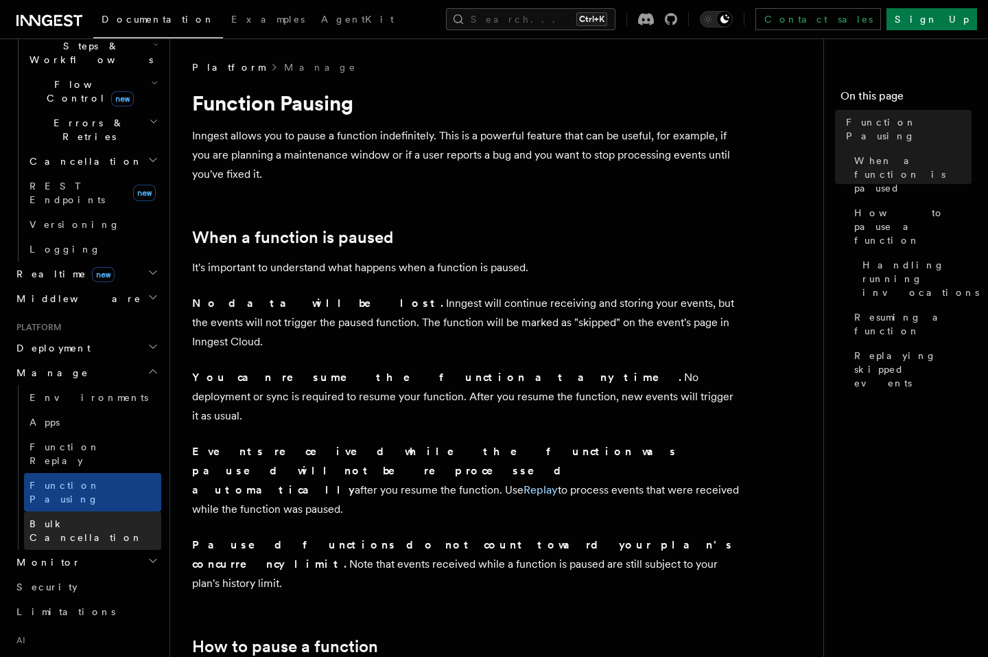
click at [119, 511] on link "Bulk Cancellation" at bounding box center [92, 530] width 137 height 38
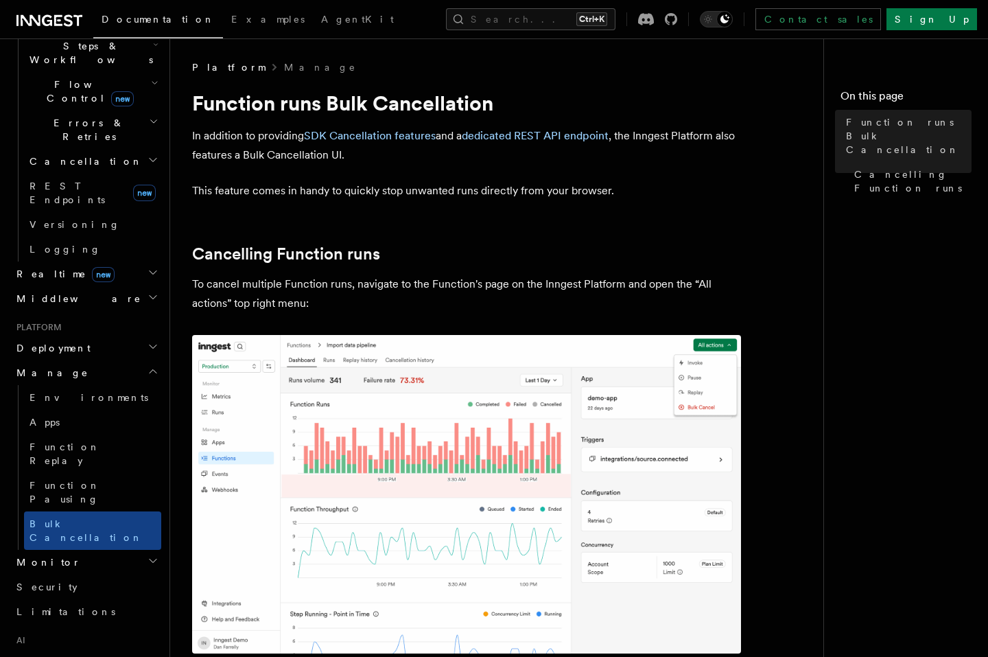
click at [100, 550] on h2 "Monitor" at bounding box center [86, 562] width 150 height 25
click at [80, 550] on h2 "Monitor" at bounding box center [86, 562] width 150 height 25
click at [65, 575] on link "Insights new" at bounding box center [92, 588] width 137 height 27
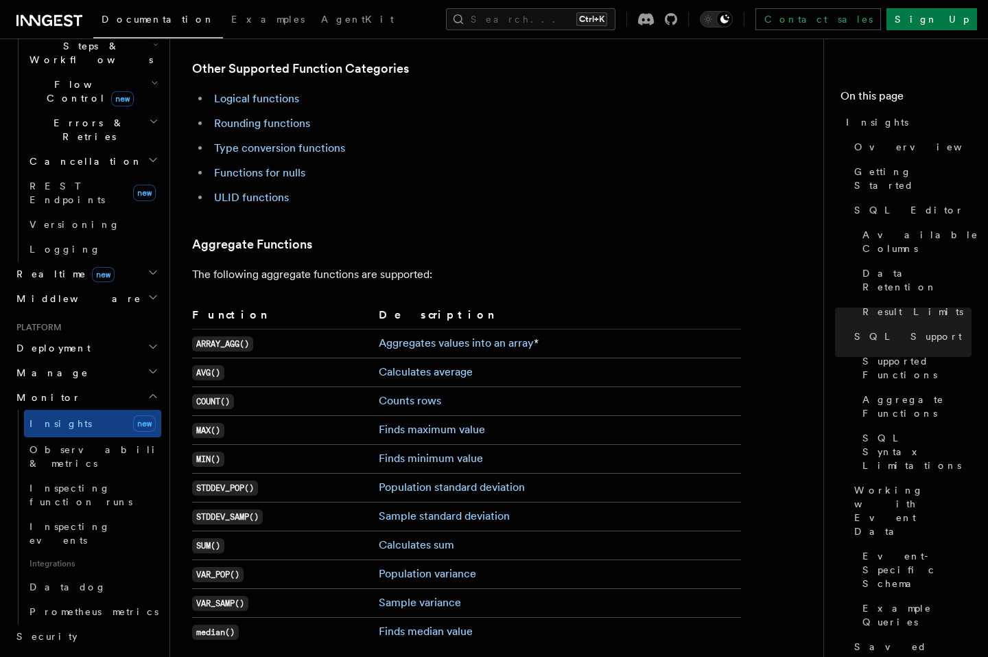
scroll to position [3213, 0]
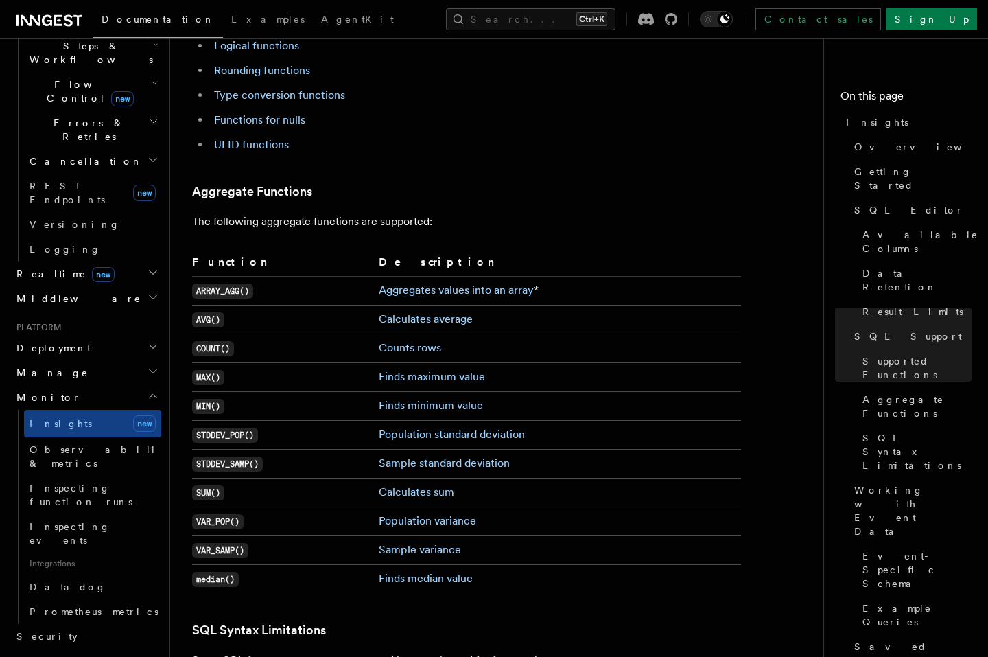
click at [137, 385] on h2 "Monitor" at bounding box center [86, 397] width 150 height 25
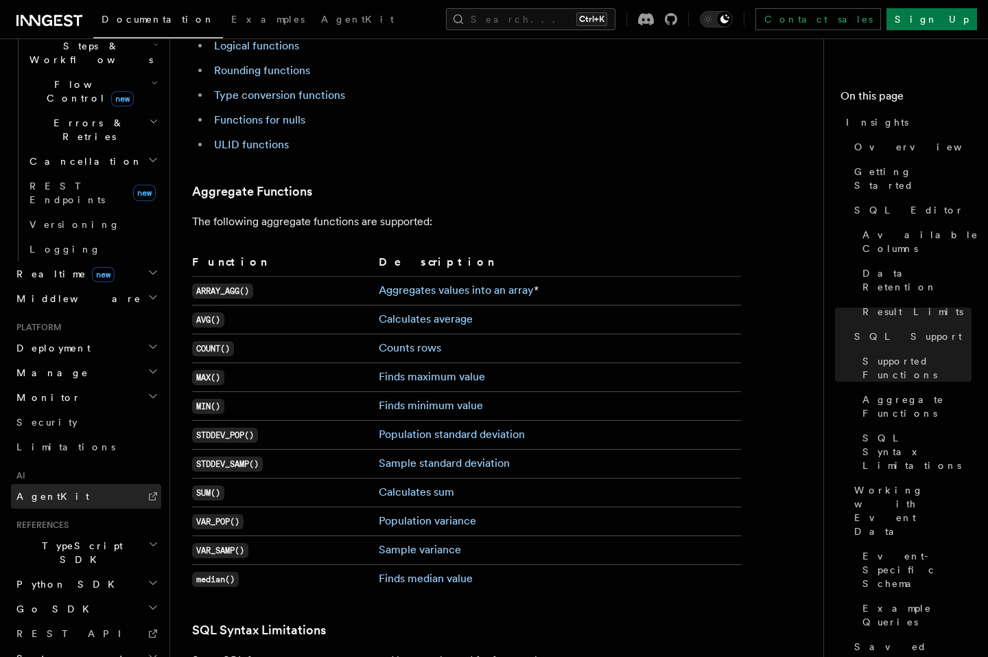
click at [99, 484] on link "AgentKit" at bounding box center [86, 496] width 150 height 25
click at [393, 111] on li "Functions for nulls" at bounding box center [475, 120] width 531 height 19
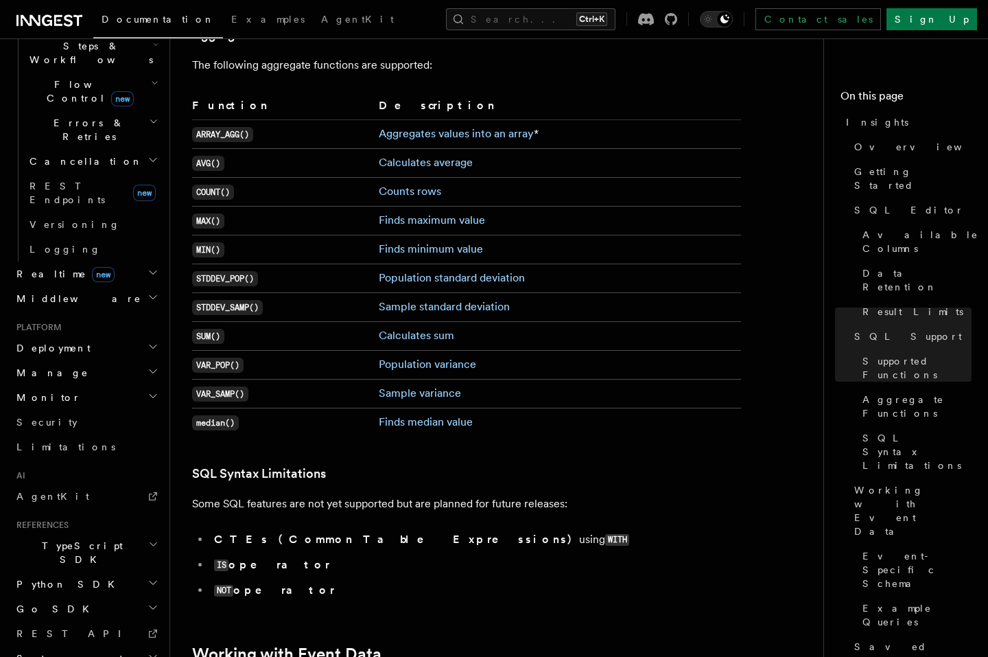
scroll to position [3460, 0]
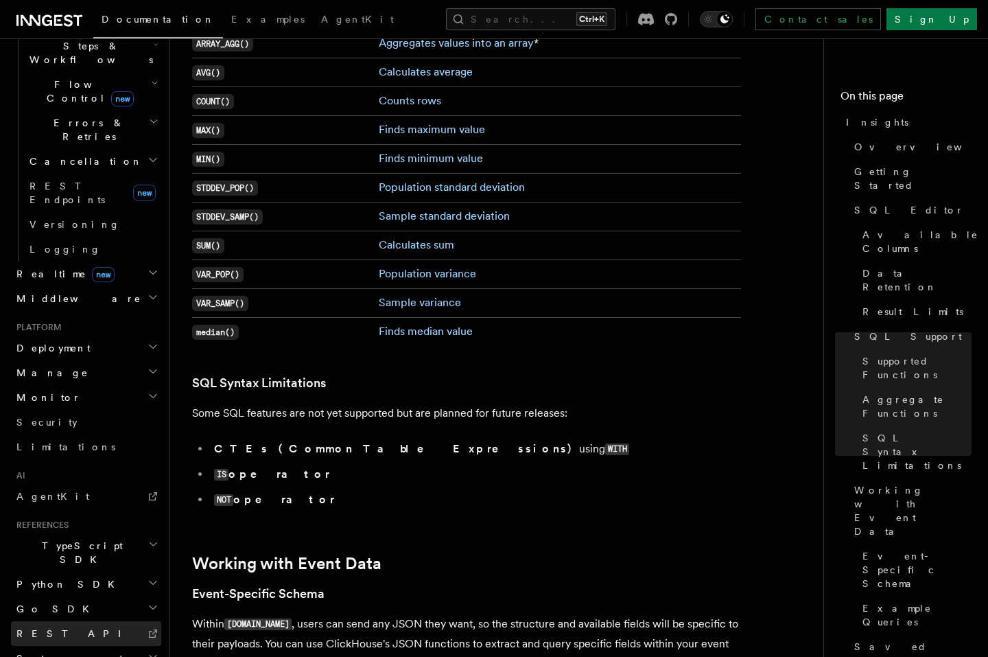
click at [77, 621] on link "REST API" at bounding box center [86, 633] width 150 height 25
click at [148, 539] on icon "button" at bounding box center [153, 544] width 10 height 11
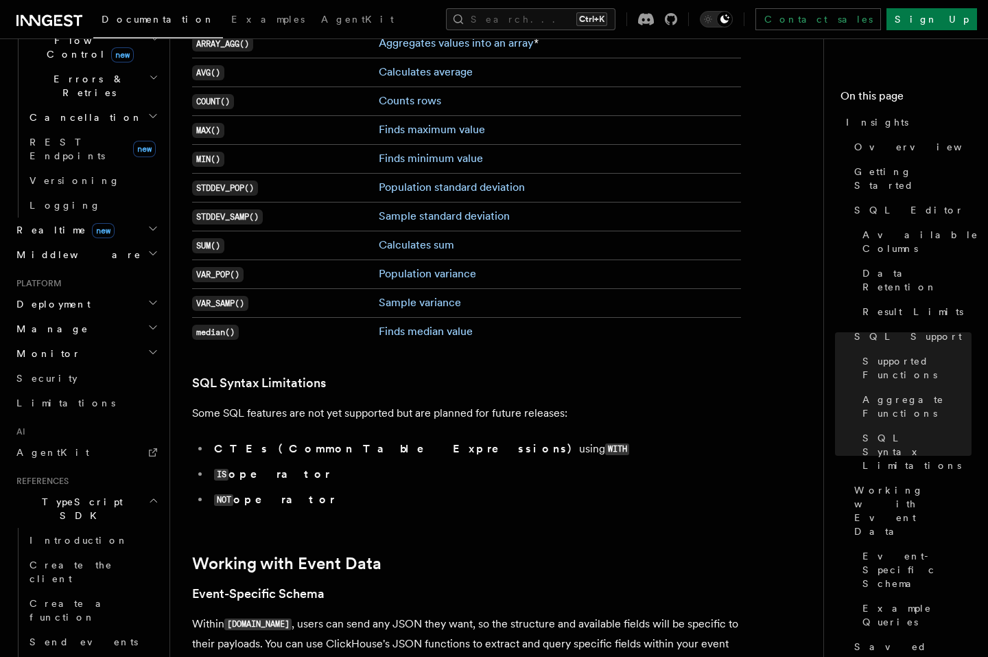
scroll to position [881, 0]
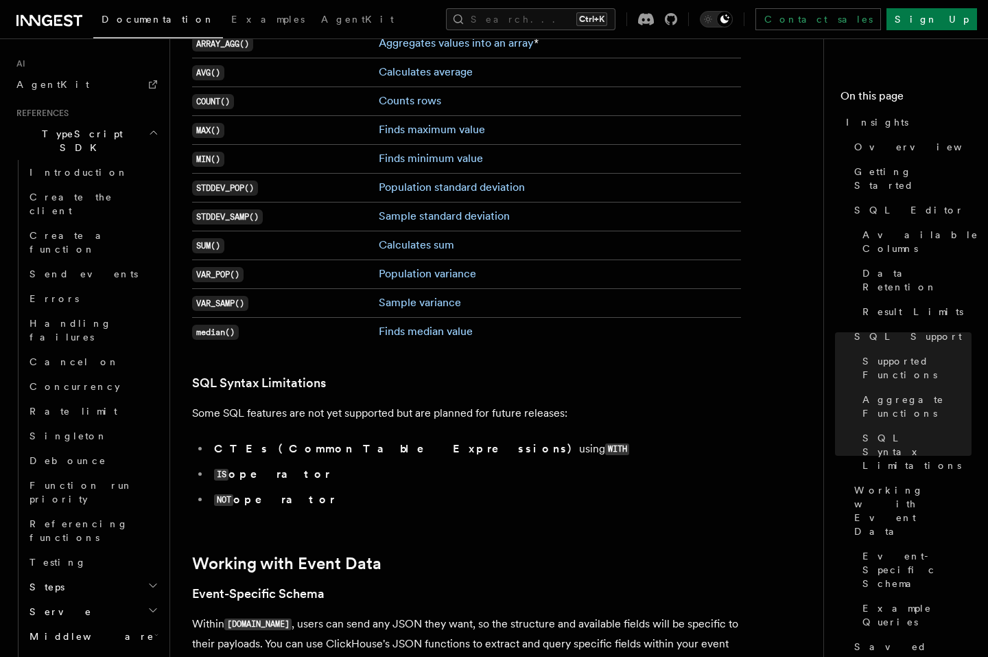
click at [148, 580] on icon "button" at bounding box center [153, 585] width 11 height 11
